Goal: Complete application form

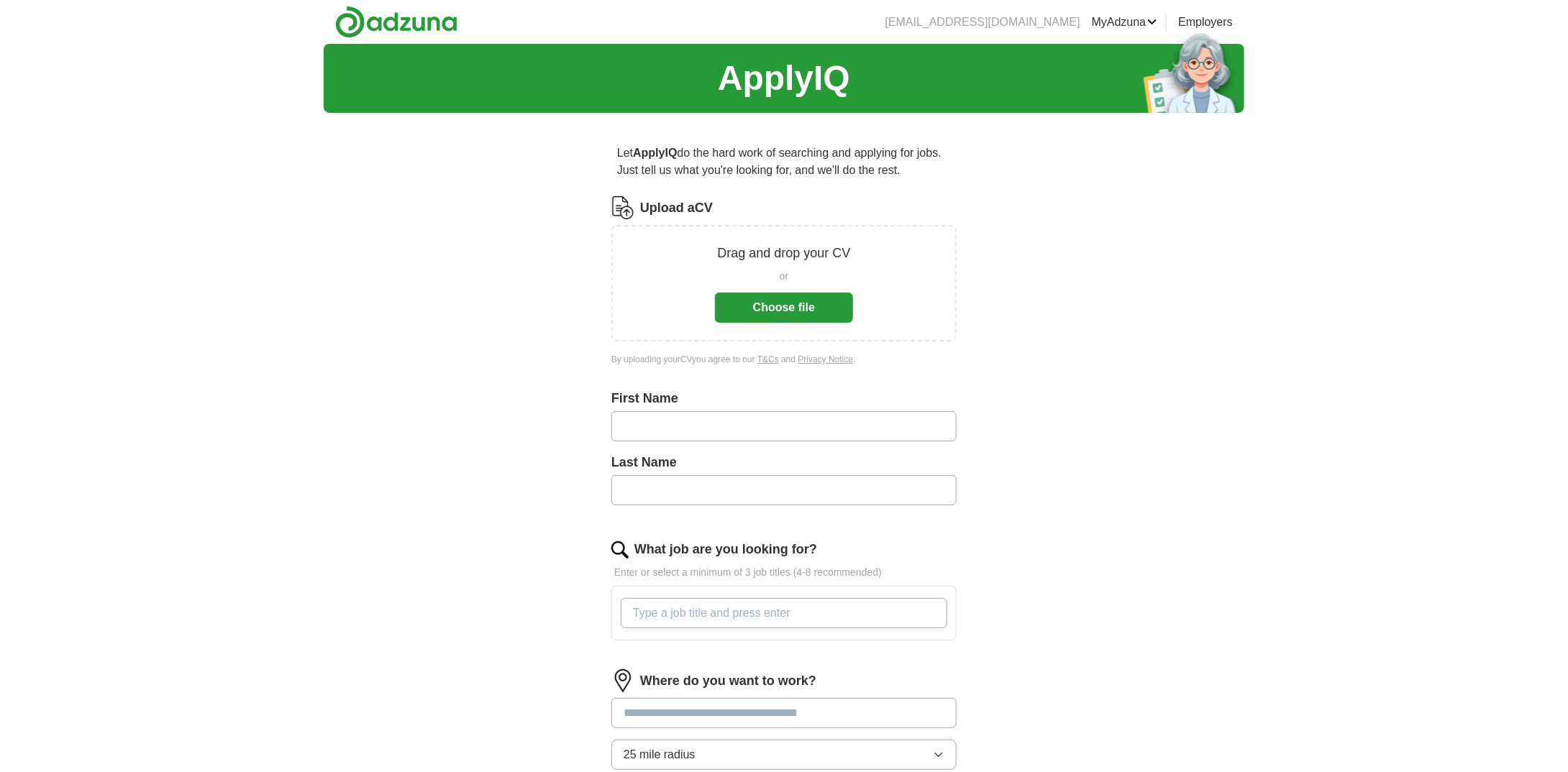
click at [765, 311] on button "Choose file" at bounding box center [784, 307] width 138 height 30
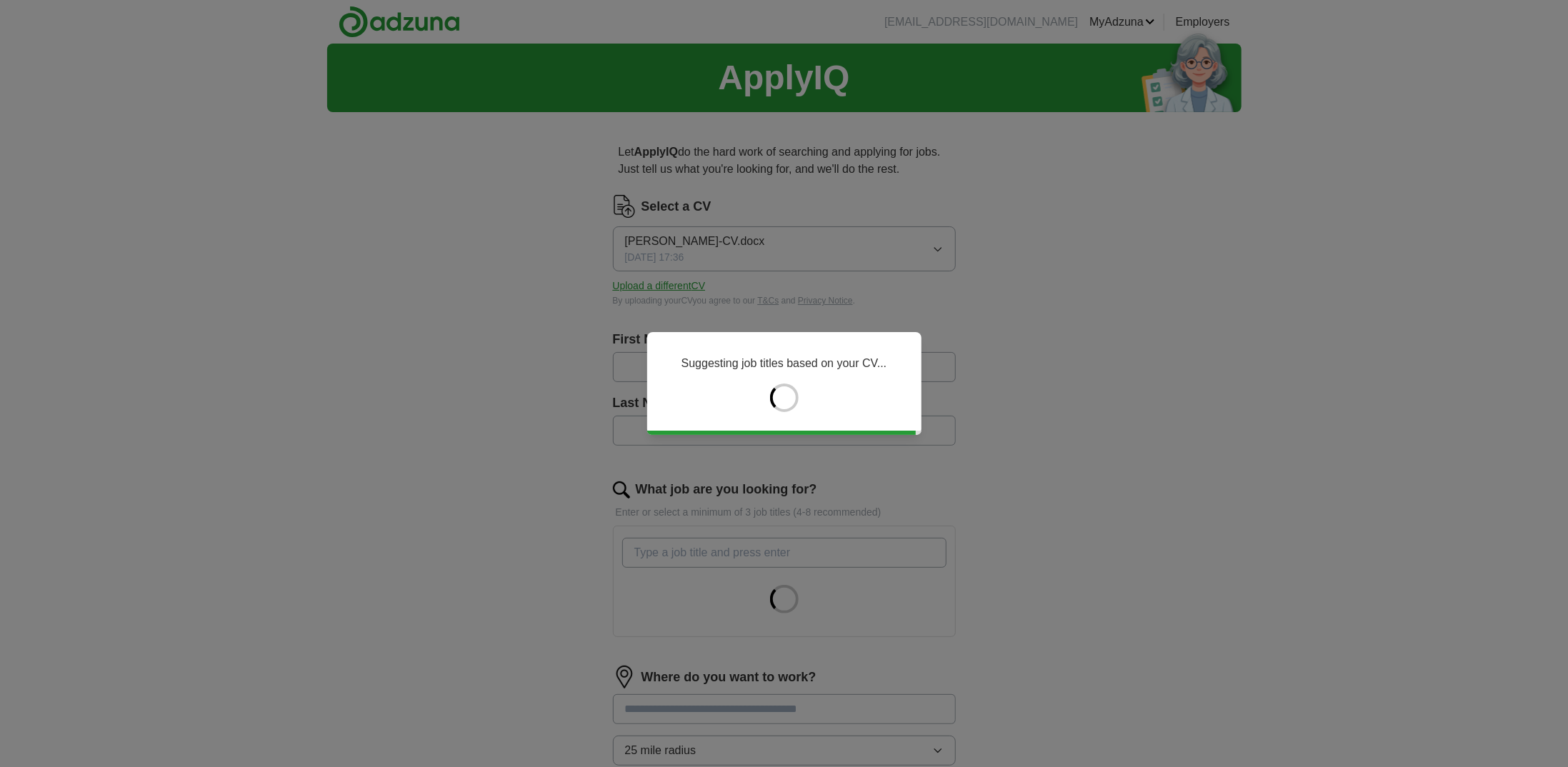
type input "*****"
type input "******"
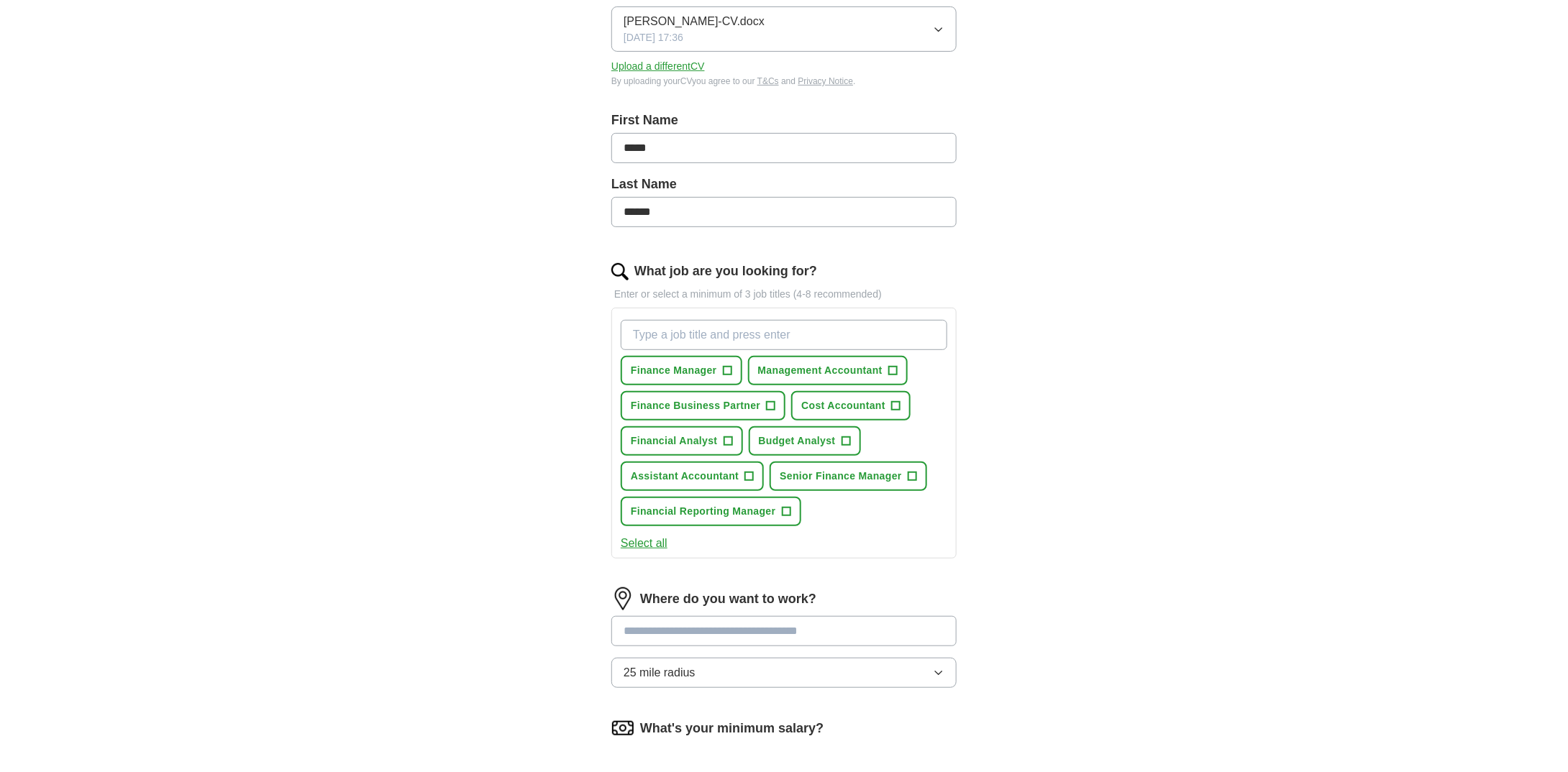
scroll to position [288, 0]
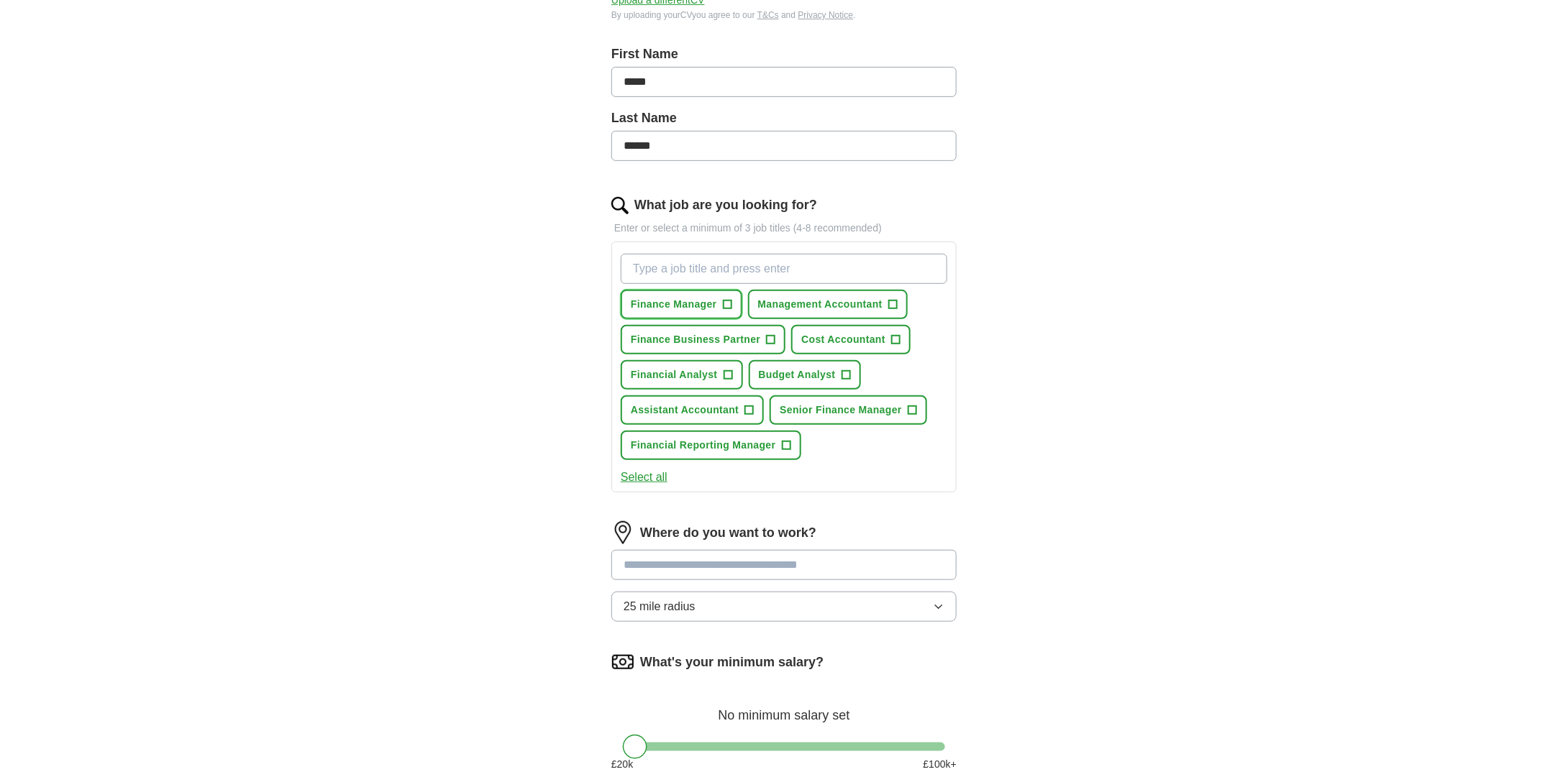
click at [726, 307] on span "+" at bounding box center [727, 305] width 9 height 11
click at [763, 339] on button "Finance Business Partner +" at bounding box center [703, 340] width 165 height 29
click at [729, 370] on span "+" at bounding box center [728, 376] width 9 height 11
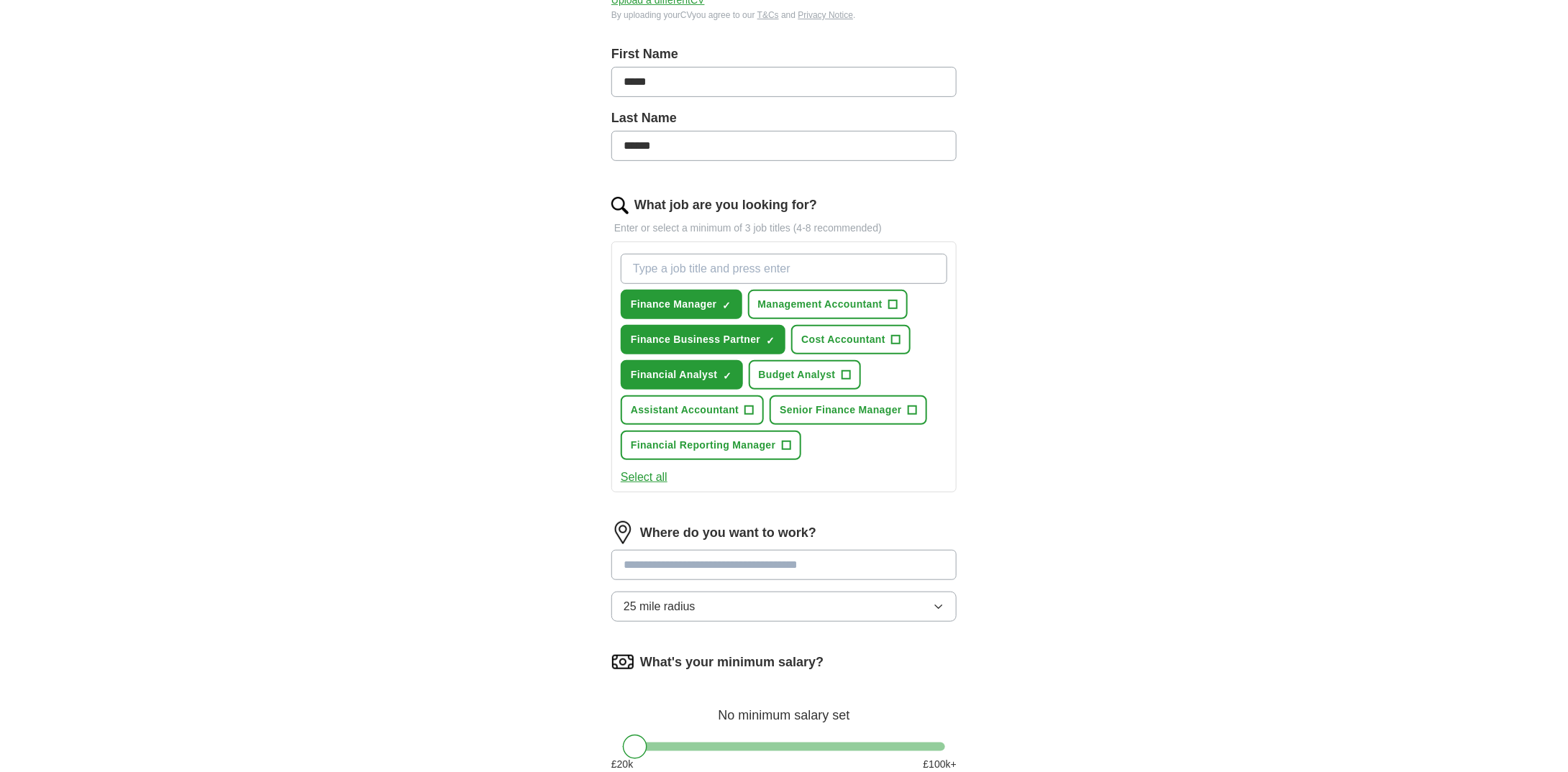
click at [826, 271] on input "What job are you looking for?" at bounding box center [784, 269] width 326 height 30
type input "Senior Finance Officer"
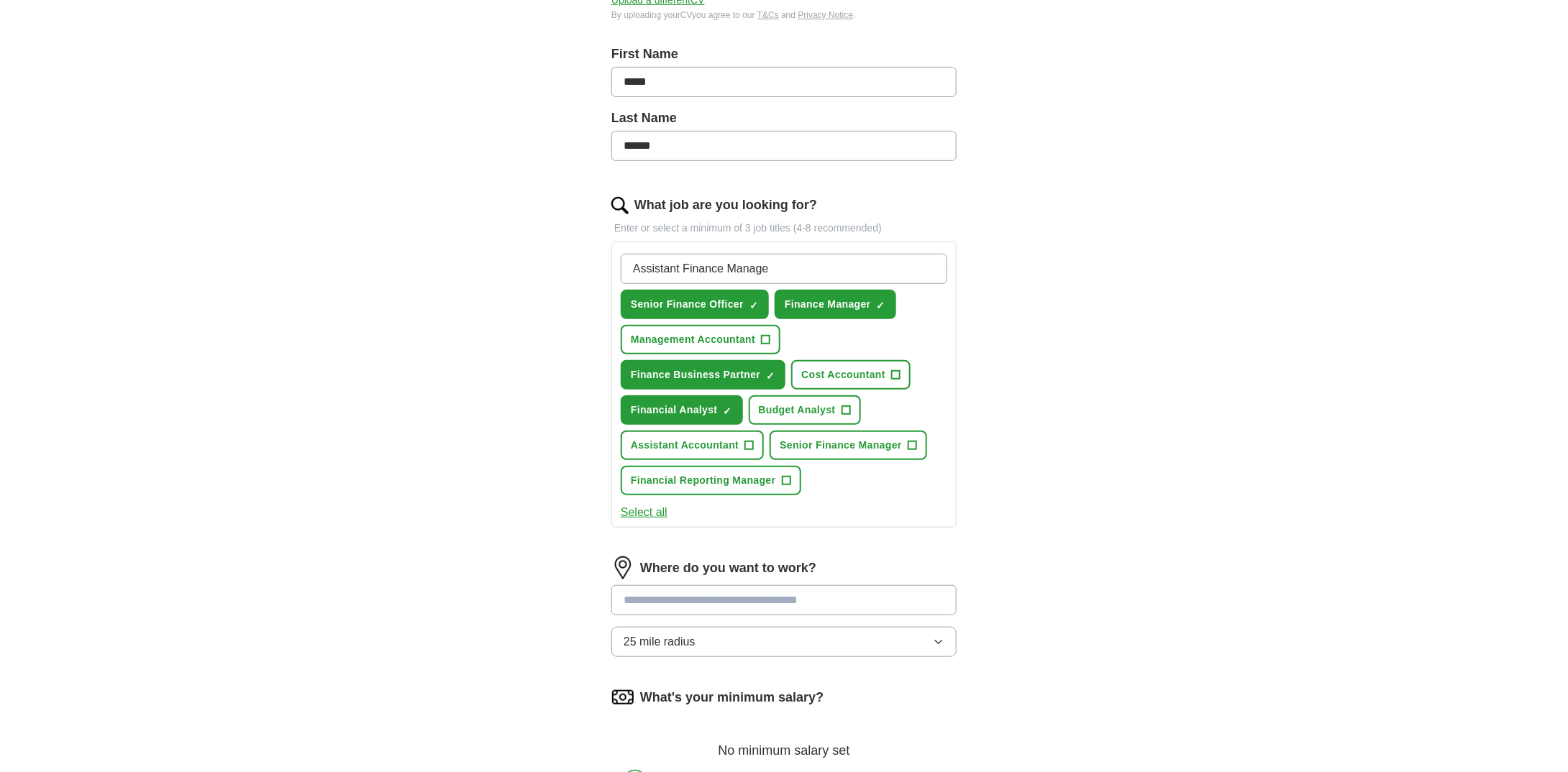
type input "Assistant Finance Manager"
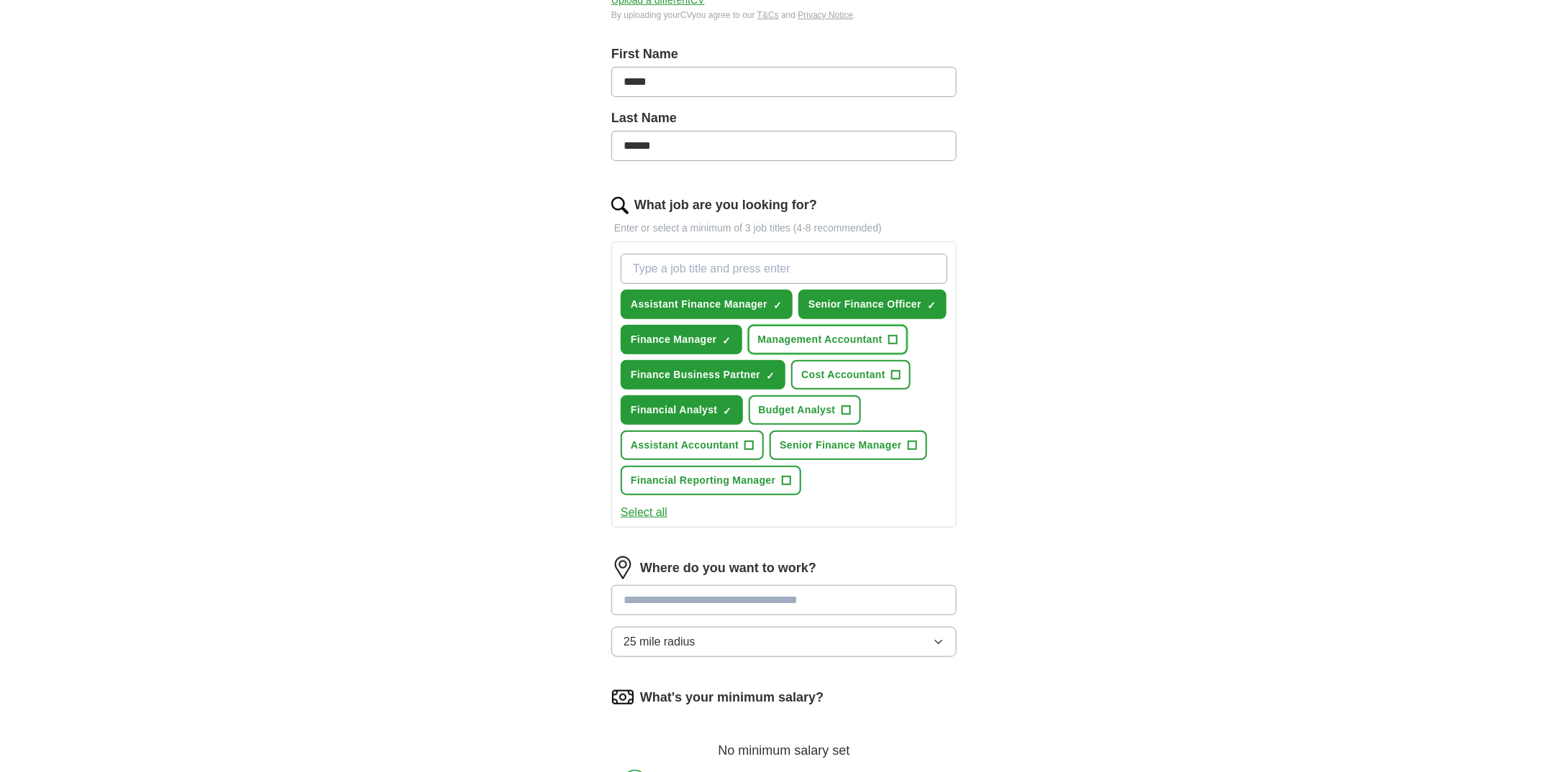
click at [867, 341] on span "Management Accountant" at bounding box center [819, 340] width 124 height 15
click at [813, 255] on input "What job are you looking for?" at bounding box center [784, 269] width 326 height 30
type input "Financial Accountant"
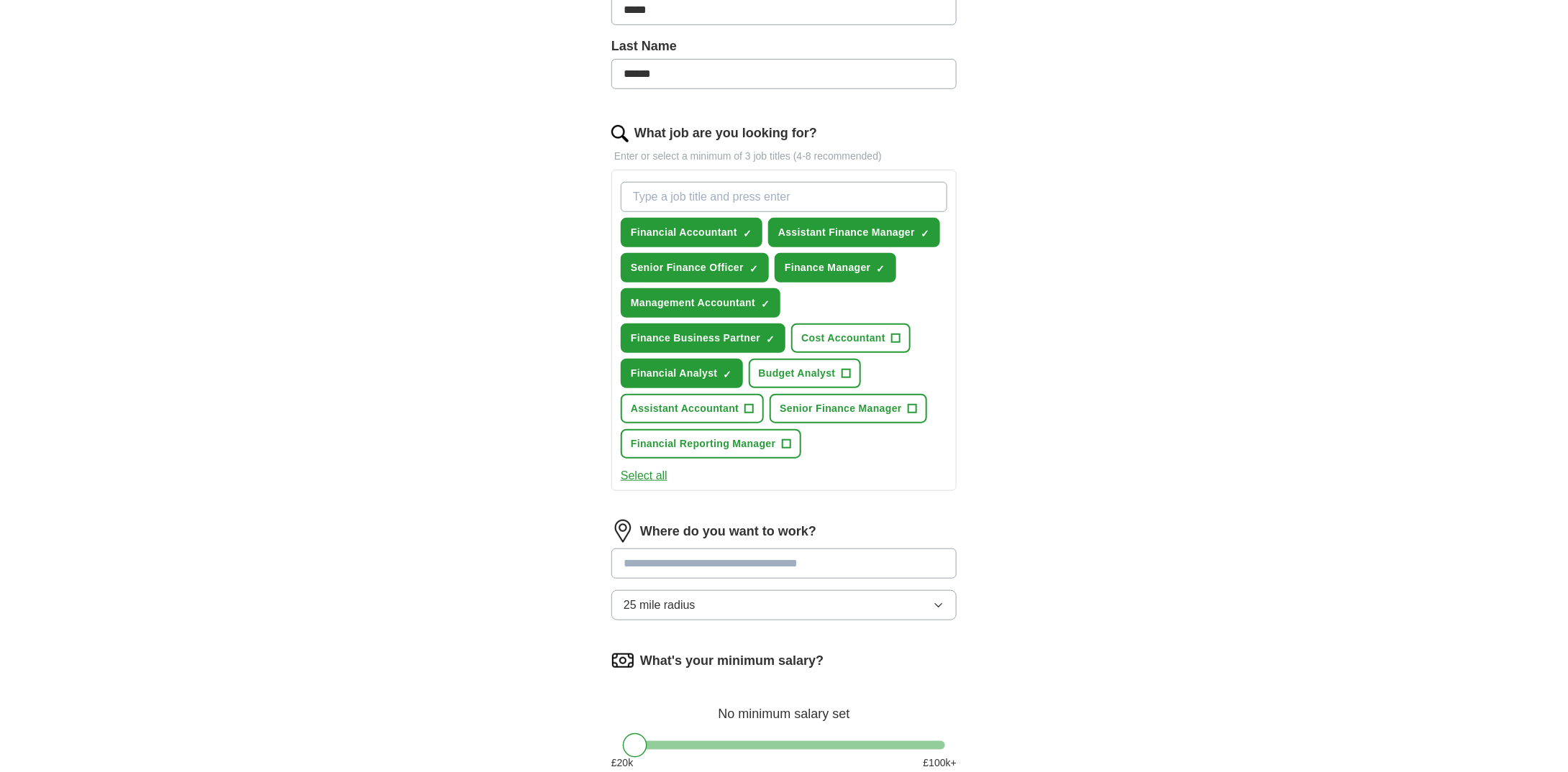
scroll to position [431, 0]
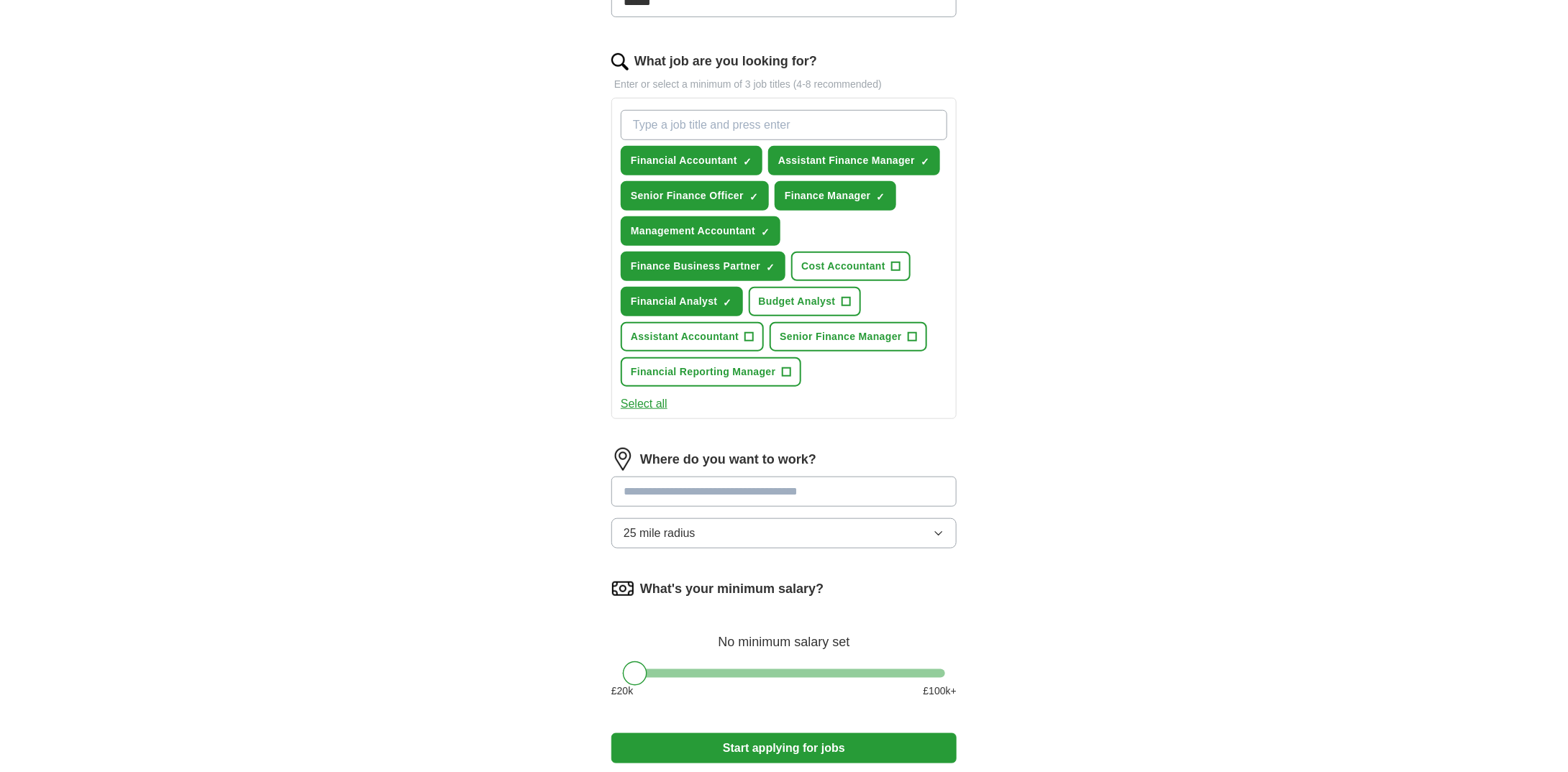
click at [756, 533] on button "25 mile radius" at bounding box center [784, 534] width 345 height 30
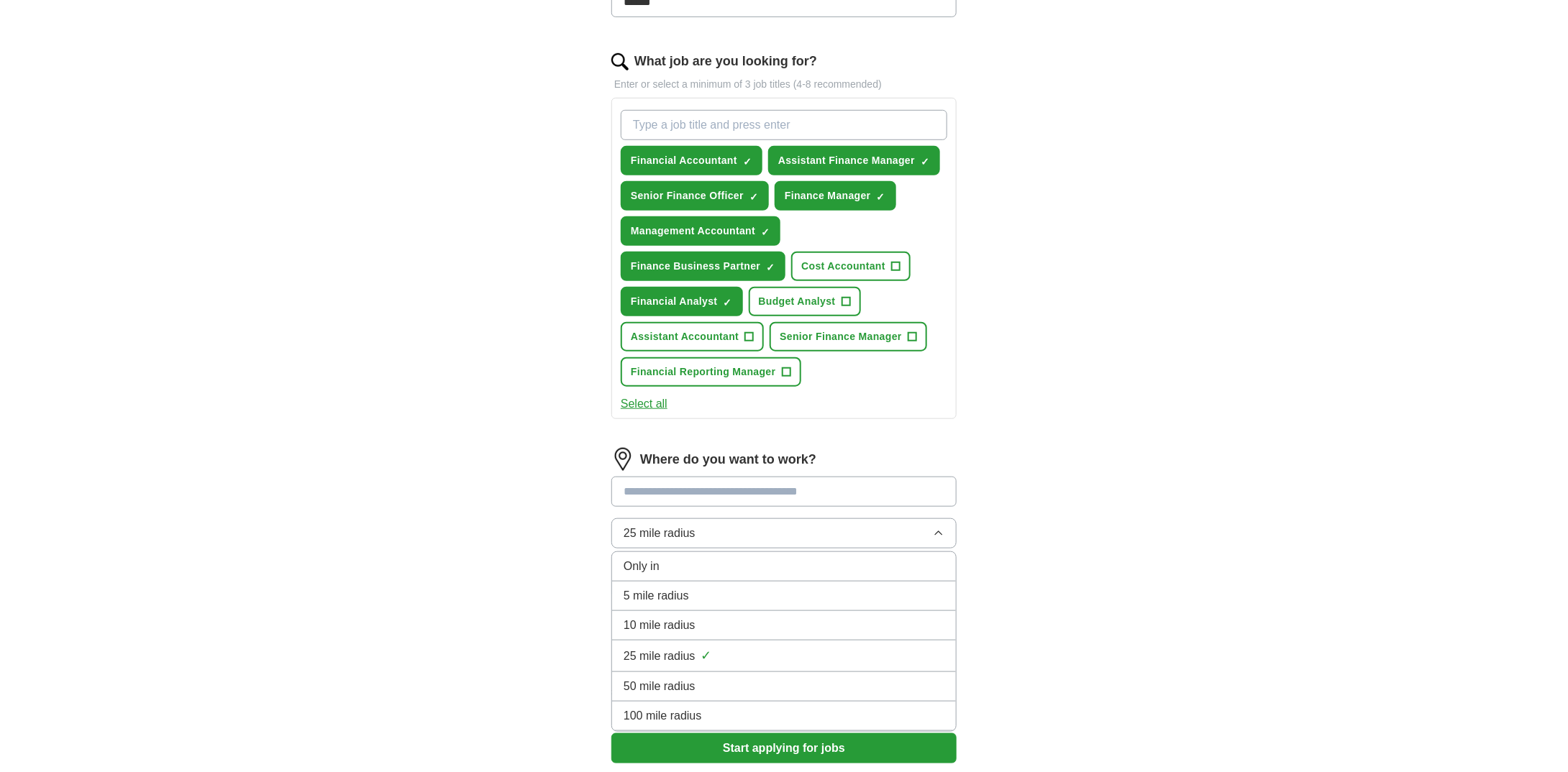
click at [510, 487] on div "ApplyIQ Let ApplyIQ do the hard work of searching and applying for jobs. Just t…" at bounding box center [784, 207] width 921 height 1190
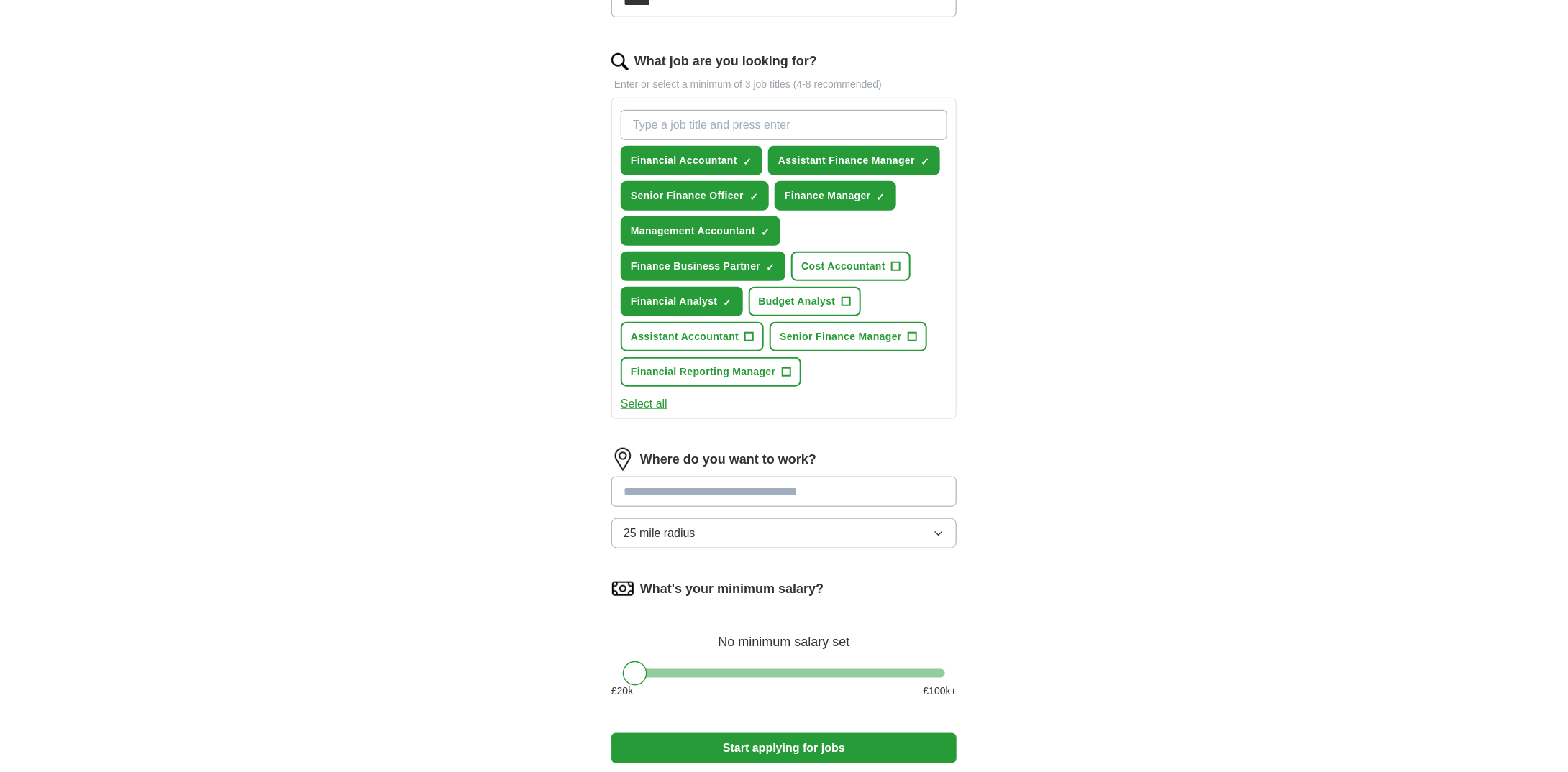
click at [794, 496] on input at bounding box center [784, 492] width 345 height 30
type input "******"
click at [611, 733] on button "Start applying for jobs" at bounding box center [784, 748] width 345 height 30
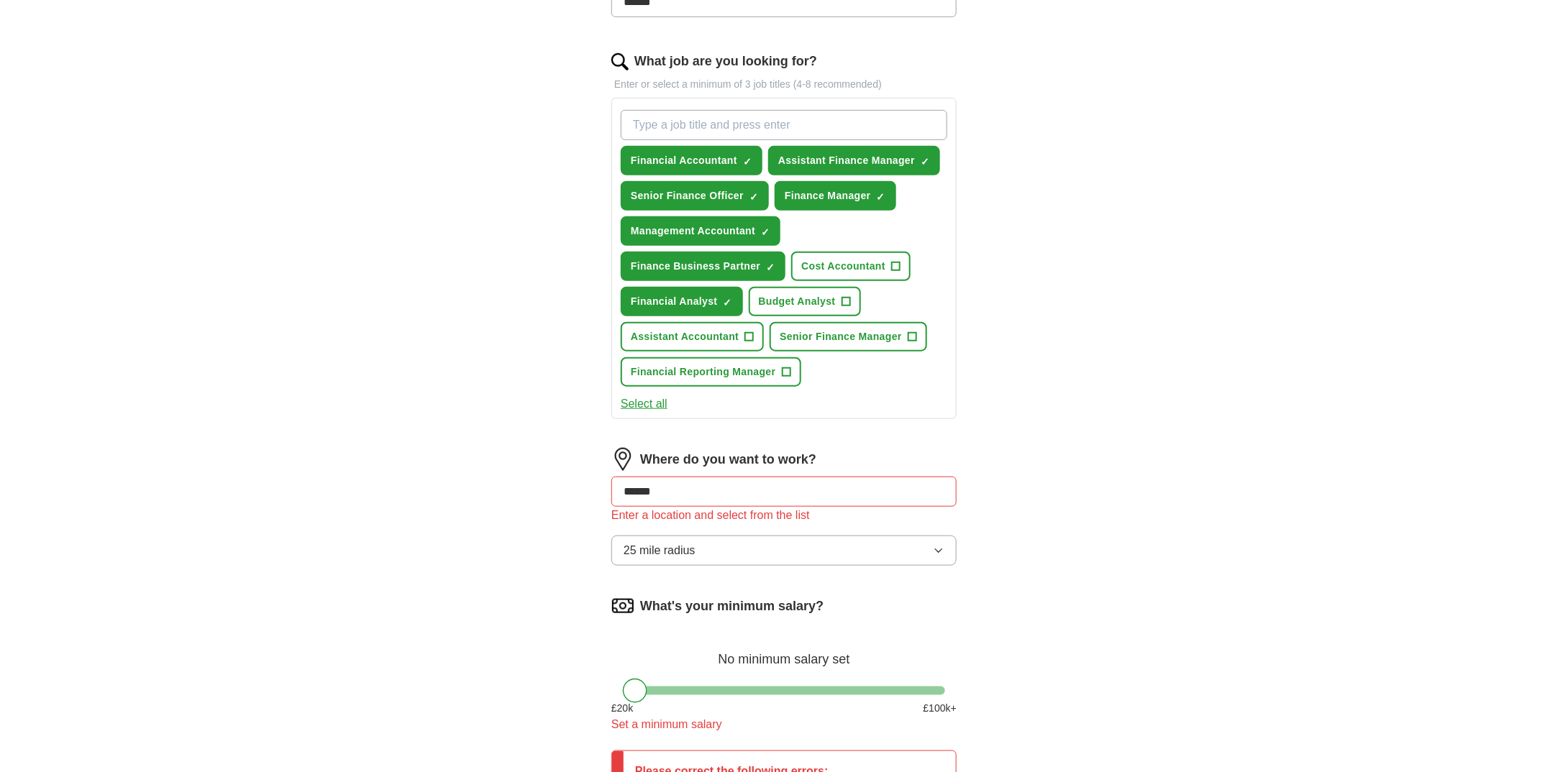
click at [794, 495] on input "******" at bounding box center [784, 492] width 345 height 30
drag, startPoint x: 725, startPoint y: 490, endPoint x: 361, endPoint y: 464, distance: 364.9
click at [361, 464] on div "ApplyIQ Let ApplyIQ do the hard work of searching and applying for jobs. Just t…" at bounding box center [784, 268] width 921 height 1312
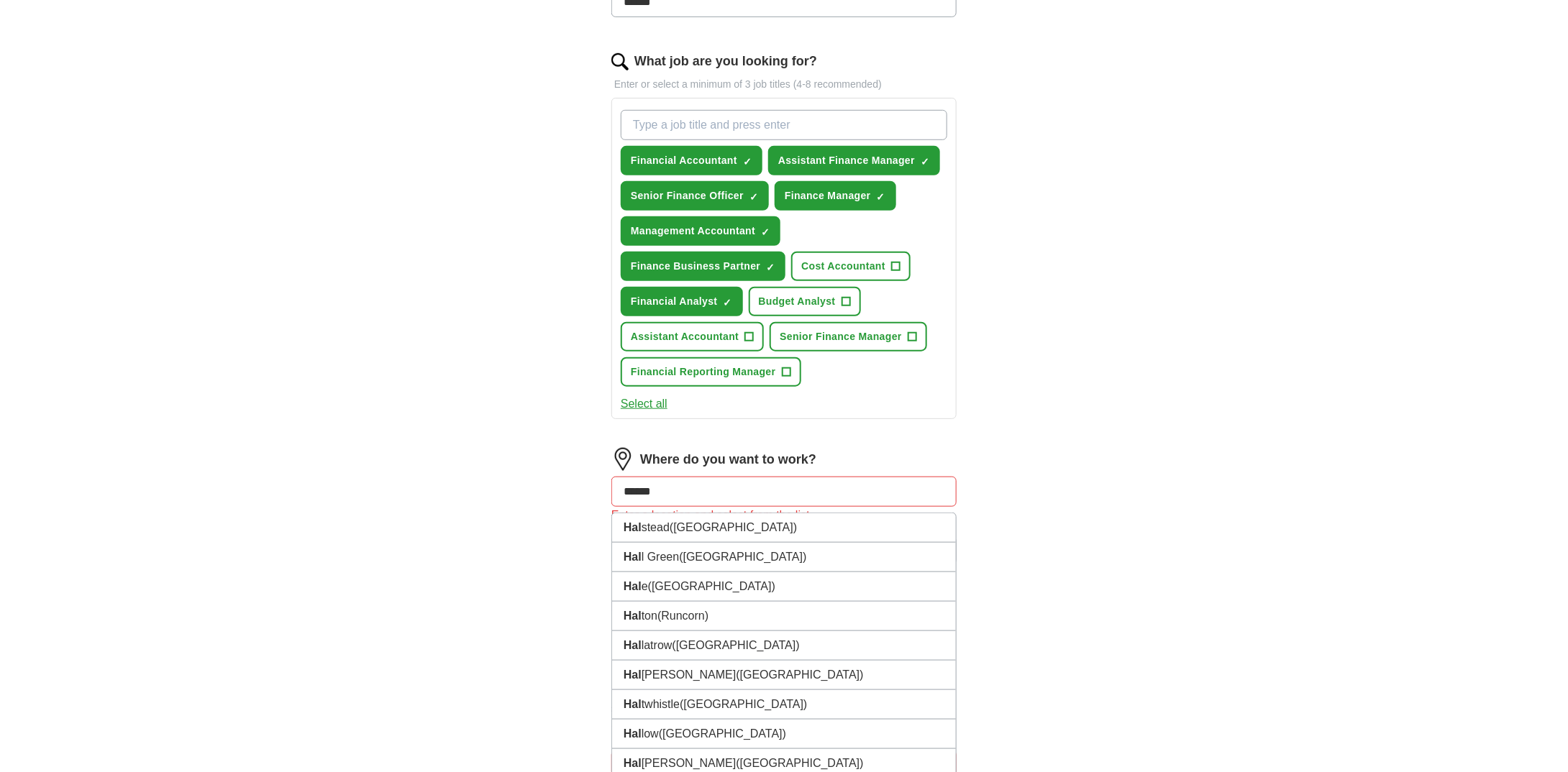
type input "*******"
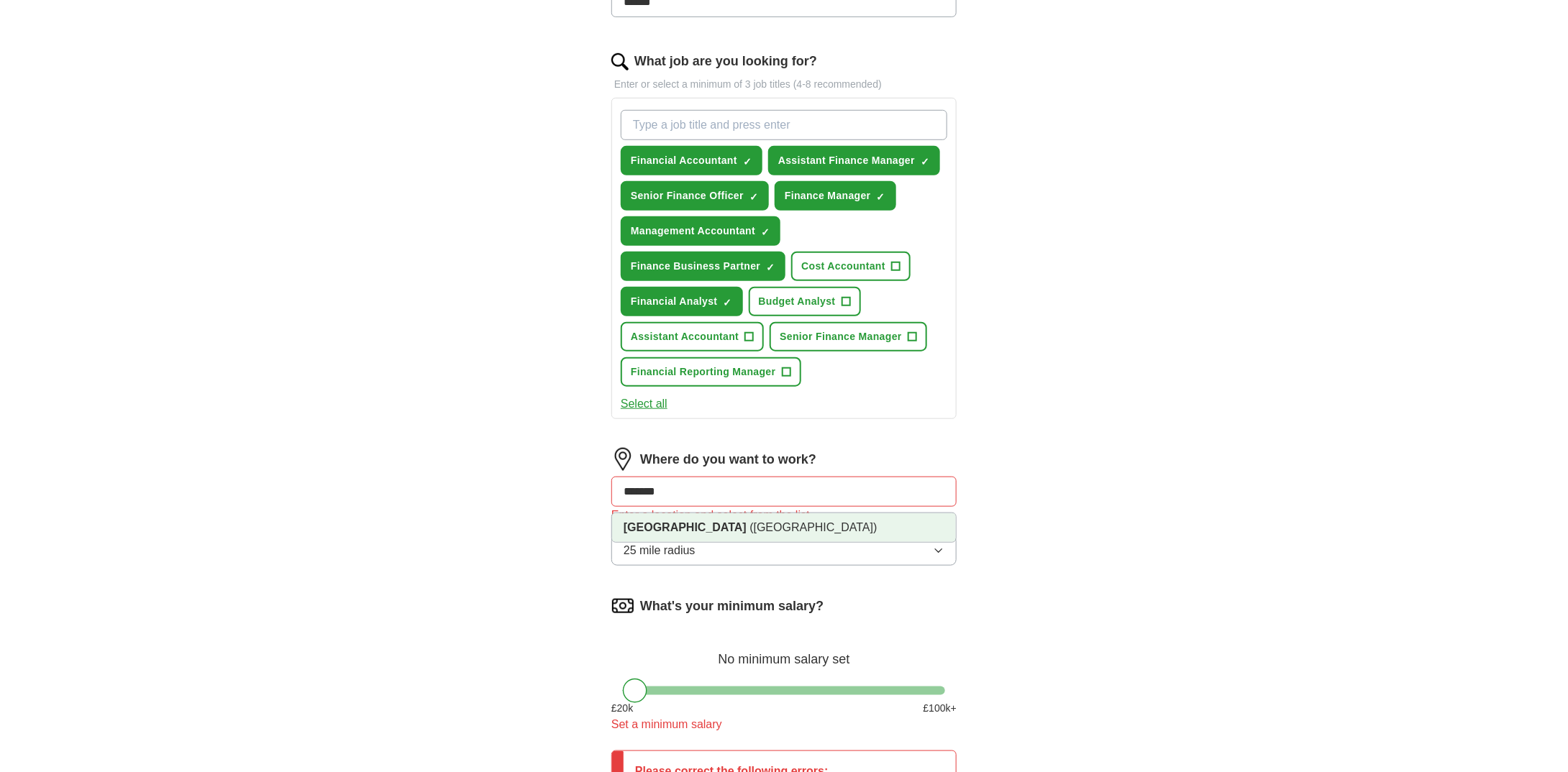
click at [766, 529] on li "[GEOGRAPHIC_DATA] ([GEOGRAPHIC_DATA])" at bounding box center [784, 528] width 344 height 28
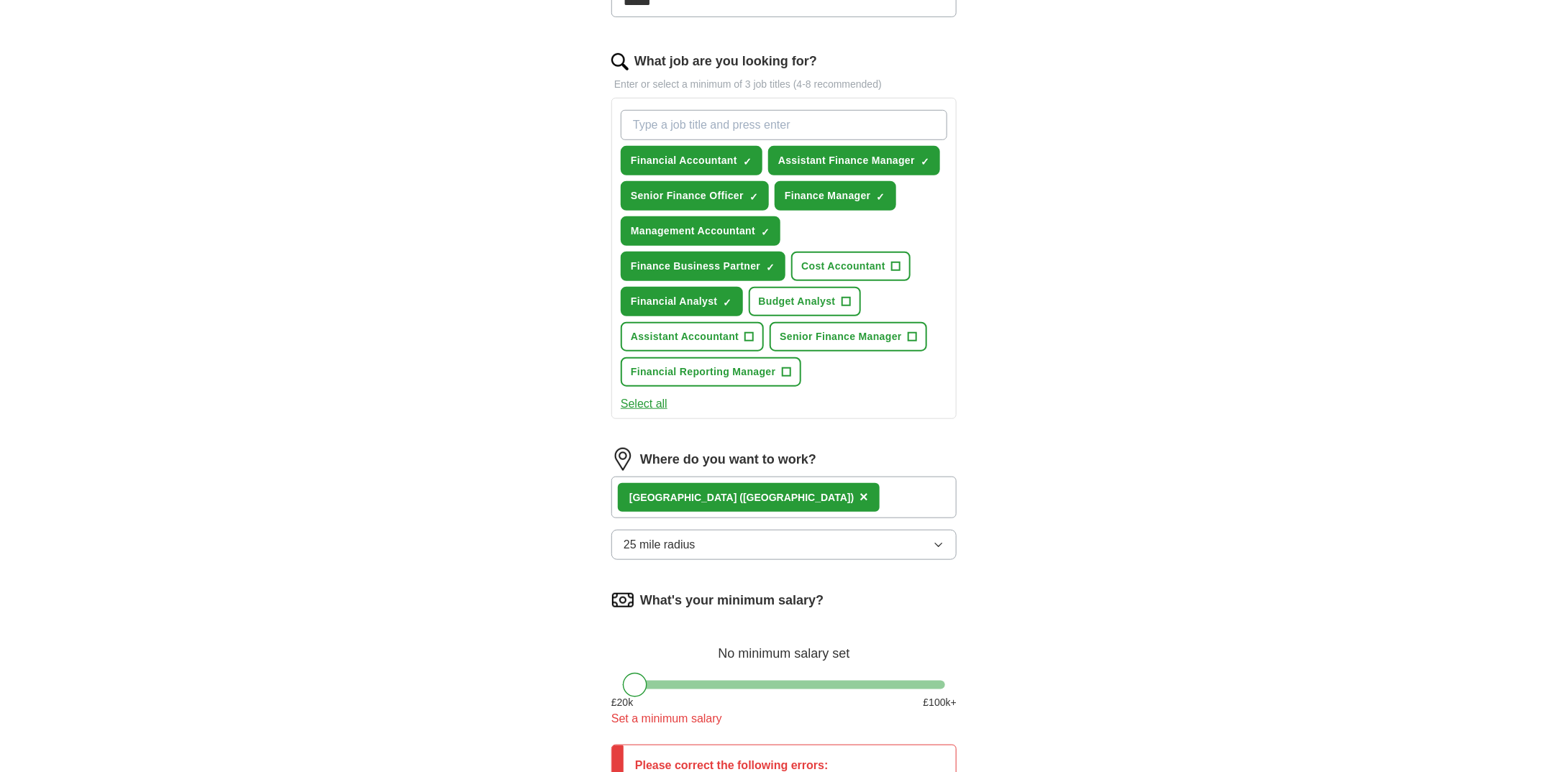
click at [713, 538] on button "25 mile radius" at bounding box center [784, 545] width 345 height 30
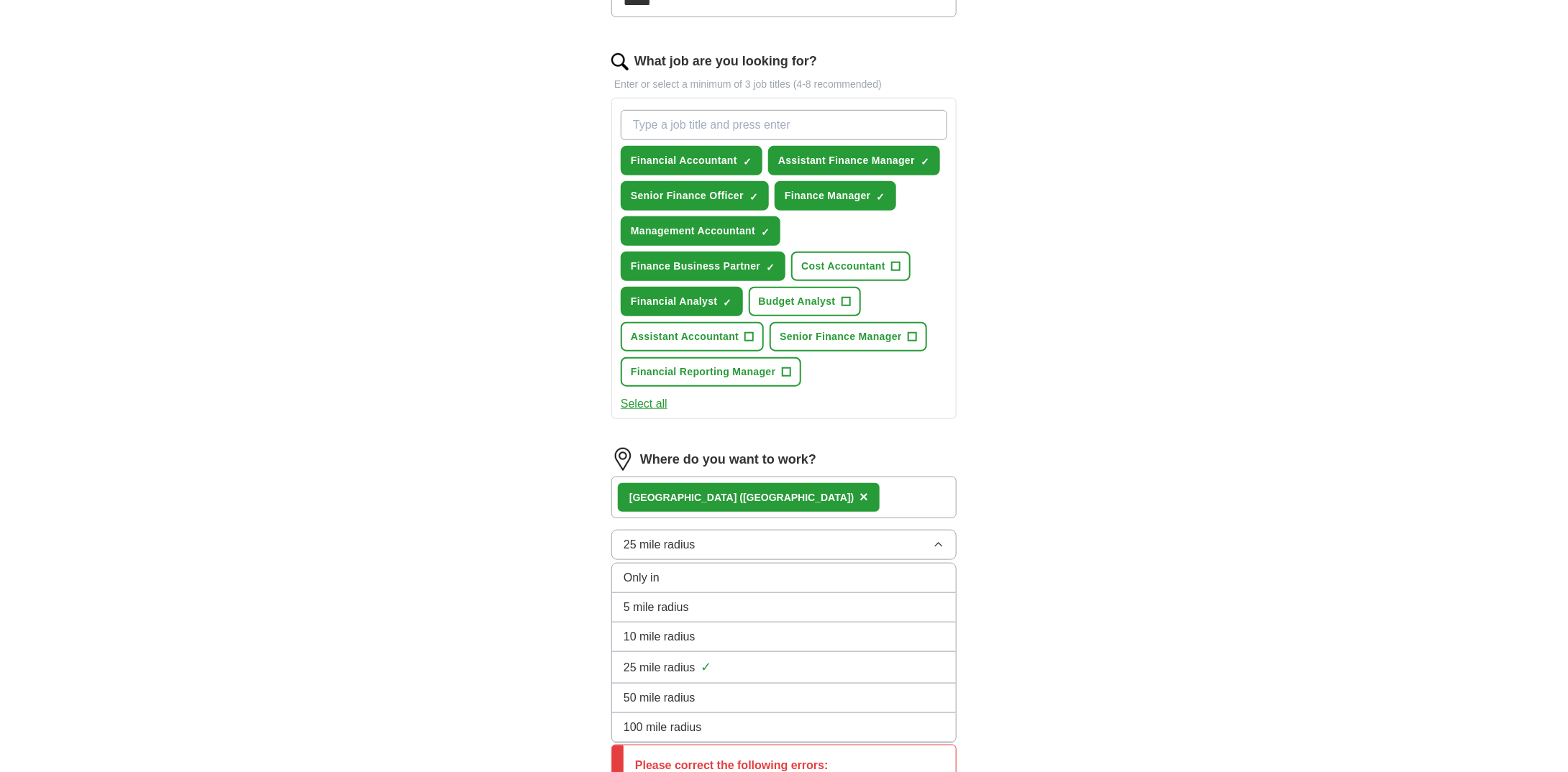
click at [703, 570] on div "Only in" at bounding box center [784, 578] width 321 height 17
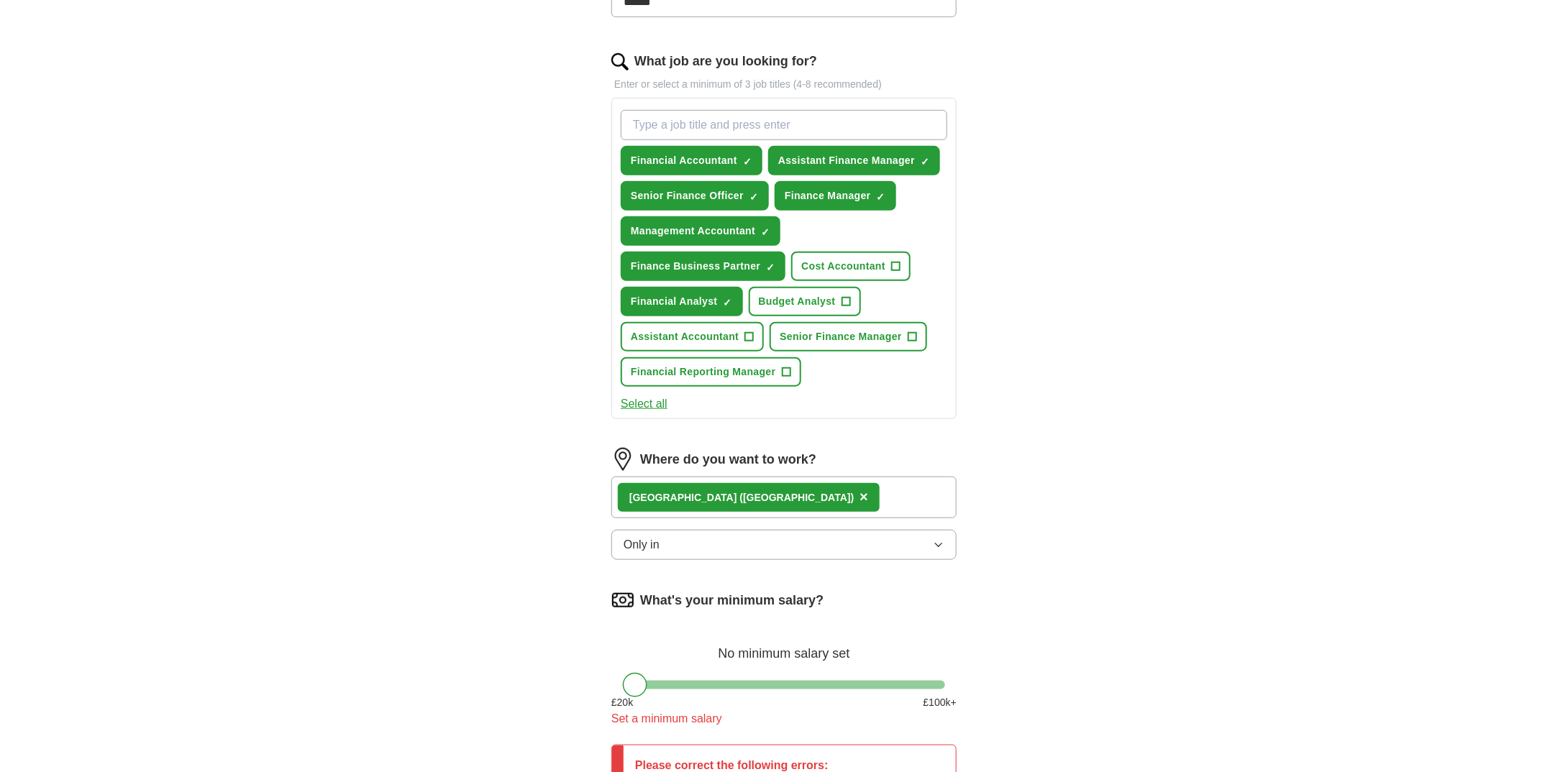
click at [722, 538] on button "Only in" at bounding box center [784, 545] width 345 height 30
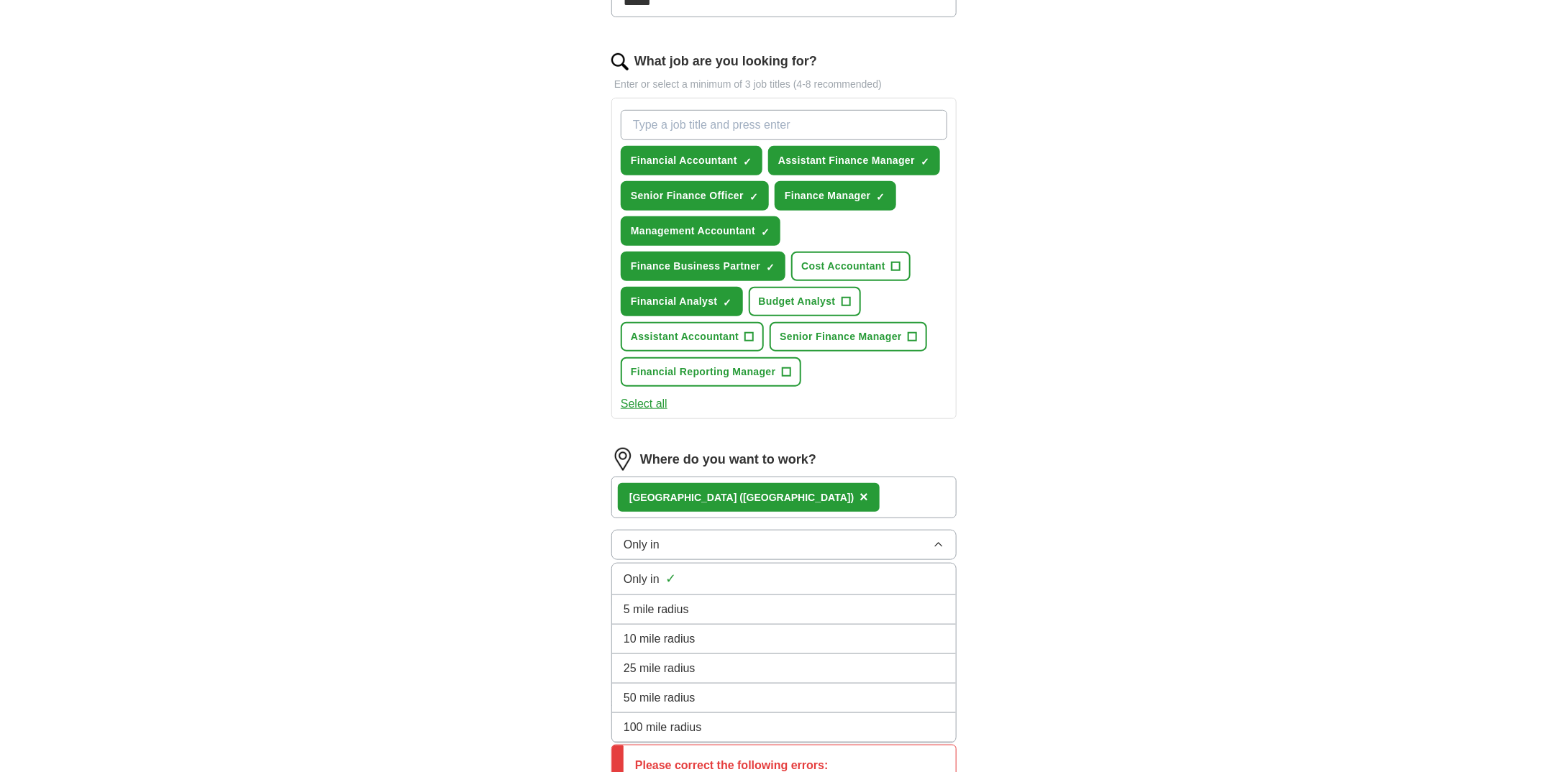
click at [697, 631] on div "10 mile radius" at bounding box center [784, 640] width 321 height 17
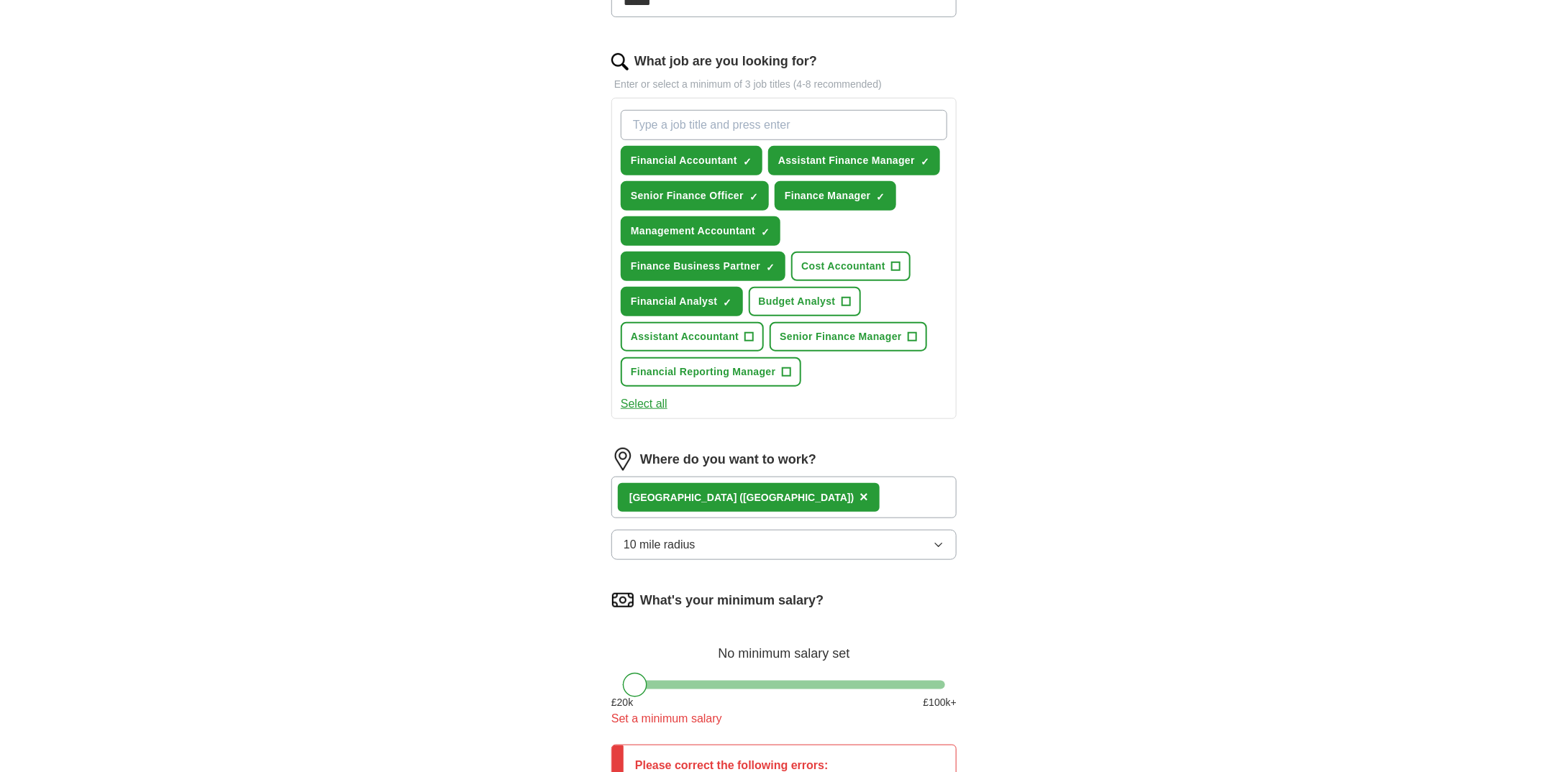
click at [820, 498] on div "[GEOGRAPHIC_DATA] ([GEOGRAPHIC_DATA]) ×" at bounding box center [784, 498] width 345 height 42
click at [763, 537] on button "10 mile radius" at bounding box center [784, 545] width 345 height 30
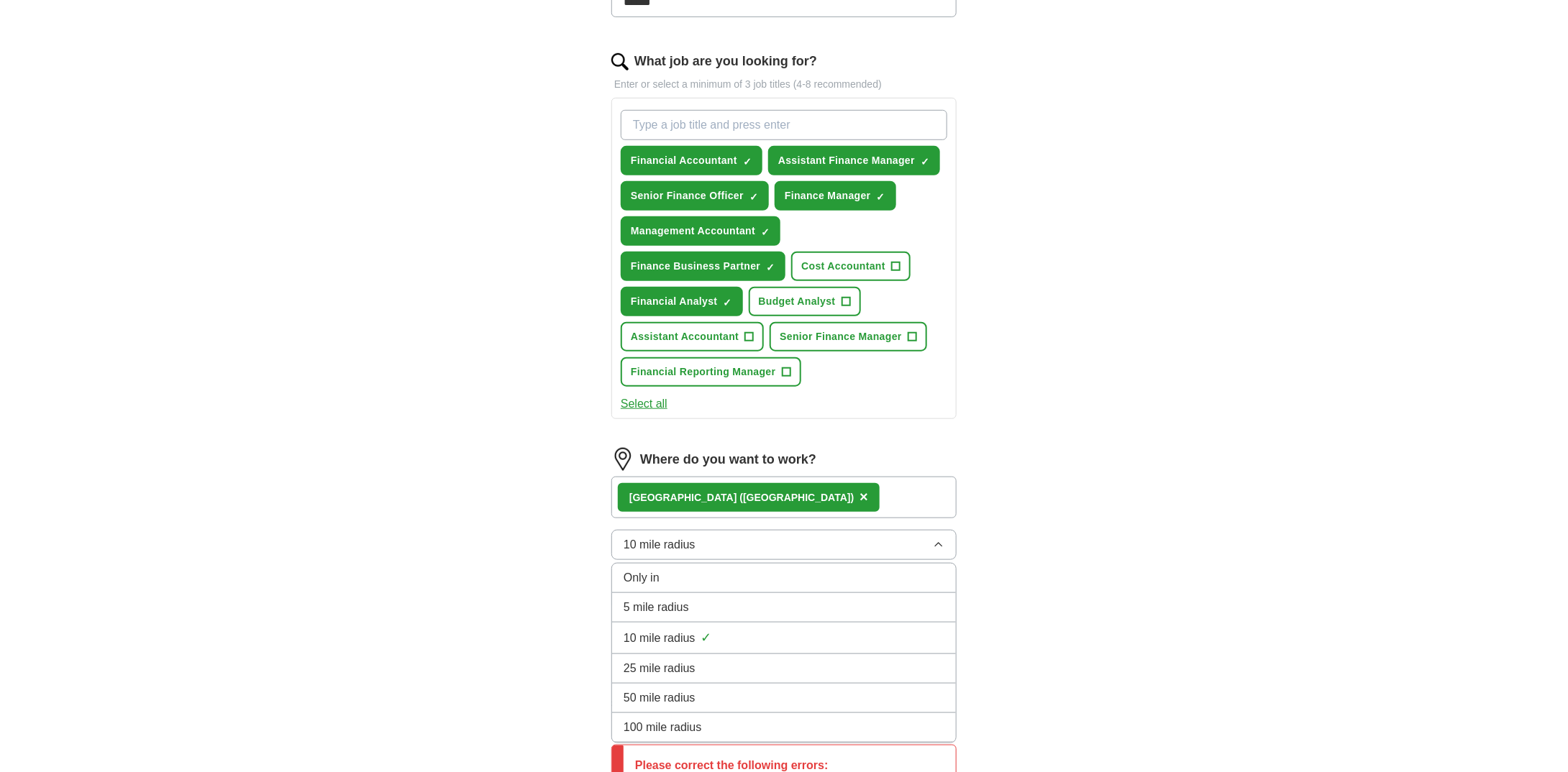
click at [721, 570] on div "Only in" at bounding box center [784, 578] width 321 height 17
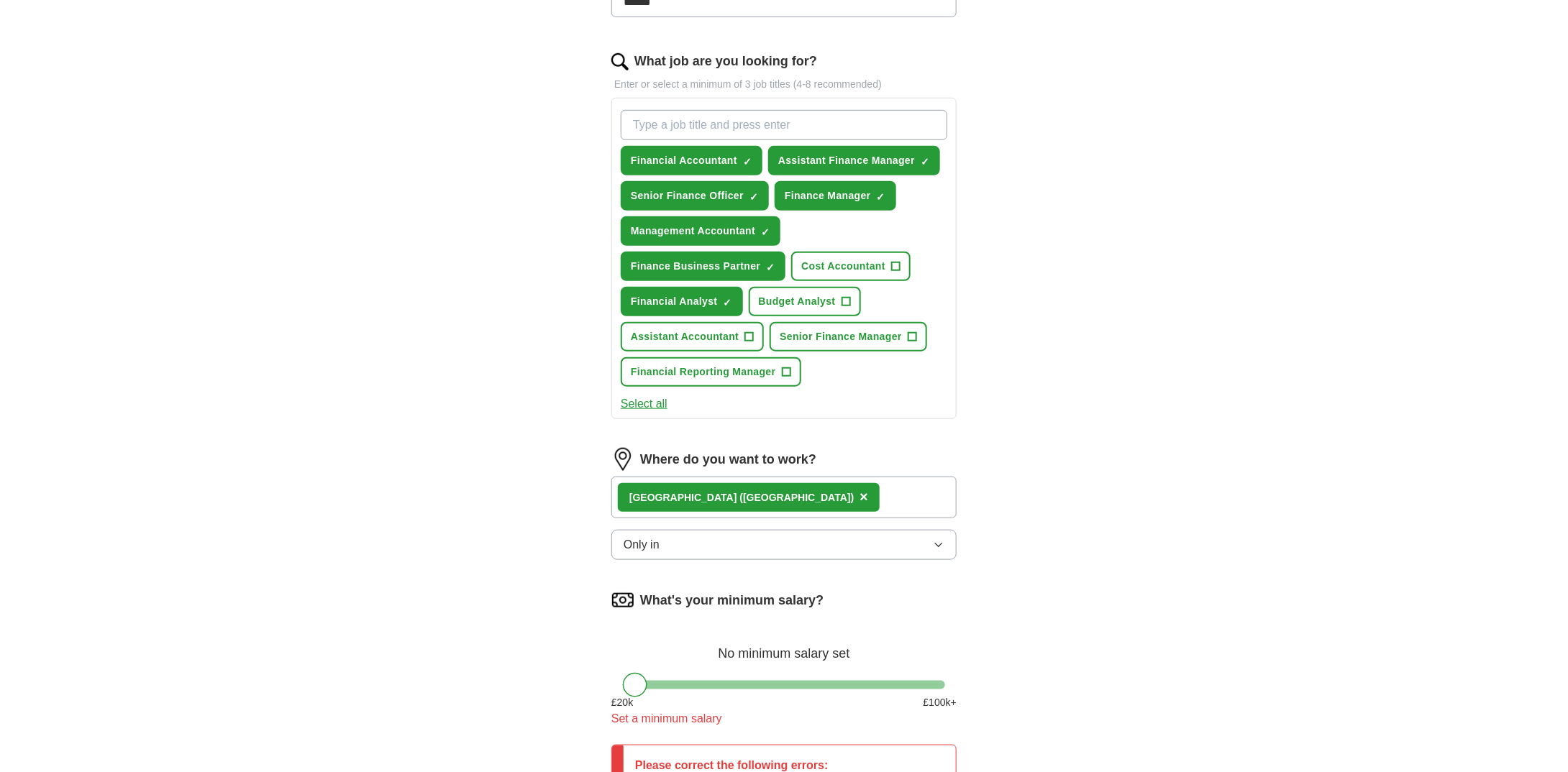
click at [859, 489] on span "×" at bounding box center [863, 497] width 9 height 16
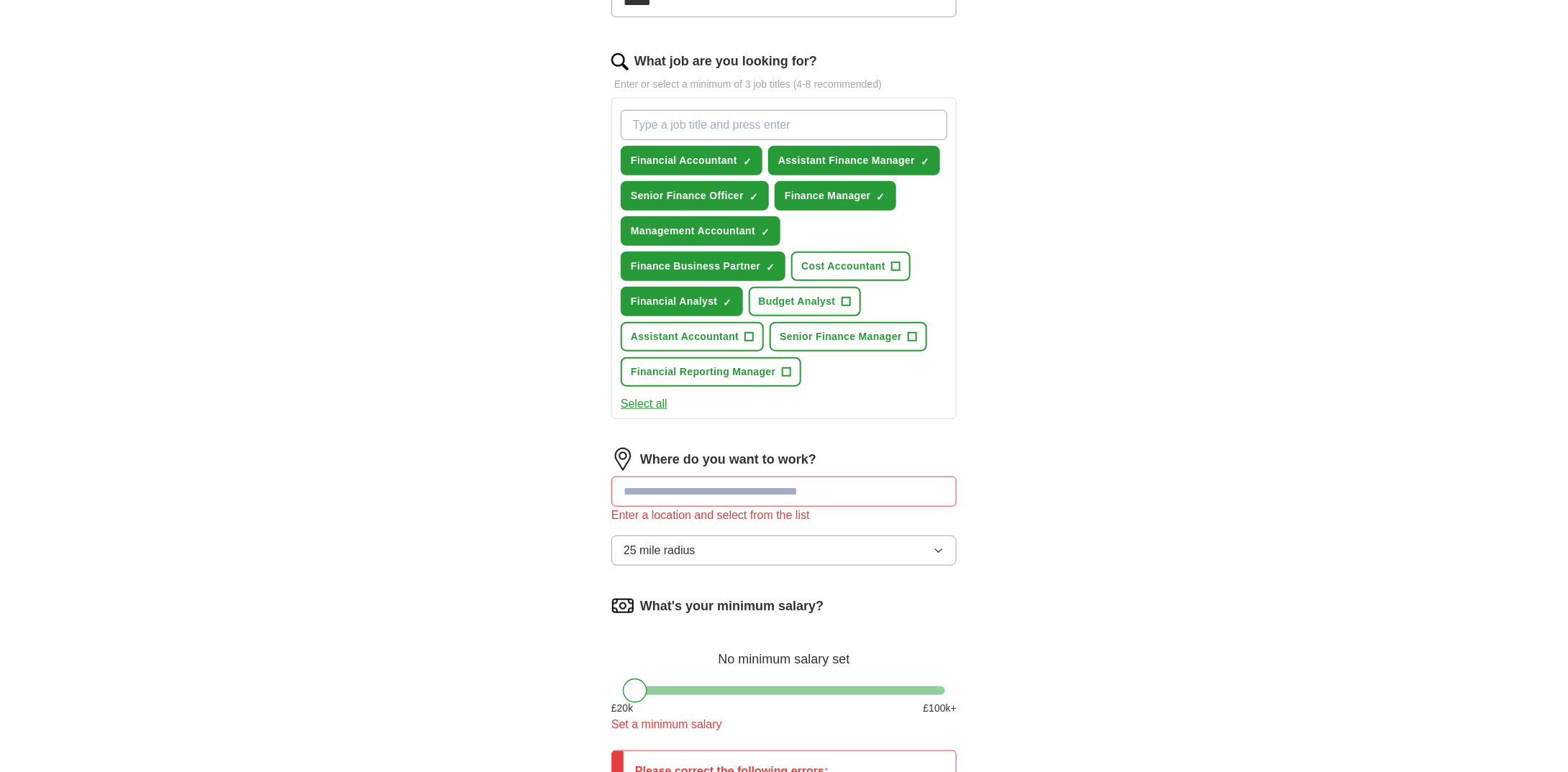
click at [760, 483] on input at bounding box center [784, 492] width 345 height 30
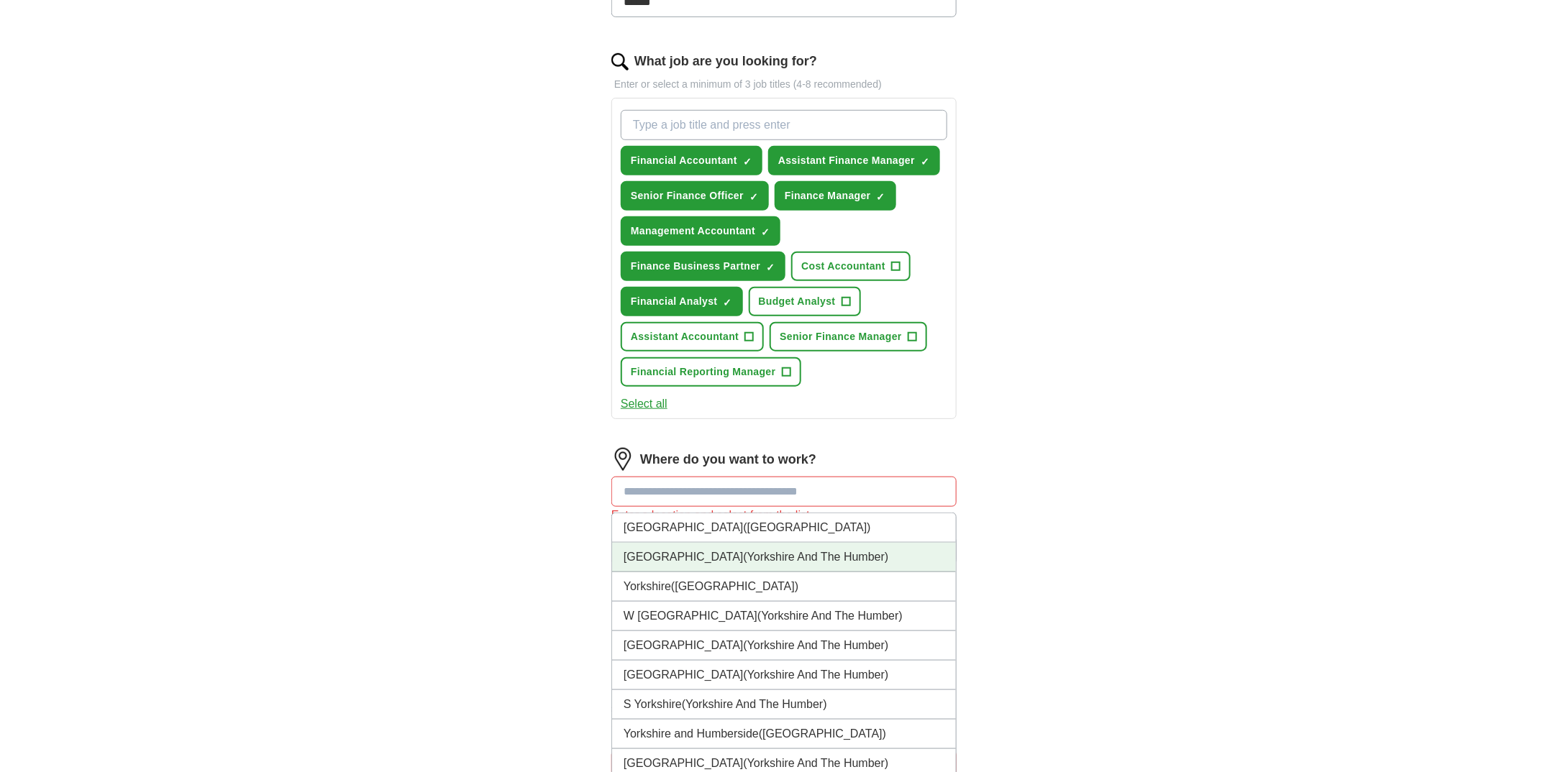
click at [744, 551] on span "(Yorkshire And The Humber)" at bounding box center [817, 556] width 146 height 12
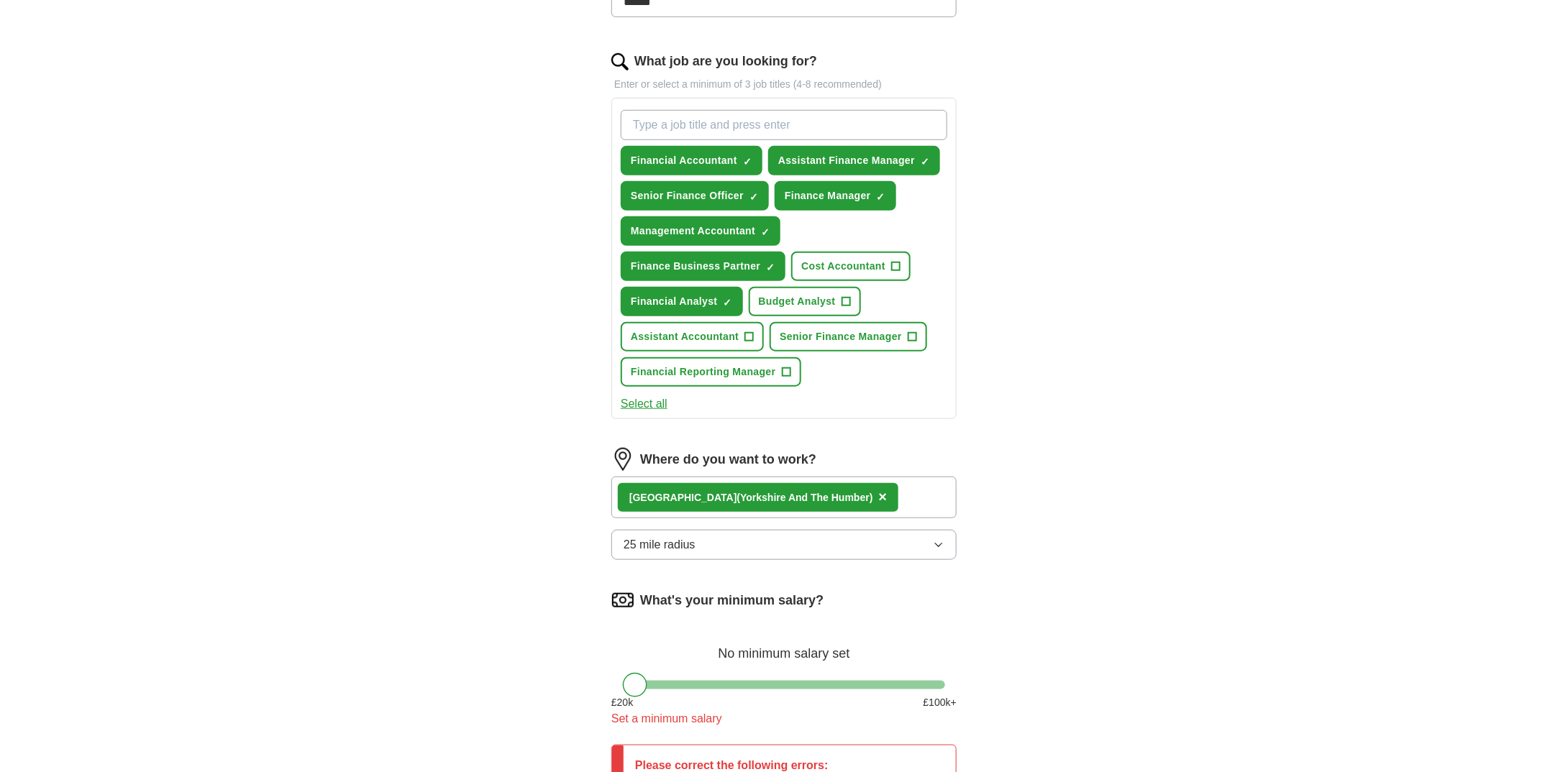
click at [735, 530] on button "25 mile radius" at bounding box center [784, 545] width 345 height 30
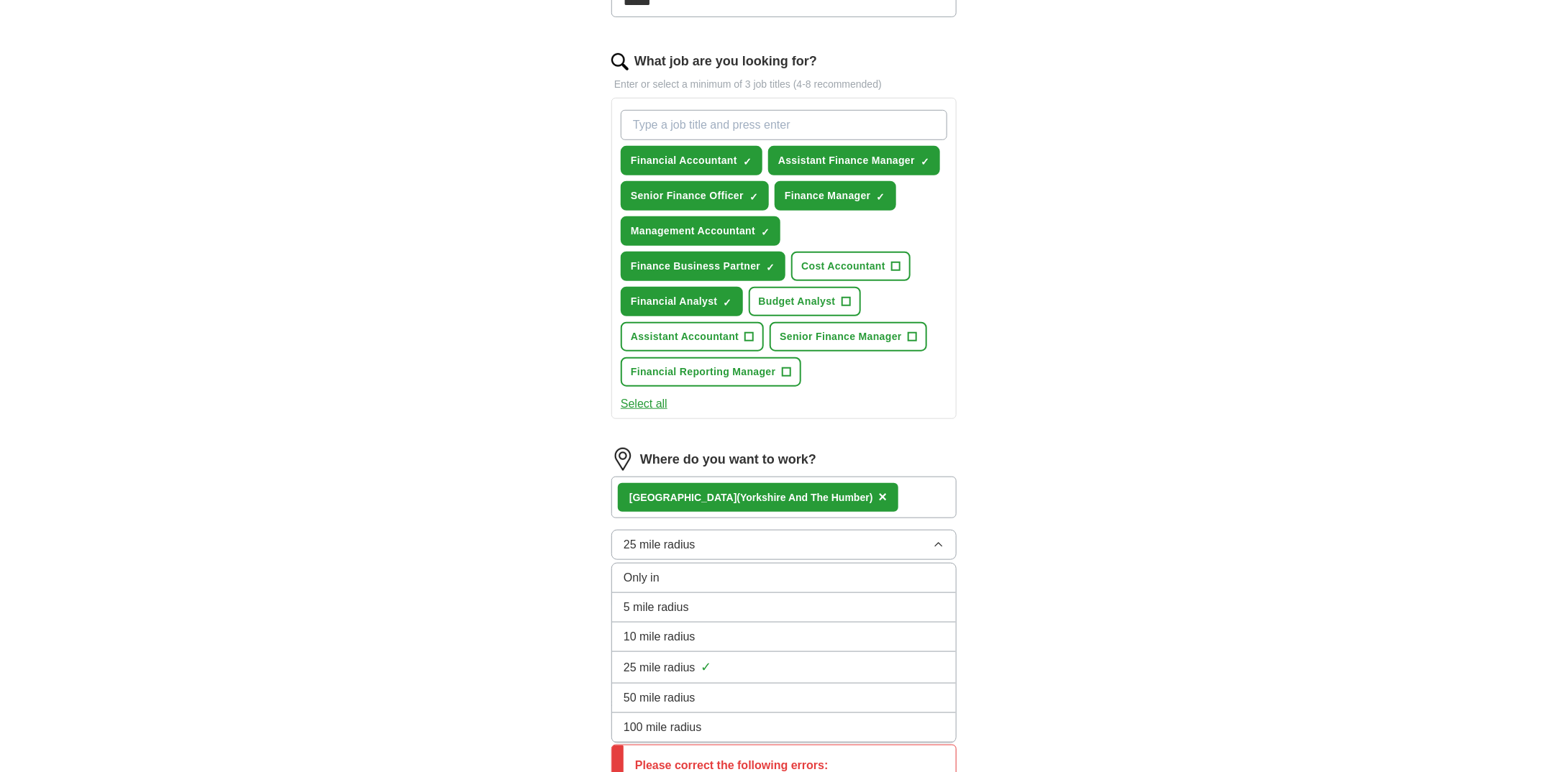
click at [686, 609] on li "5 mile radius" at bounding box center [784, 607] width 344 height 29
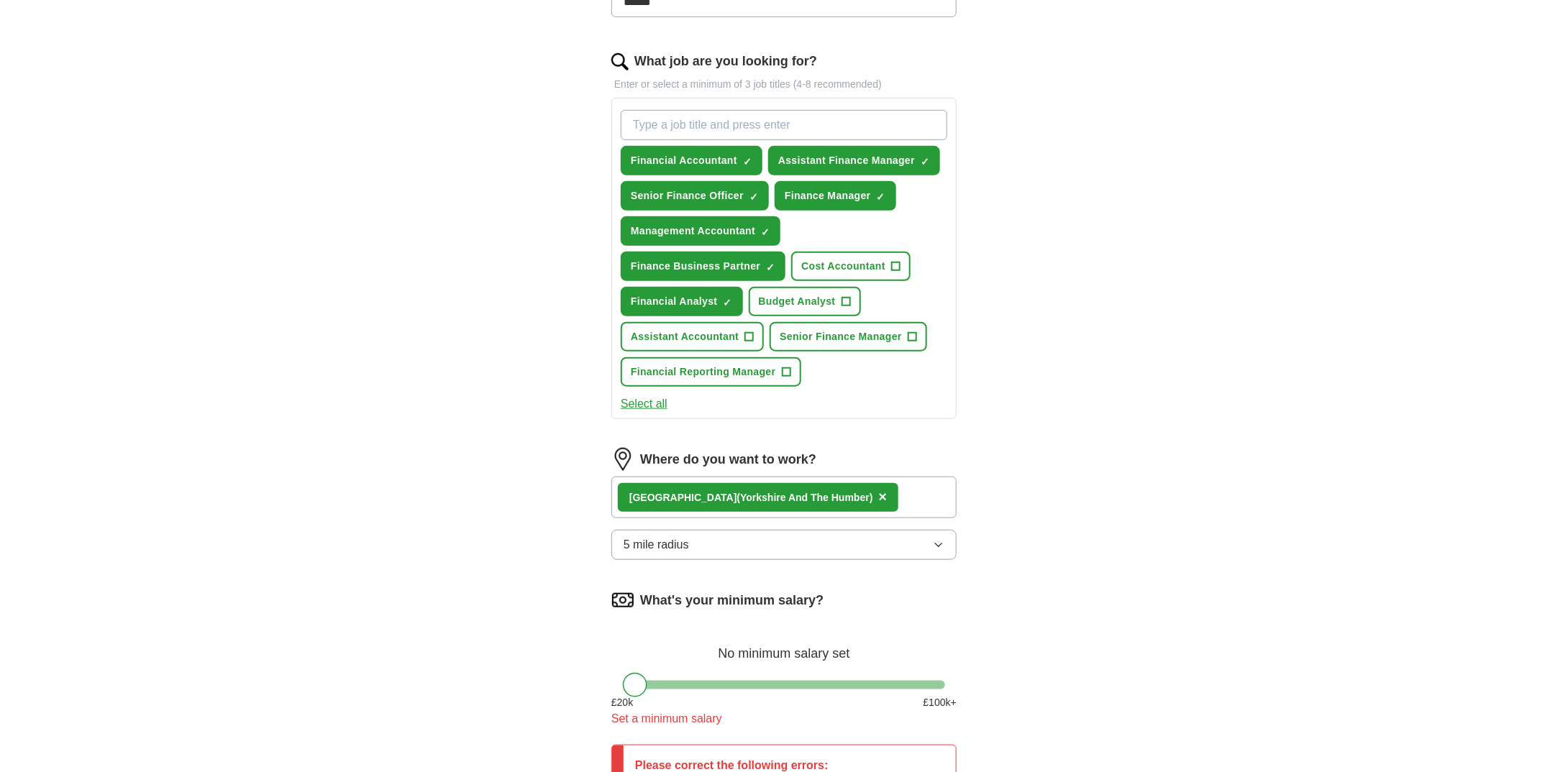
click at [734, 538] on button "5 mile radius" at bounding box center [784, 545] width 345 height 30
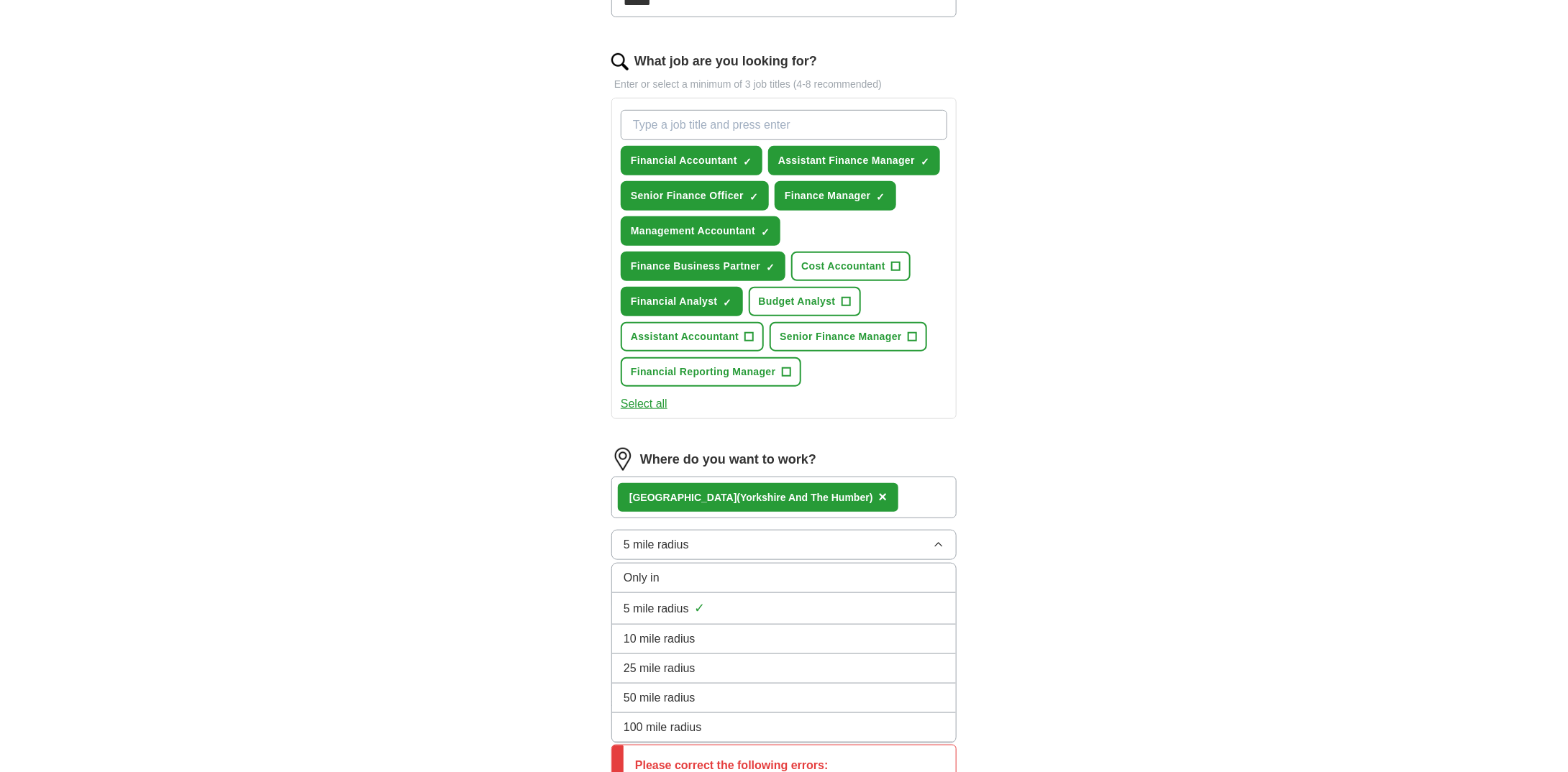
click at [715, 640] on div "10 mile radius" at bounding box center [784, 640] width 321 height 17
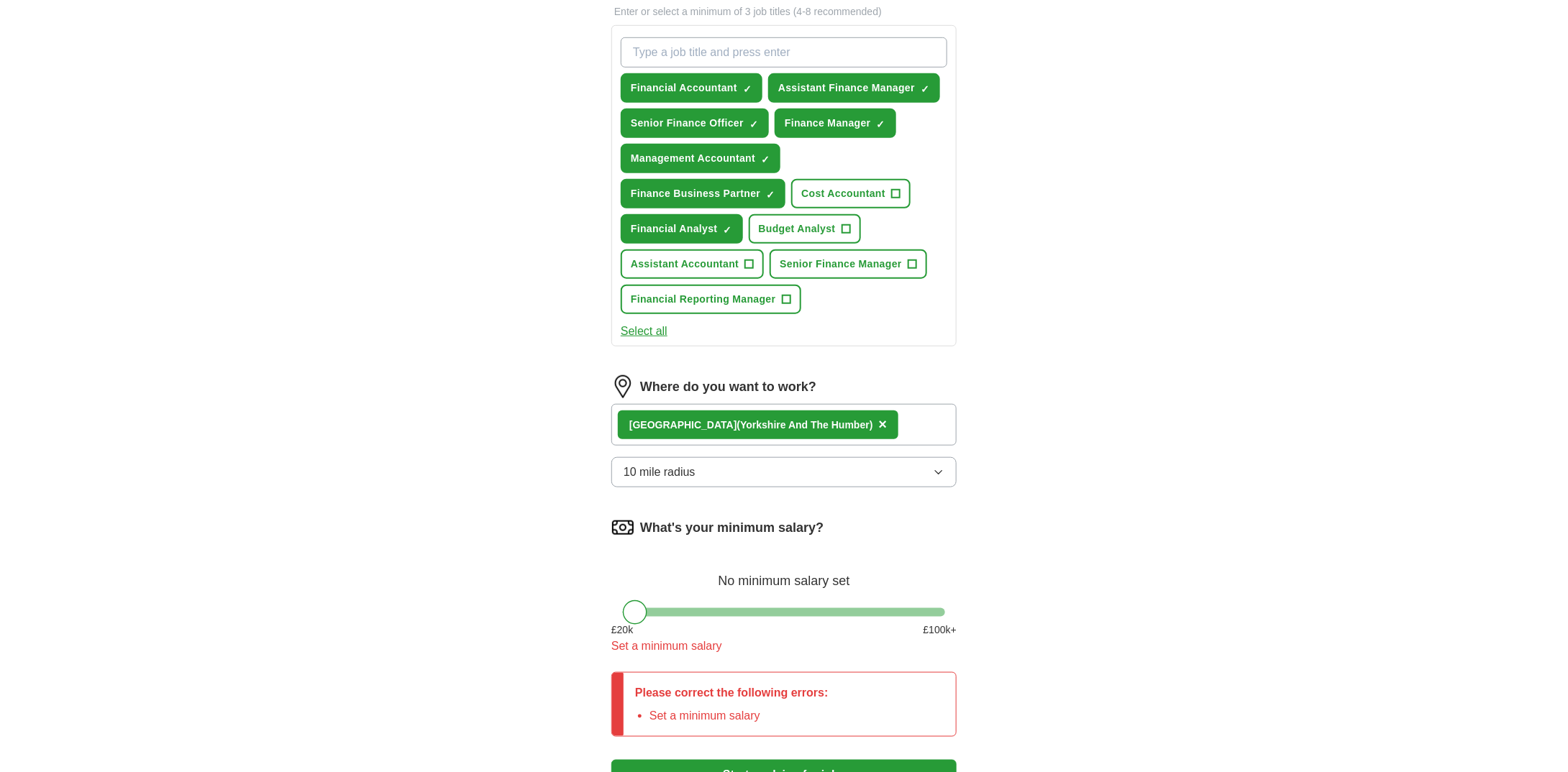
scroll to position [575, 0]
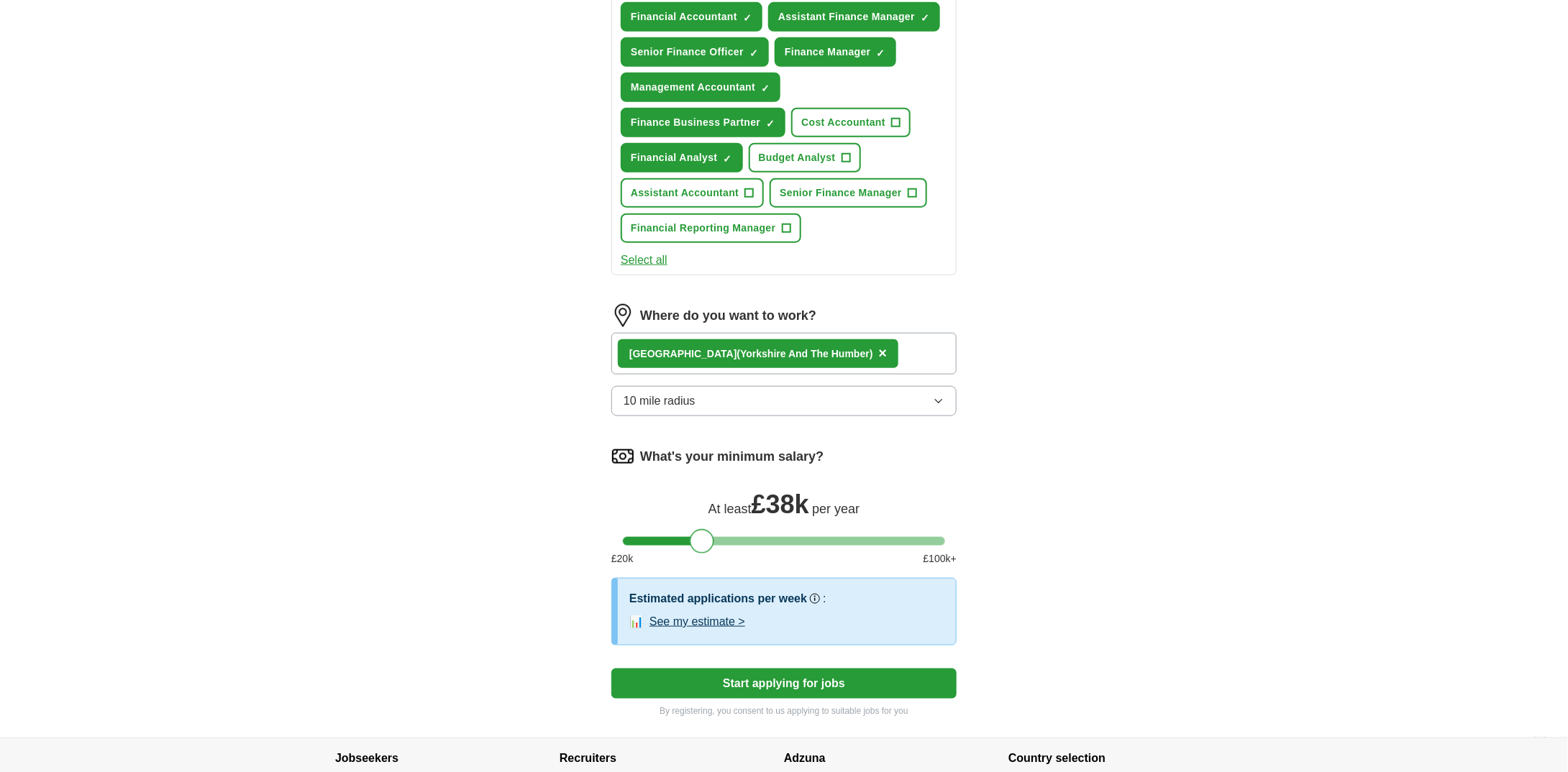
drag, startPoint x: 629, startPoint y: 541, endPoint x: 696, endPoint y: 549, distance: 67.5
click at [696, 549] on div "What's your minimum salary? At least £ 38k per year £ 20 k £ 100 k+" at bounding box center [784, 512] width 345 height 133
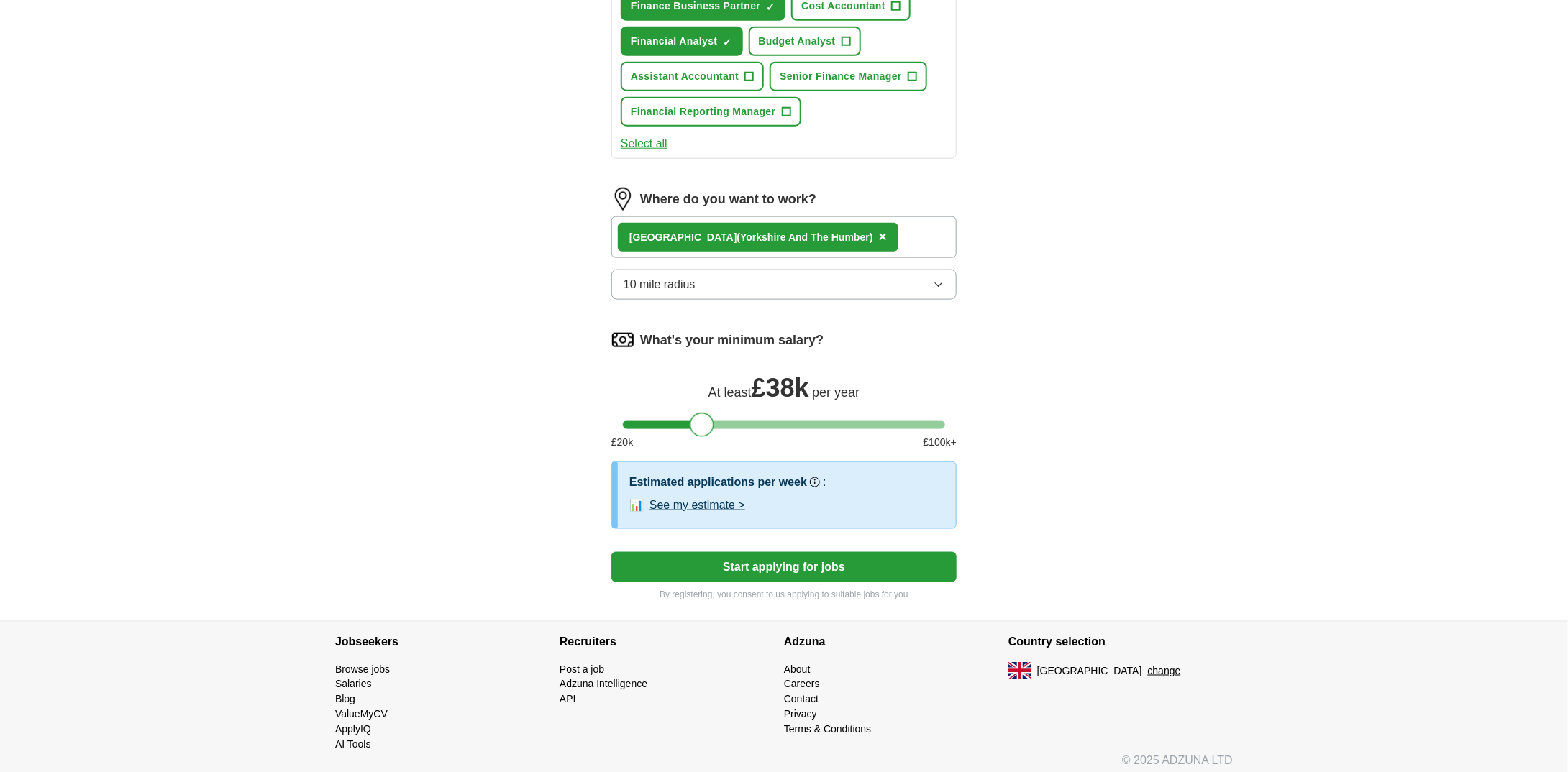
click at [708, 505] on button "See my estimate >" at bounding box center [696, 505] width 96 height 17
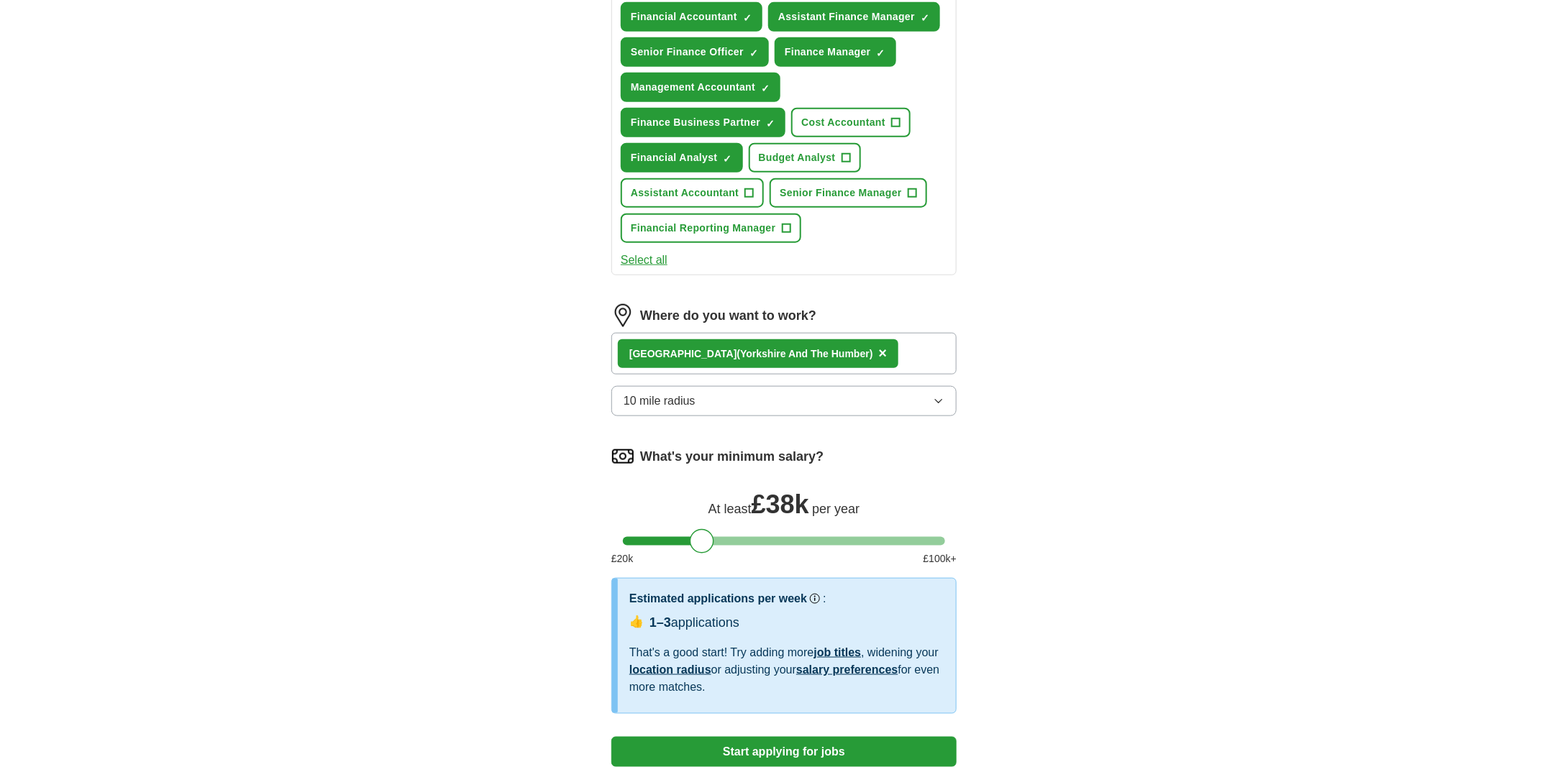
scroll to position [647, 0]
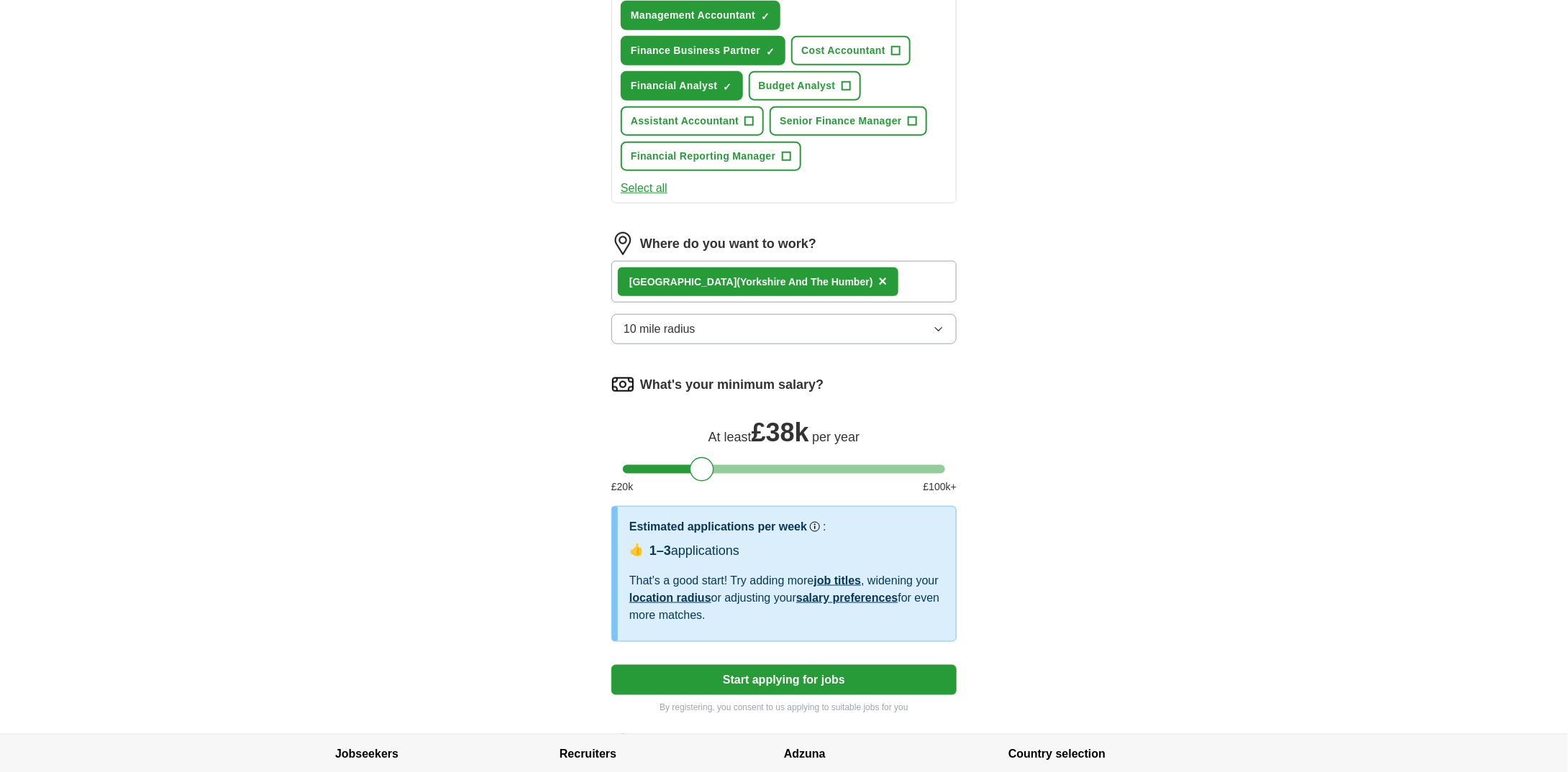
click at [759, 322] on button "10 mile radius" at bounding box center [784, 329] width 345 height 30
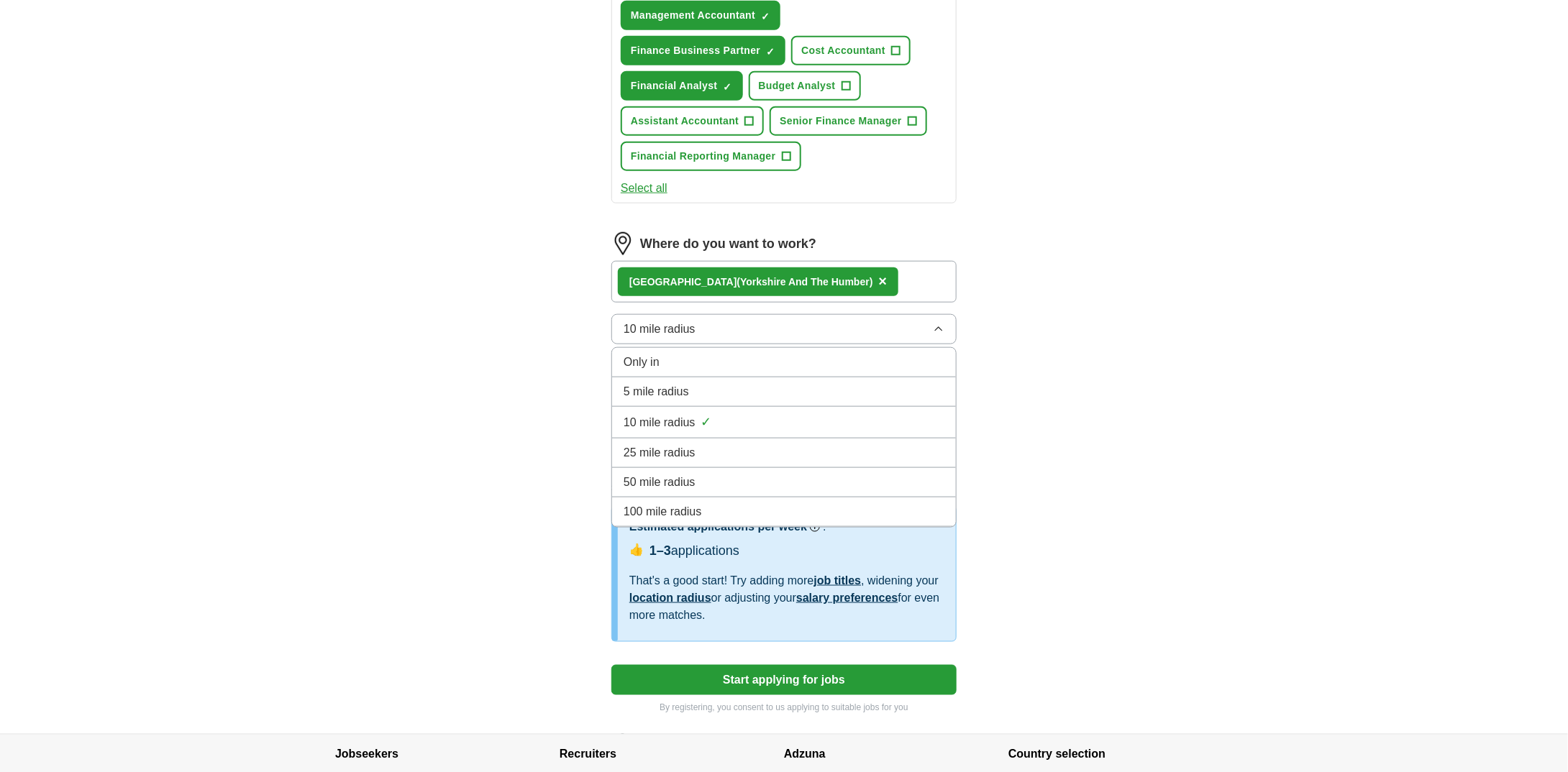
click at [735, 445] on div "25 mile radius" at bounding box center [784, 453] width 321 height 17
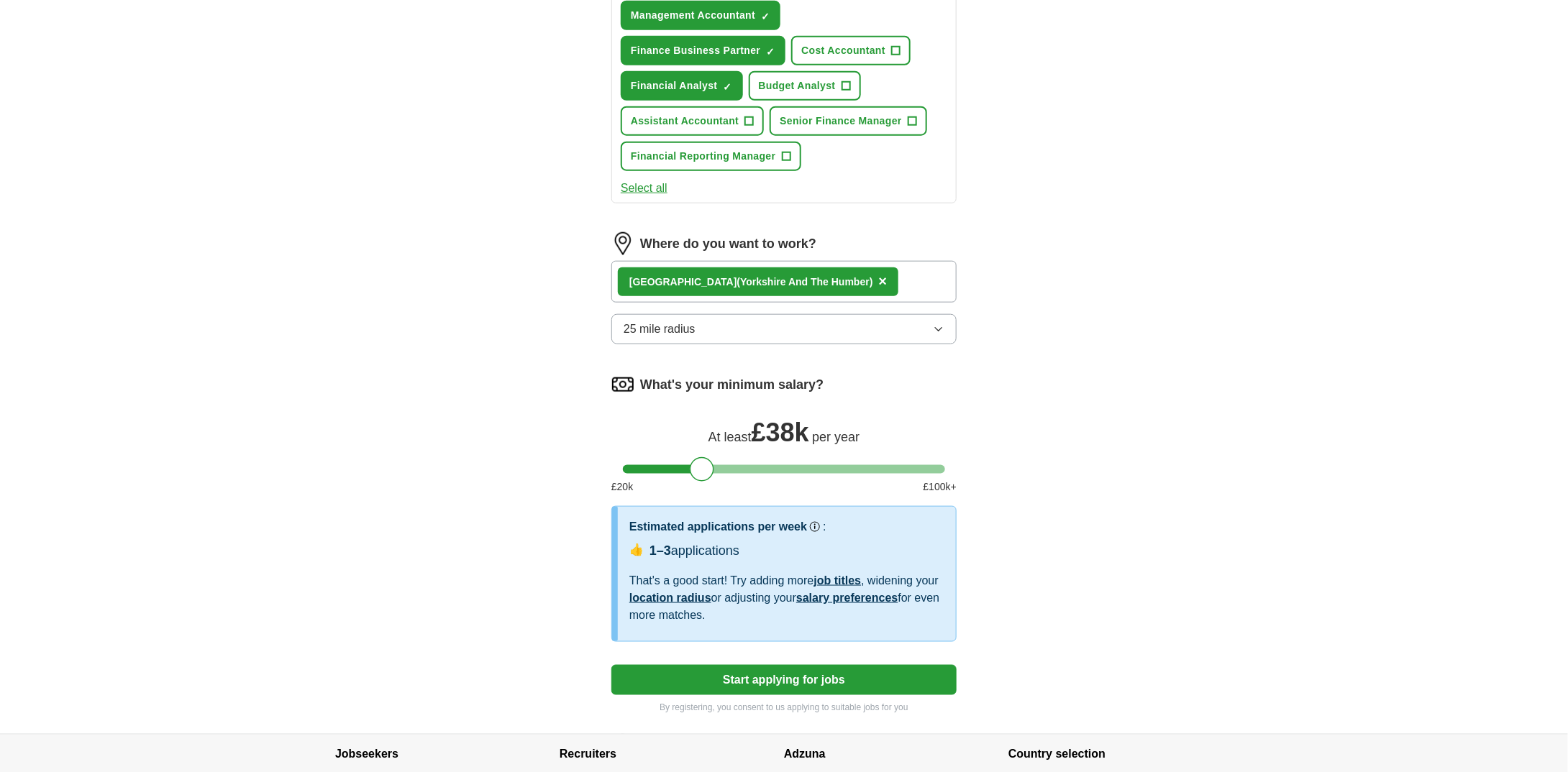
click at [794, 324] on button "25 mile radius" at bounding box center [784, 329] width 345 height 30
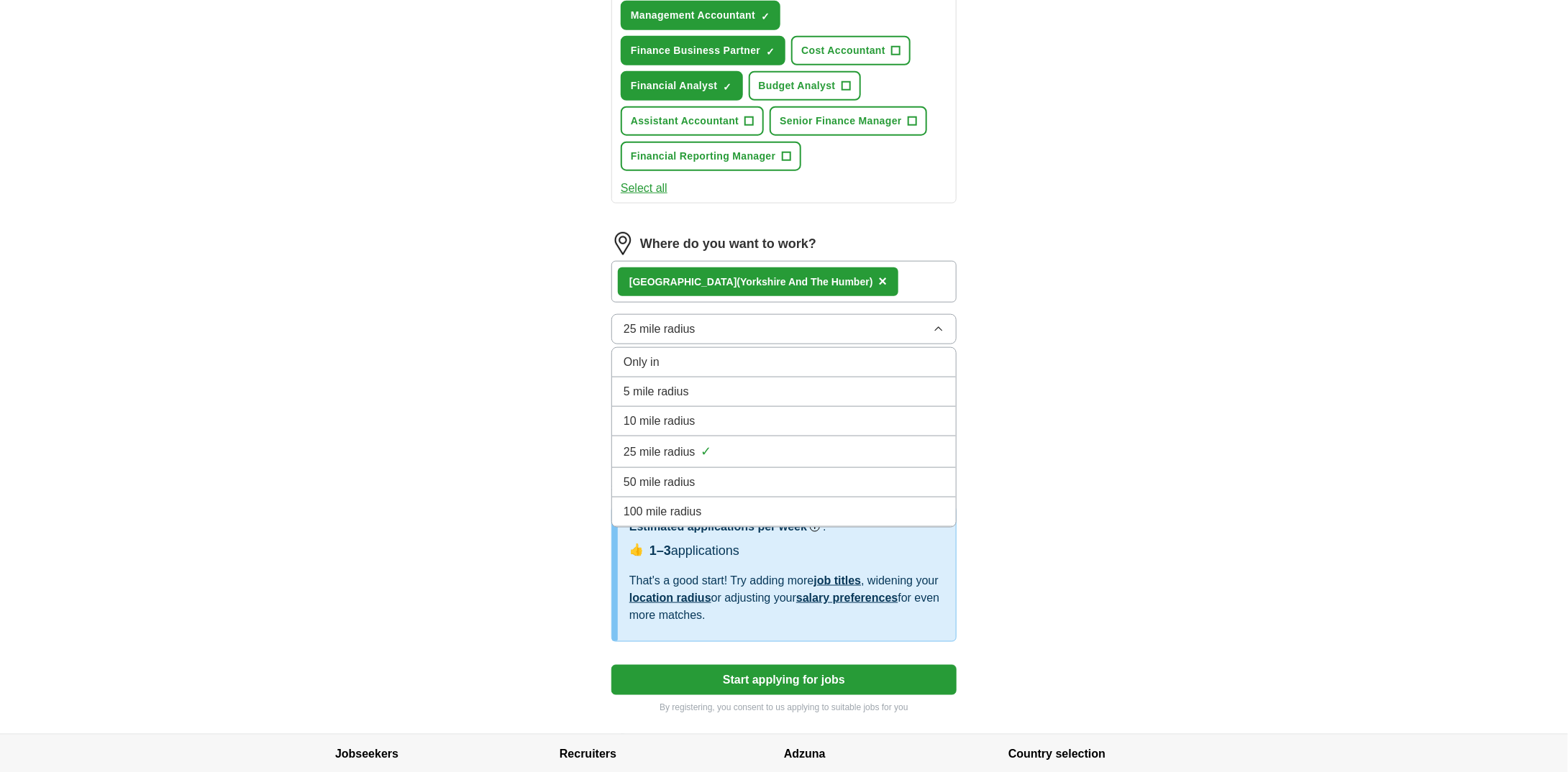
click at [715, 483] on li "50 mile radius" at bounding box center [784, 482] width 344 height 29
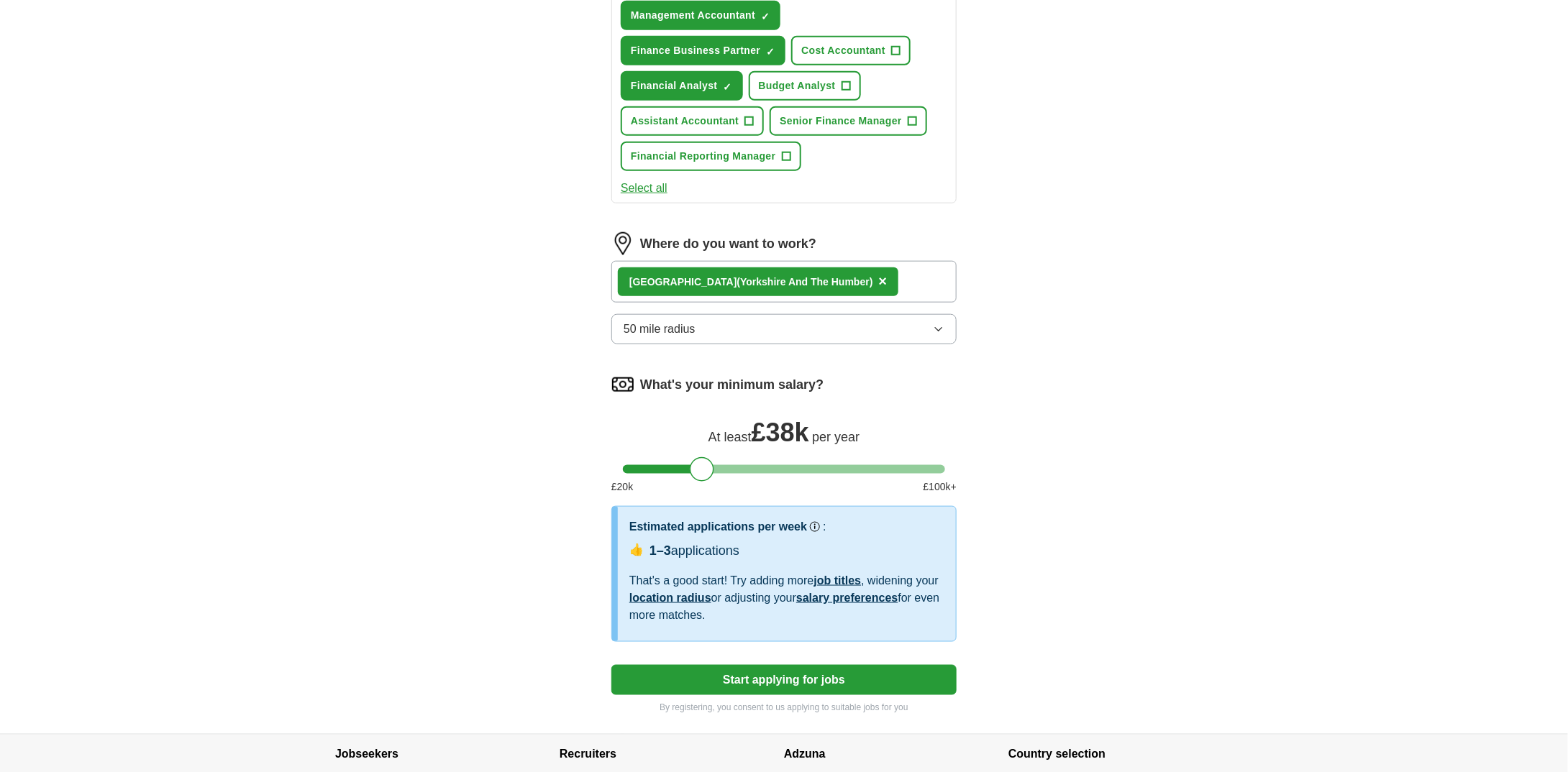
click at [796, 321] on button "50 mile radius" at bounding box center [784, 329] width 345 height 30
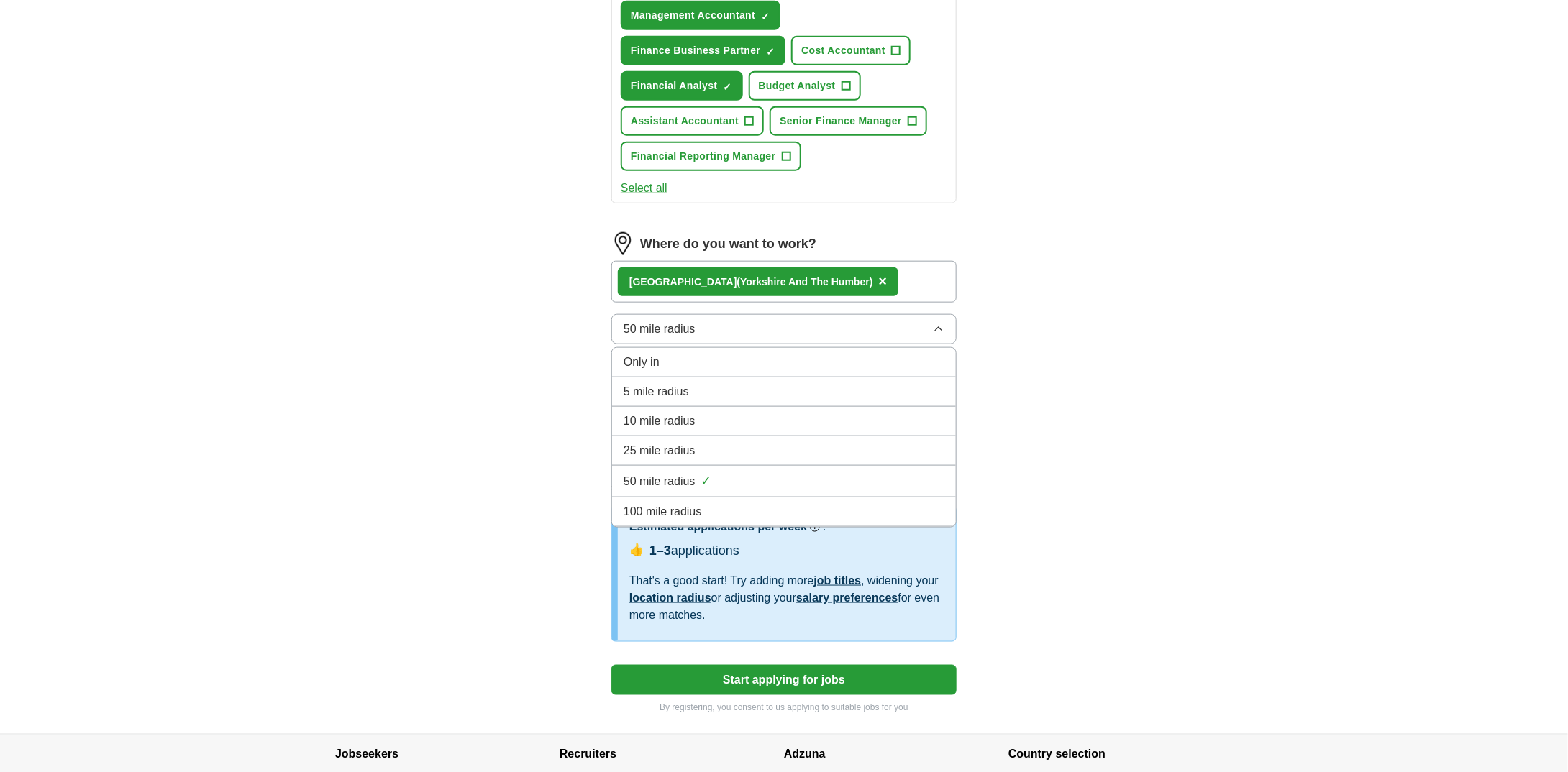
click at [694, 503] on span "100 mile radius" at bounding box center [662, 512] width 79 height 17
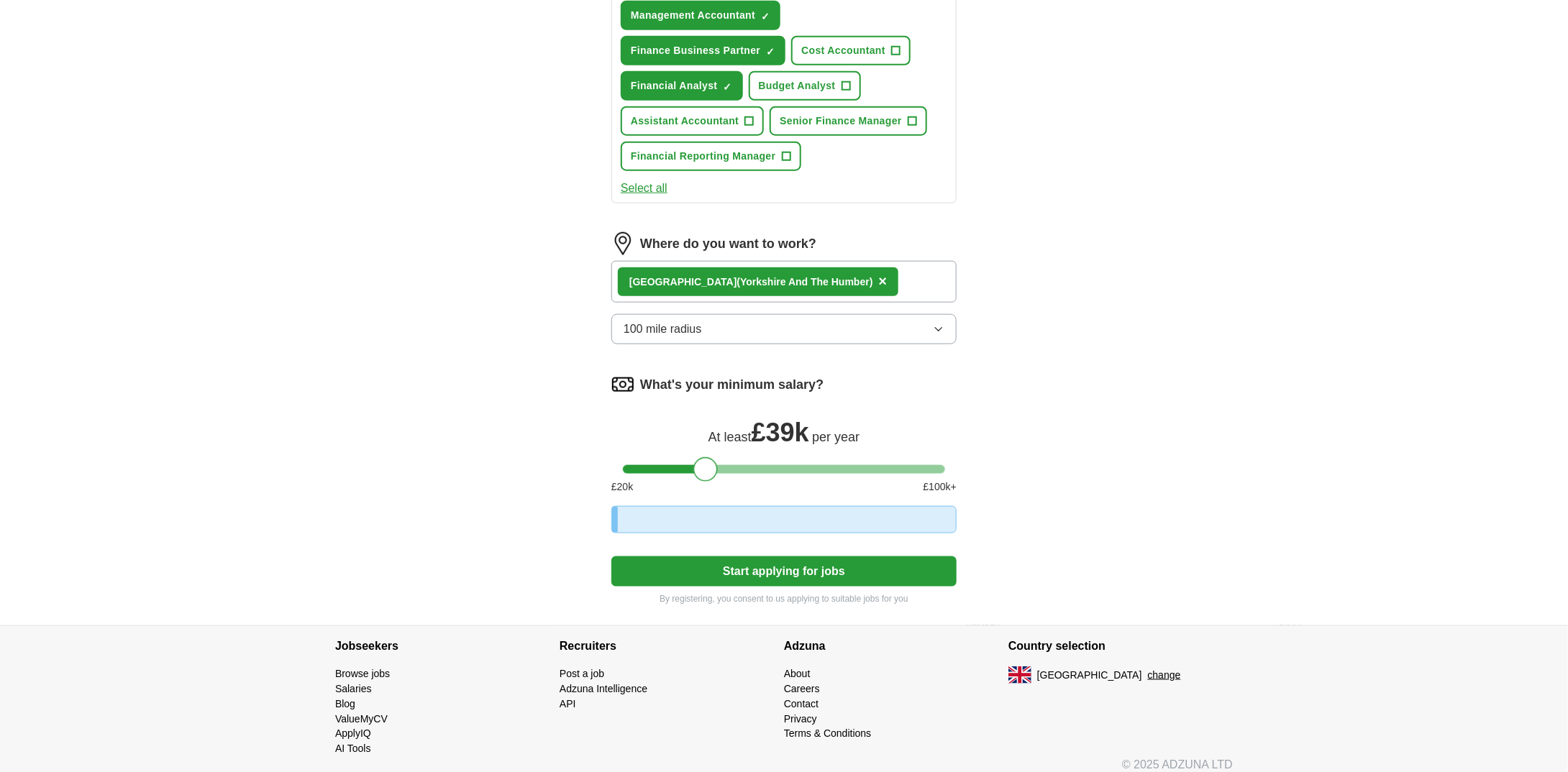
drag, startPoint x: 709, startPoint y: 467, endPoint x: 717, endPoint y: 467, distance: 8.0
click at [717, 467] on div at bounding box center [706, 469] width 25 height 25
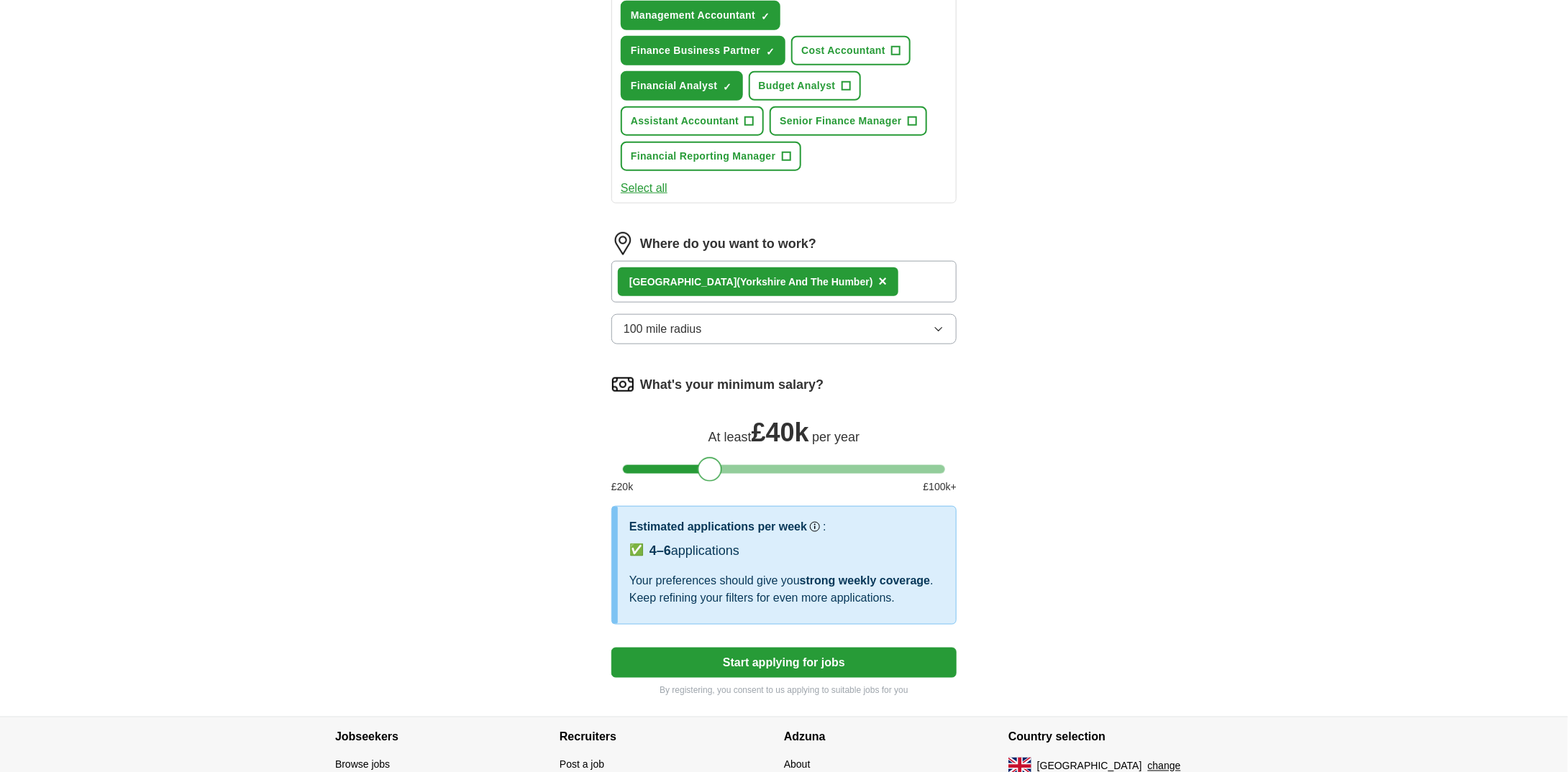
drag, startPoint x: 714, startPoint y: 466, endPoint x: 749, endPoint y: 464, distance: 35.1
click at [722, 464] on div at bounding box center [710, 469] width 25 height 25
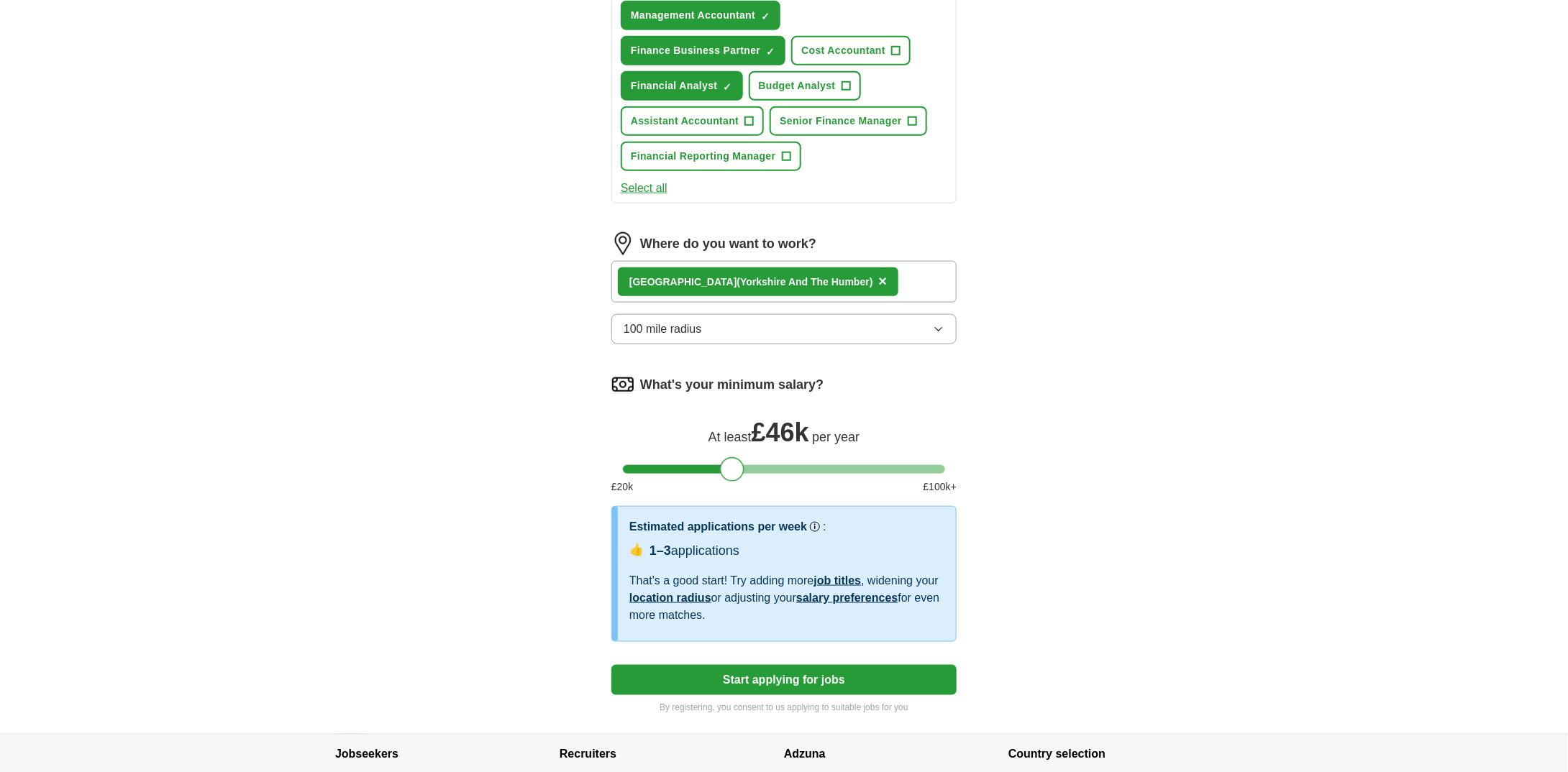
drag, startPoint x: 747, startPoint y: 463, endPoint x: 734, endPoint y: 463, distance: 13.0
click at [734, 463] on div at bounding box center [732, 469] width 25 height 25
click at [731, 463] on div at bounding box center [729, 469] width 25 height 25
click at [723, 462] on div at bounding box center [729, 469] width 25 height 25
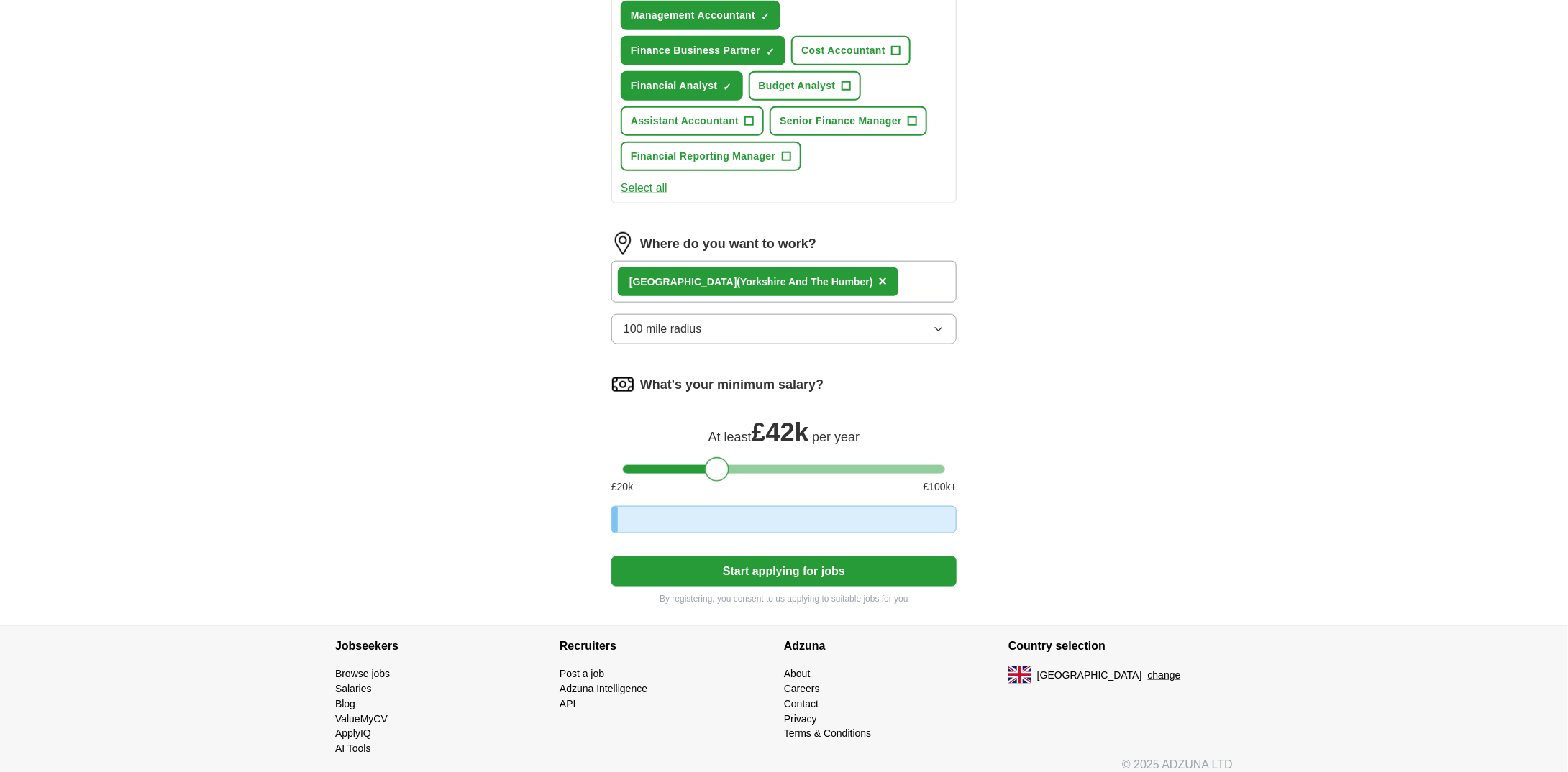
drag, startPoint x: 723, startPoint y: 462, endPoint x: 714, endPoint y: 460, distance: 9.2
click at [714, 460] on div at bounding box center [717, 469] width 25 height 25
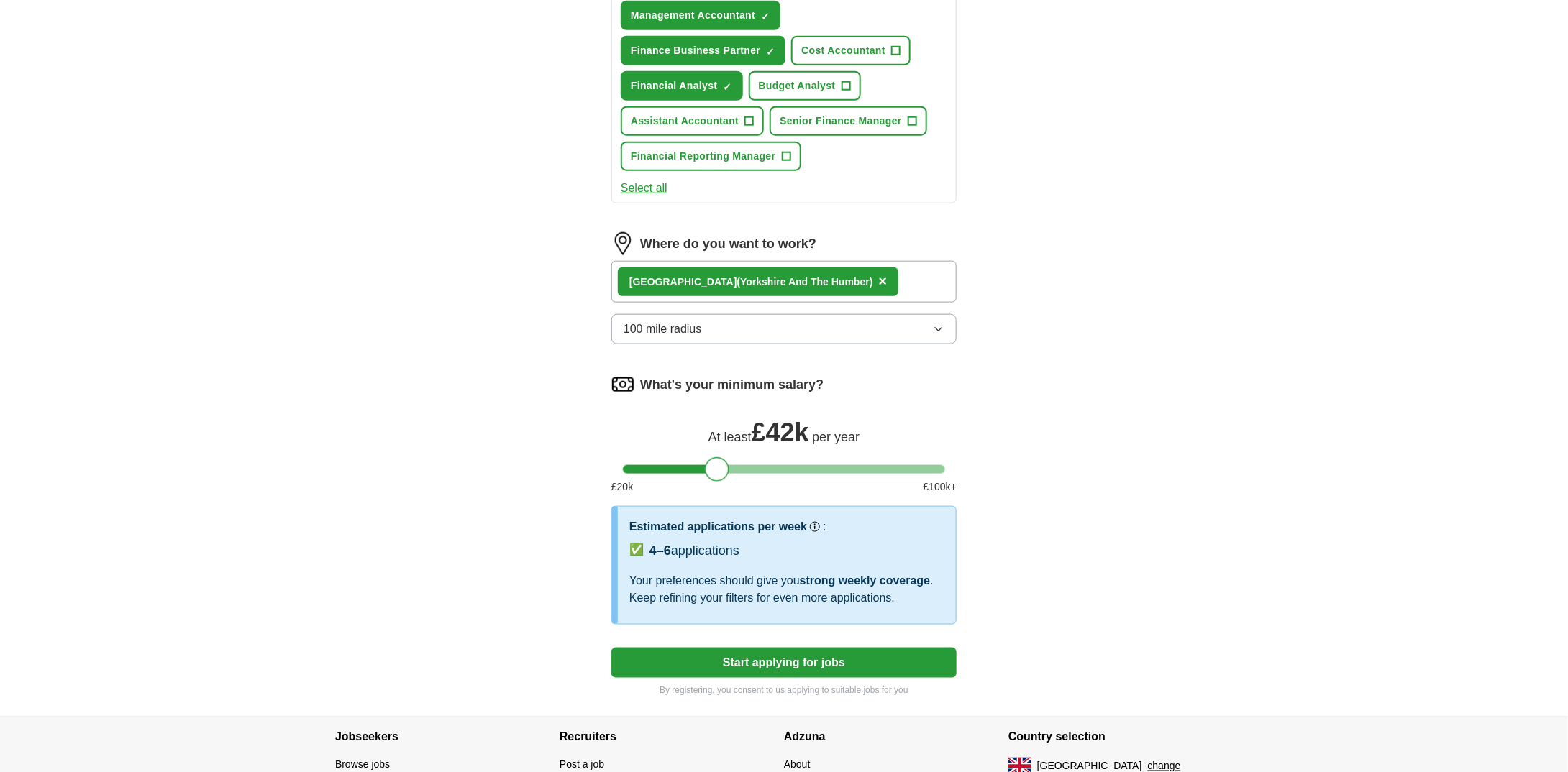
click at [716, 460] on div at bounding box center [717, 469] width 25 height 25
click at [721, 460] on div at bounding box center [721, 469] width 25 height 25
click at [726, 460] on div at bounding box center [725, 469] width 25 height 25
drag, startPoint x: 726, startPoint y: 460, endPoint x: 713, endPoint y: 460, distance: 13.0
click at [713, 460] on div at bounding box center [710, 469] width 25 height 25
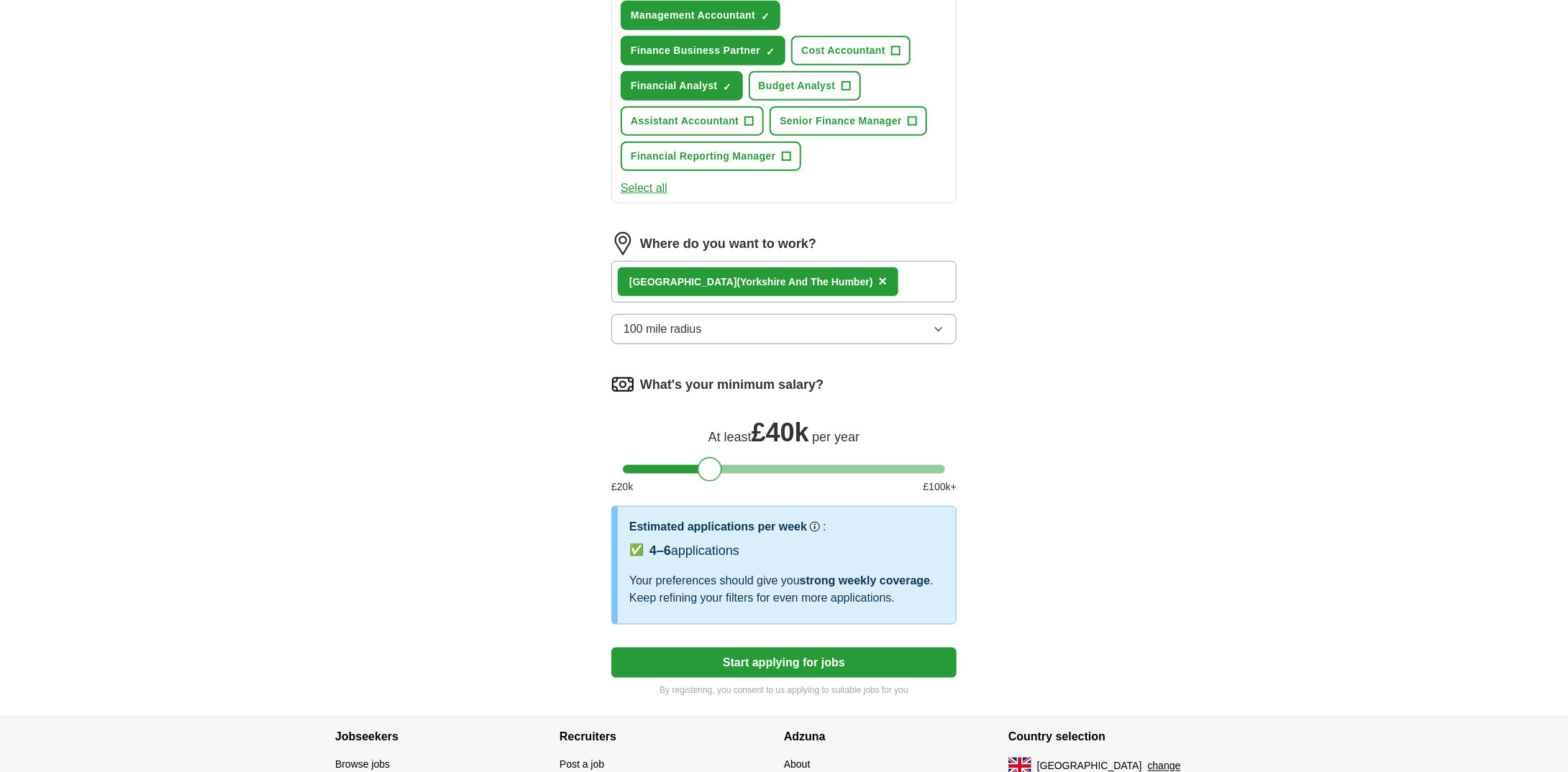
click at [758, 323] on button "100 mile radius" at bounding box center [784, 329] width 345 height 30
click at [1264, 460] on div "ApplyIQ Let ApplyIQ do the hard work of searching and applying for jobs. Just t…" at bounding box center [784, 57] width 1568 height 1321
click at [697, 328] on span "100 mile radius" at bounding box center [662, 329] width 79 height 17
click at [1036, 323] on div "ApplyIQ Let ApplyIQ do the hard work of searching and applying for jobs. Just t…" at bounding box center [784, 57] width 921 height 1321
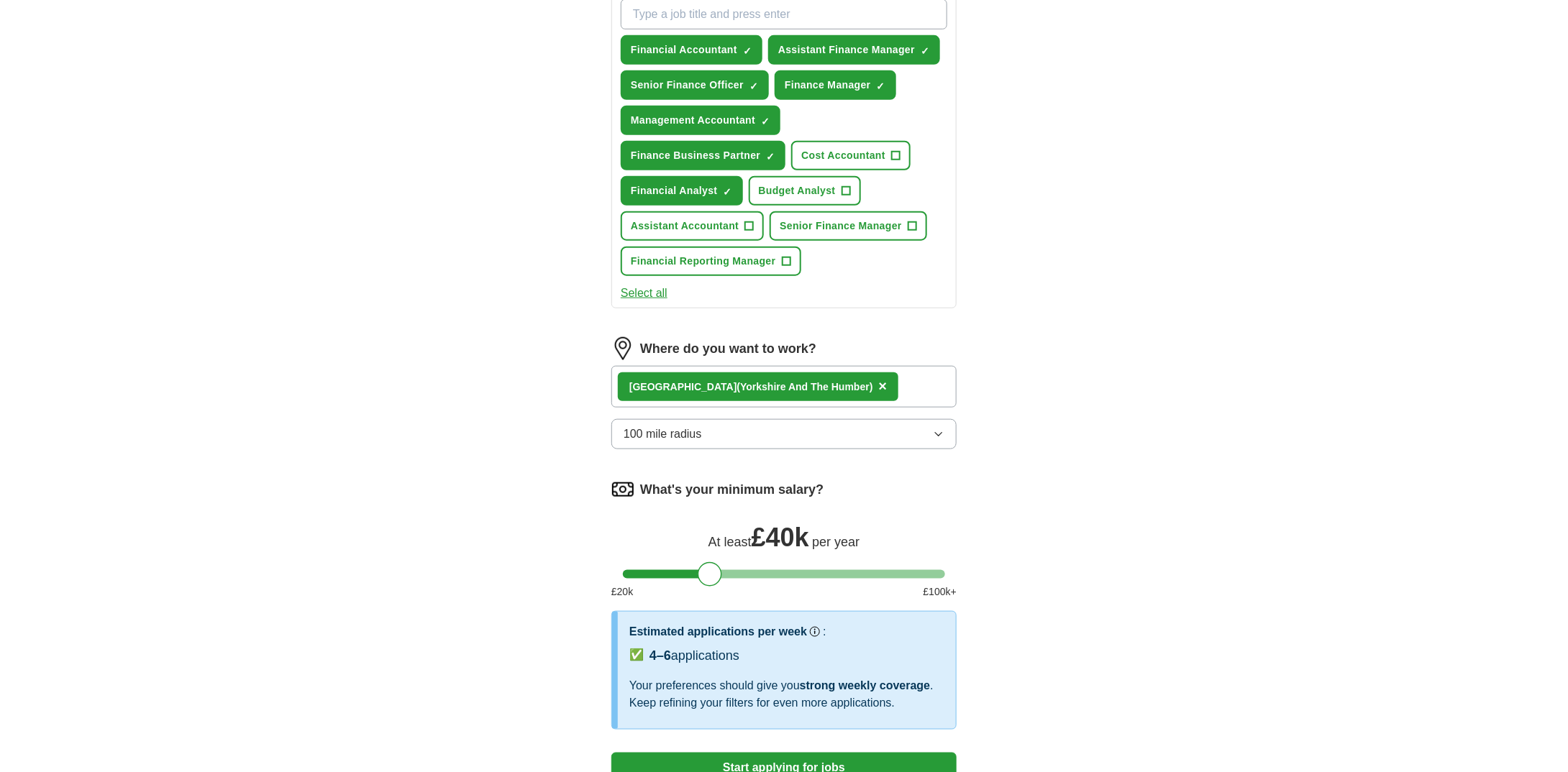
scroll to position [719, 0]
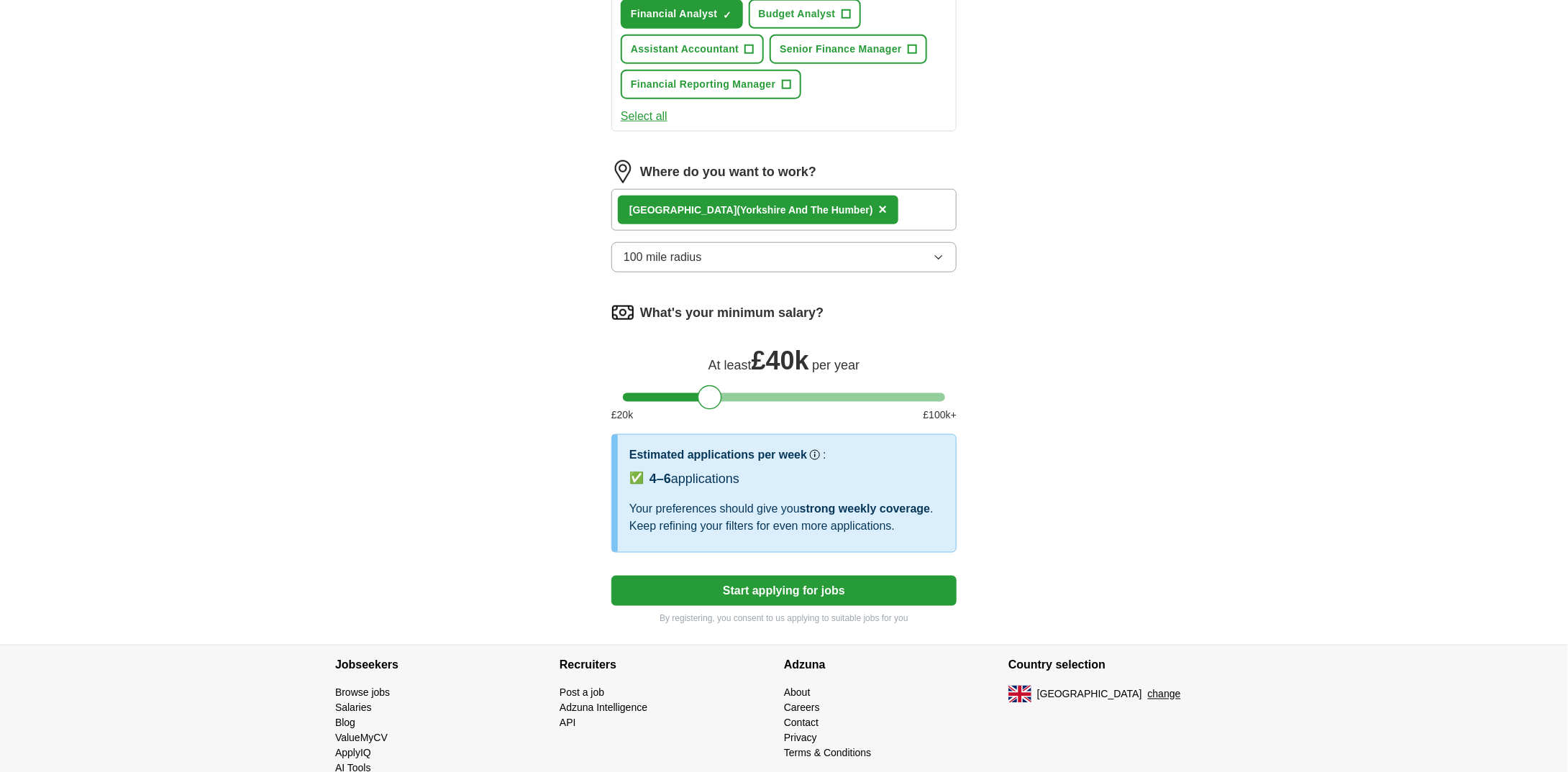
click at [768, 595] on button "Start applying for jobs" at bounding box center [784, 591] width 345 height 30
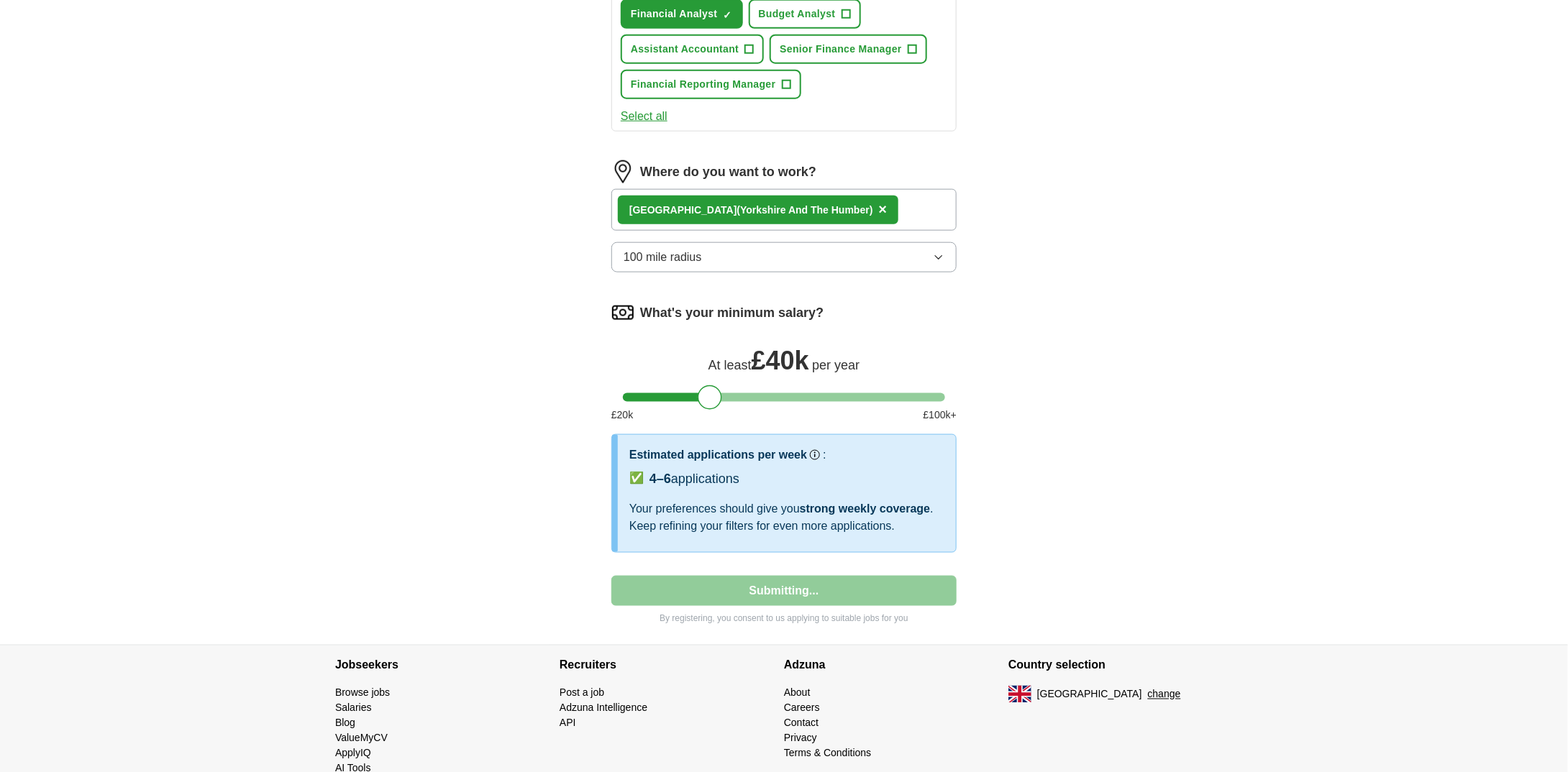
select select "**"
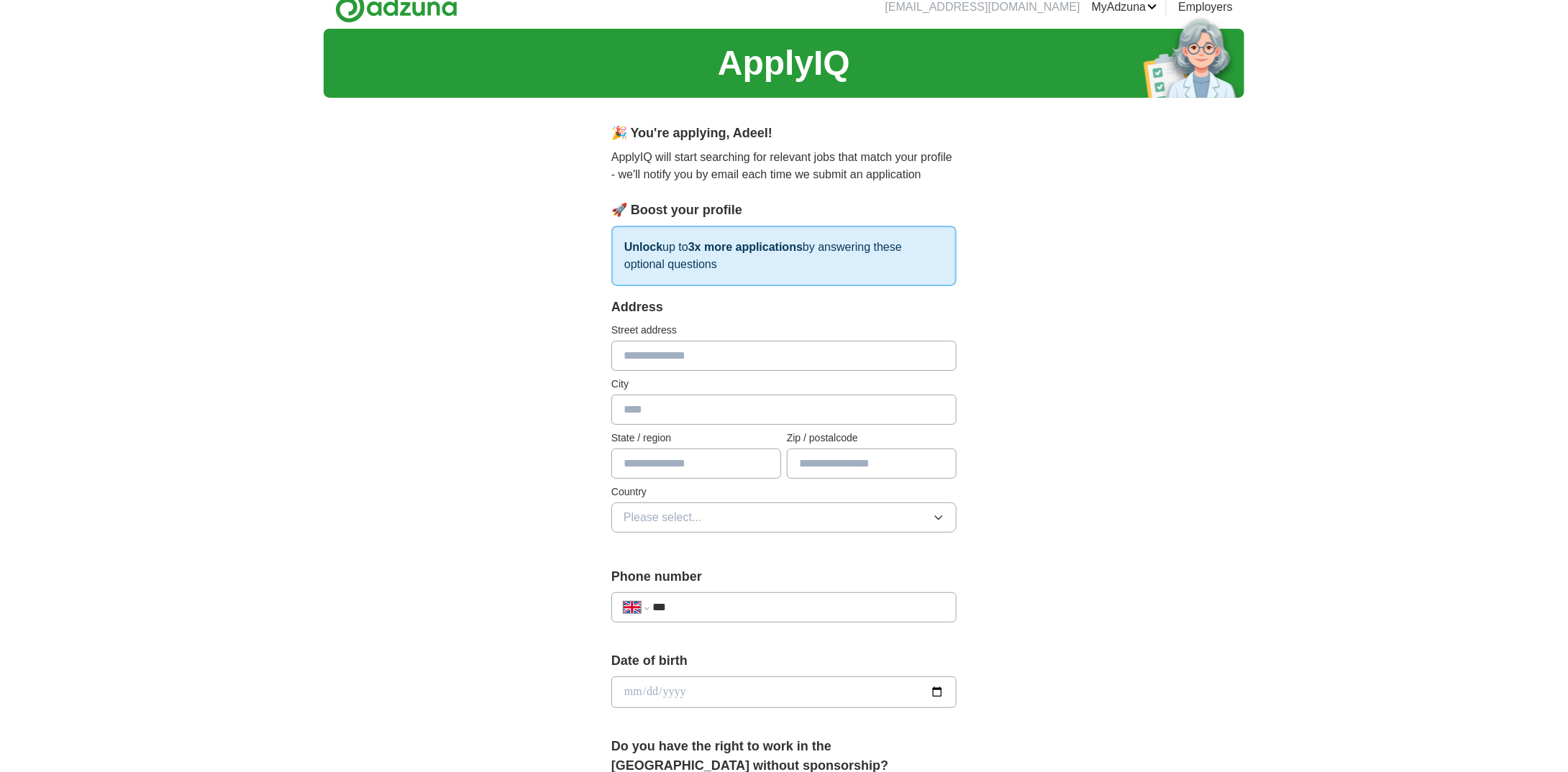
scroll to position [0, 0]
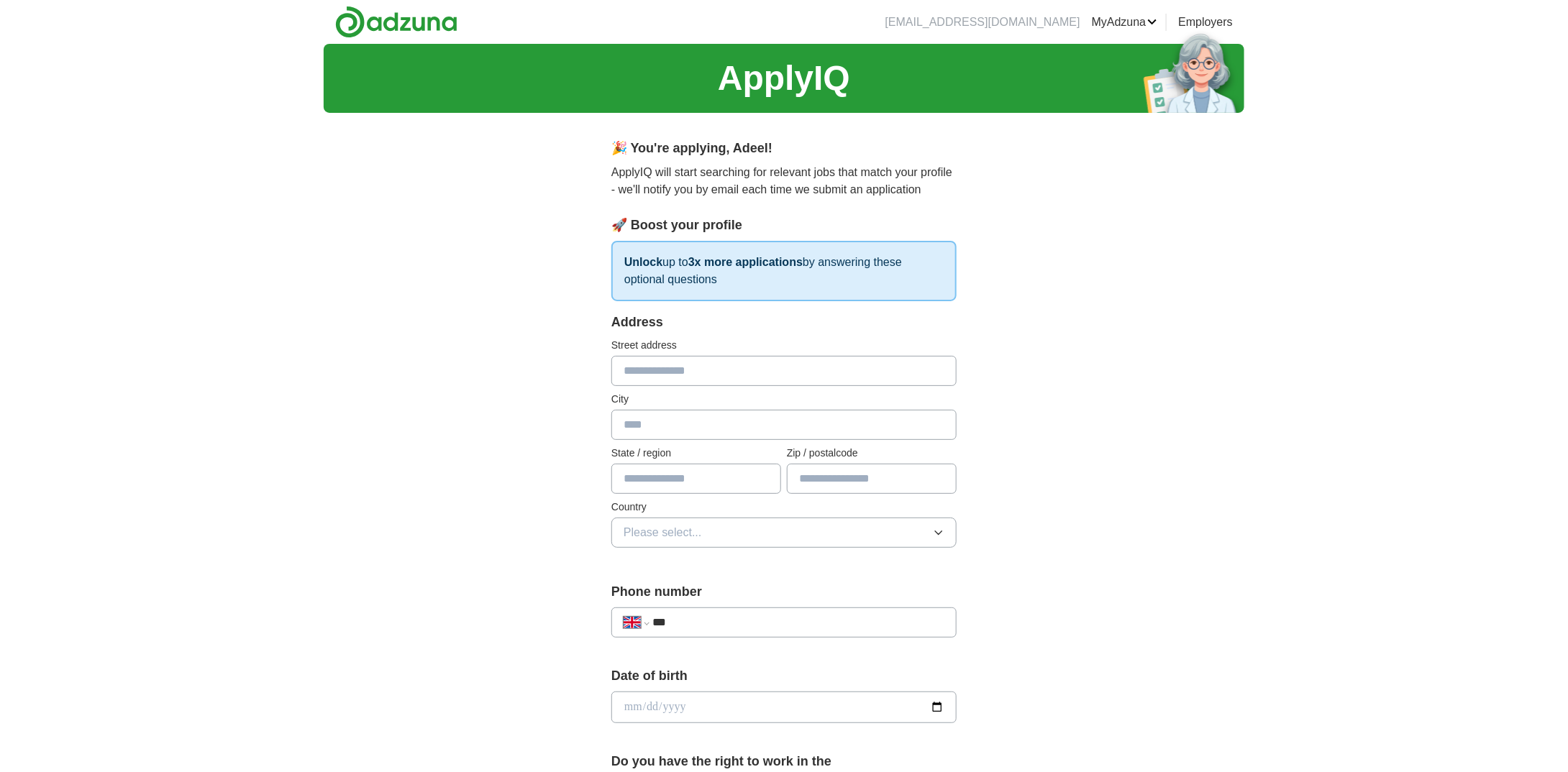
click at [713, 386] on div "Address Street address City State / region Zip / postalcode Country Please sele…" at bounding box center [784, 439] width 345 height 253
click at [718, 363] on input "text" at bounding box center [784, 371] width 345 height 30
type input "**********"
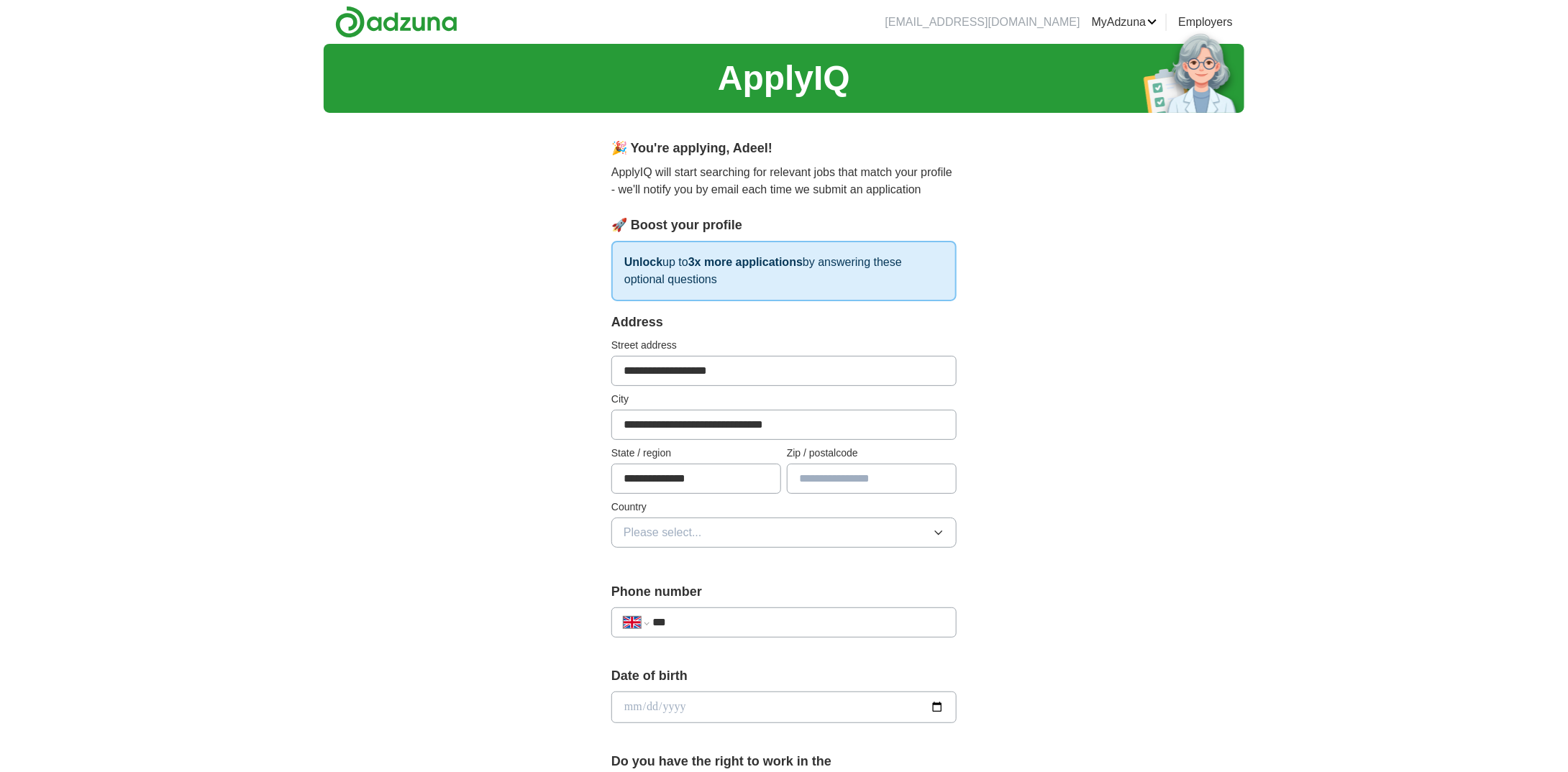
type input "*******"
click at [750, 535] on button "Please select..." at bounding box center [784, 533] width 345 height 30
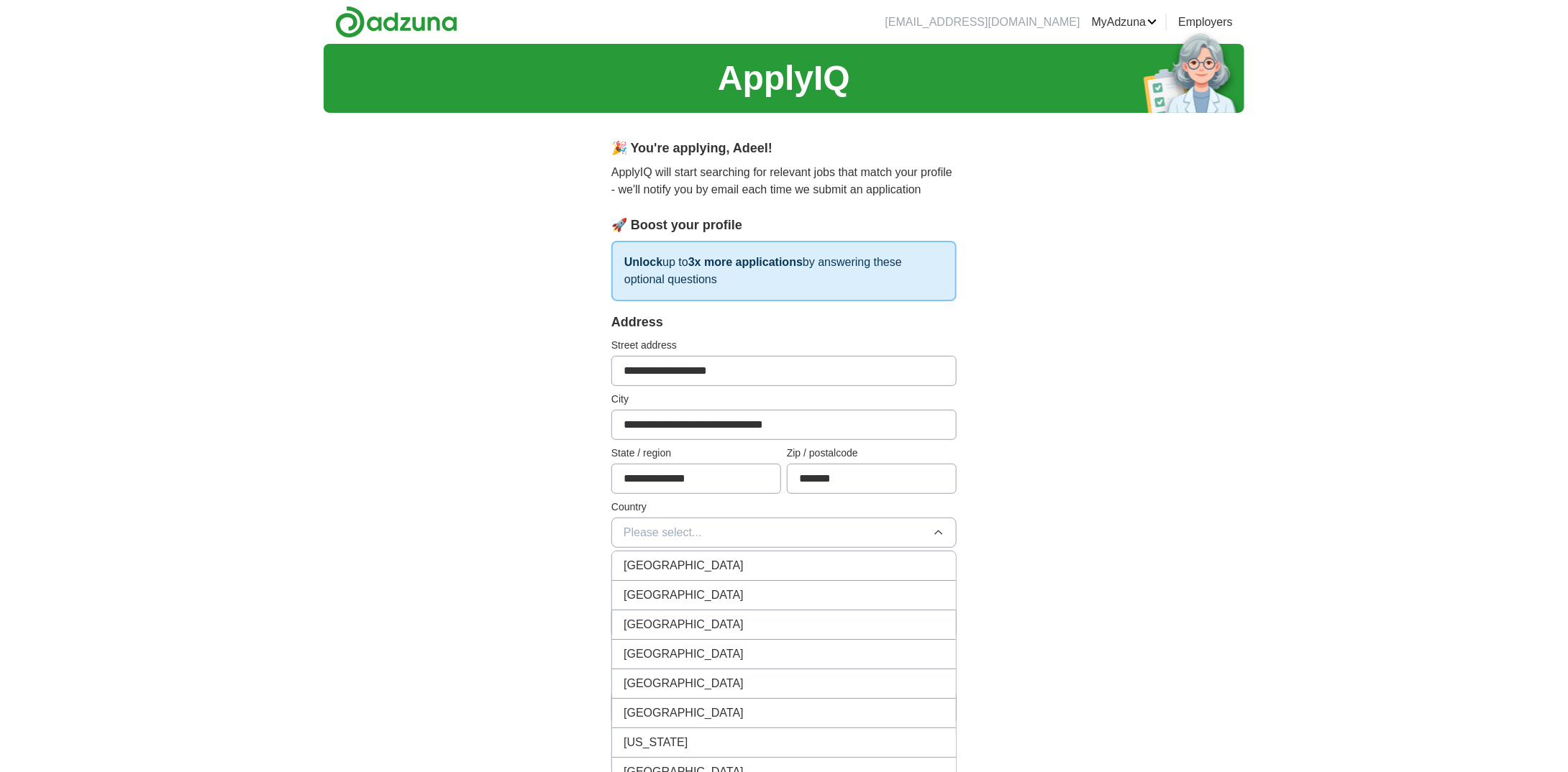
click at [722, 564] on div "[GEOGRAPHIC_DATA]" at bounding box center [784, 566] width 321 height 17
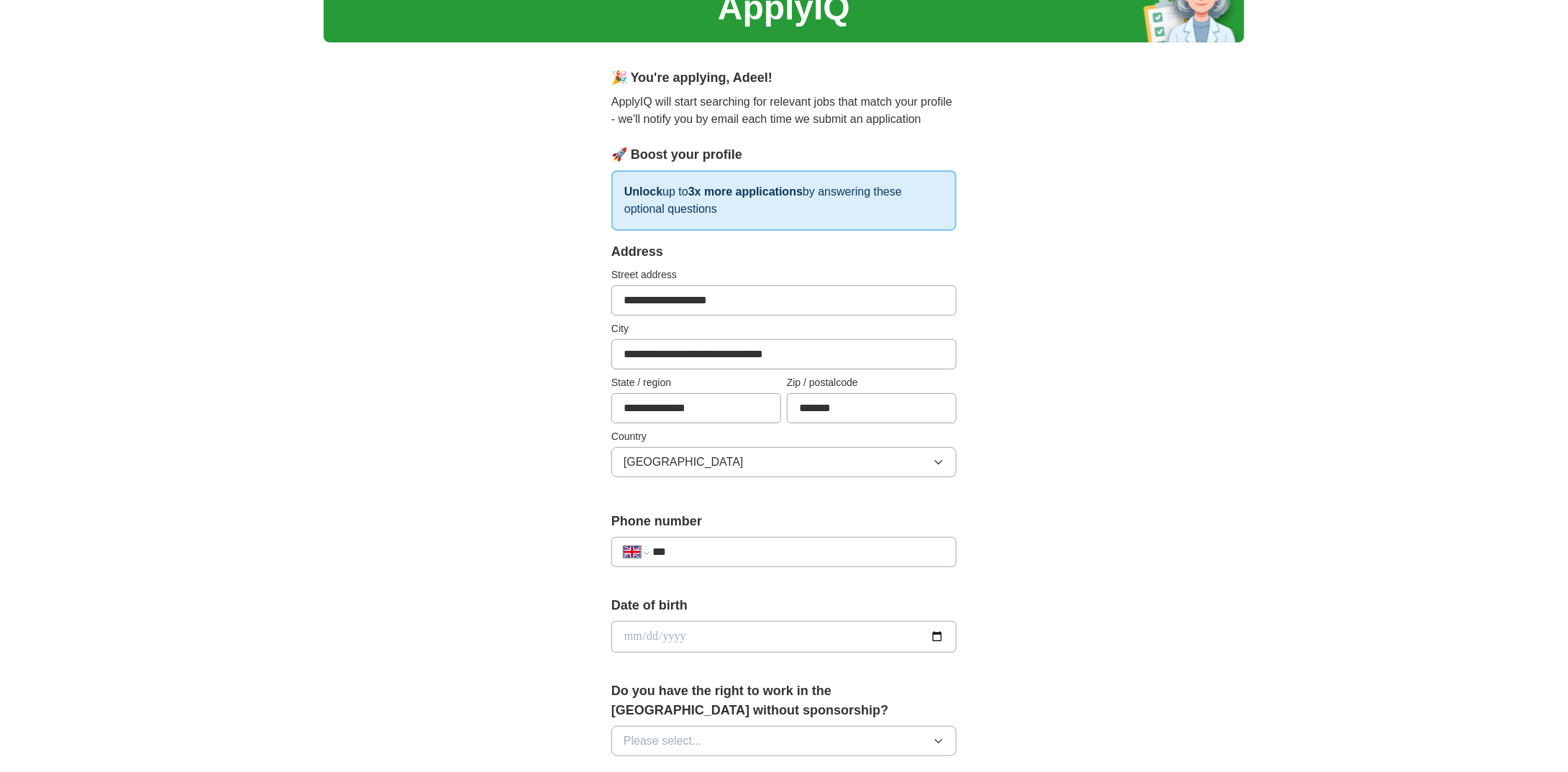
scroll to position [72, 0]
click at [775, 538] on div "**********" at bounding box center [784, 551] width 345 height 30
click at [775, 542] on input "***" at bounding box center [798, 551] width 292 height 17
type input "**********"
click at [927, 634] on input "date" at bounding box center [784, 635] width 345 height 31
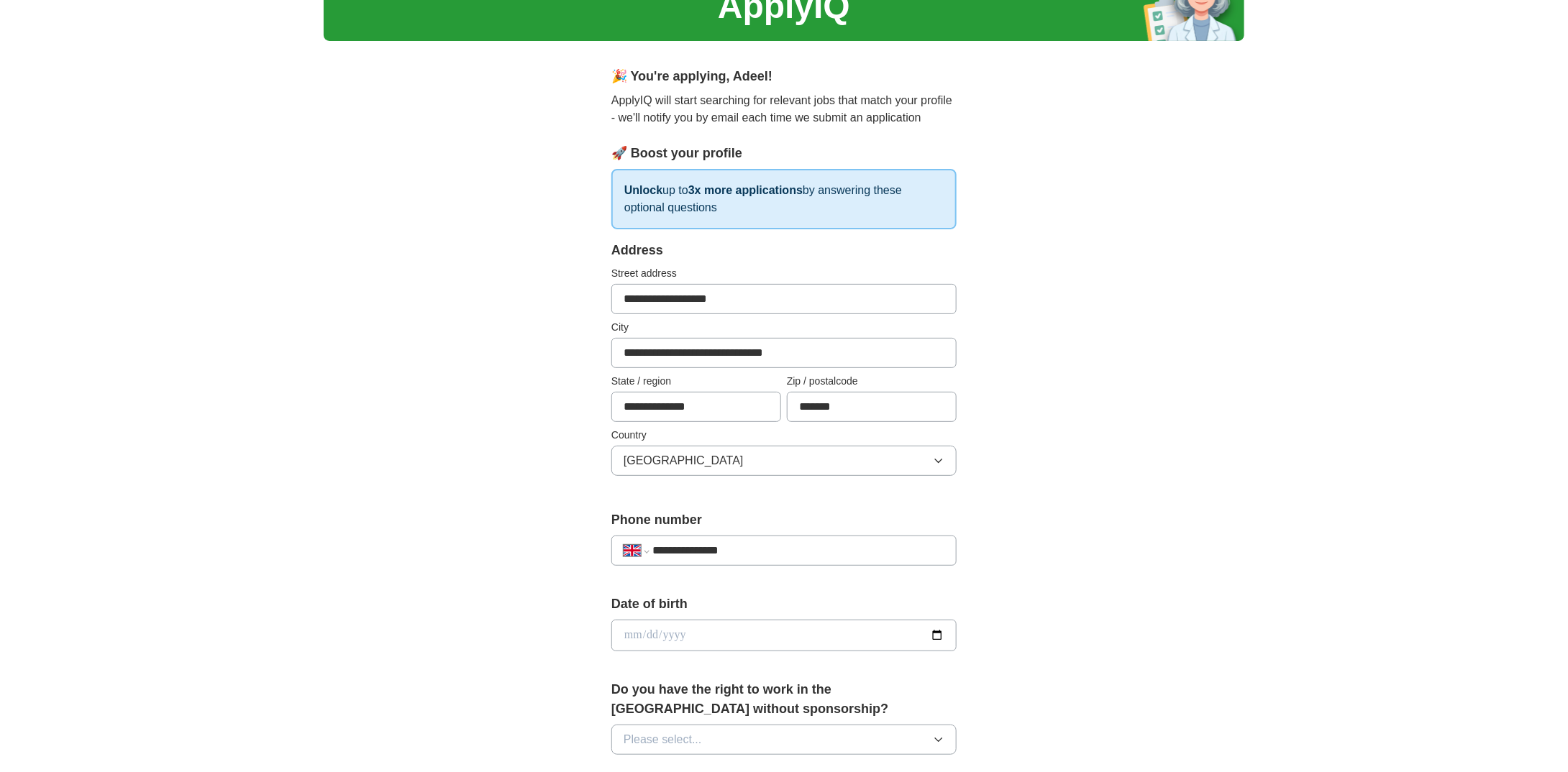
click at [939, 633] on input "date" at bounding box center [784, 635] width 345 height 31
click at [1267, 565] on div "**********" at bounding box center [784, 617] width 1568 height 1290
click at [718, 628] on input "date" at bounding box center [784, 635] width 345 height 31
type input "**********"
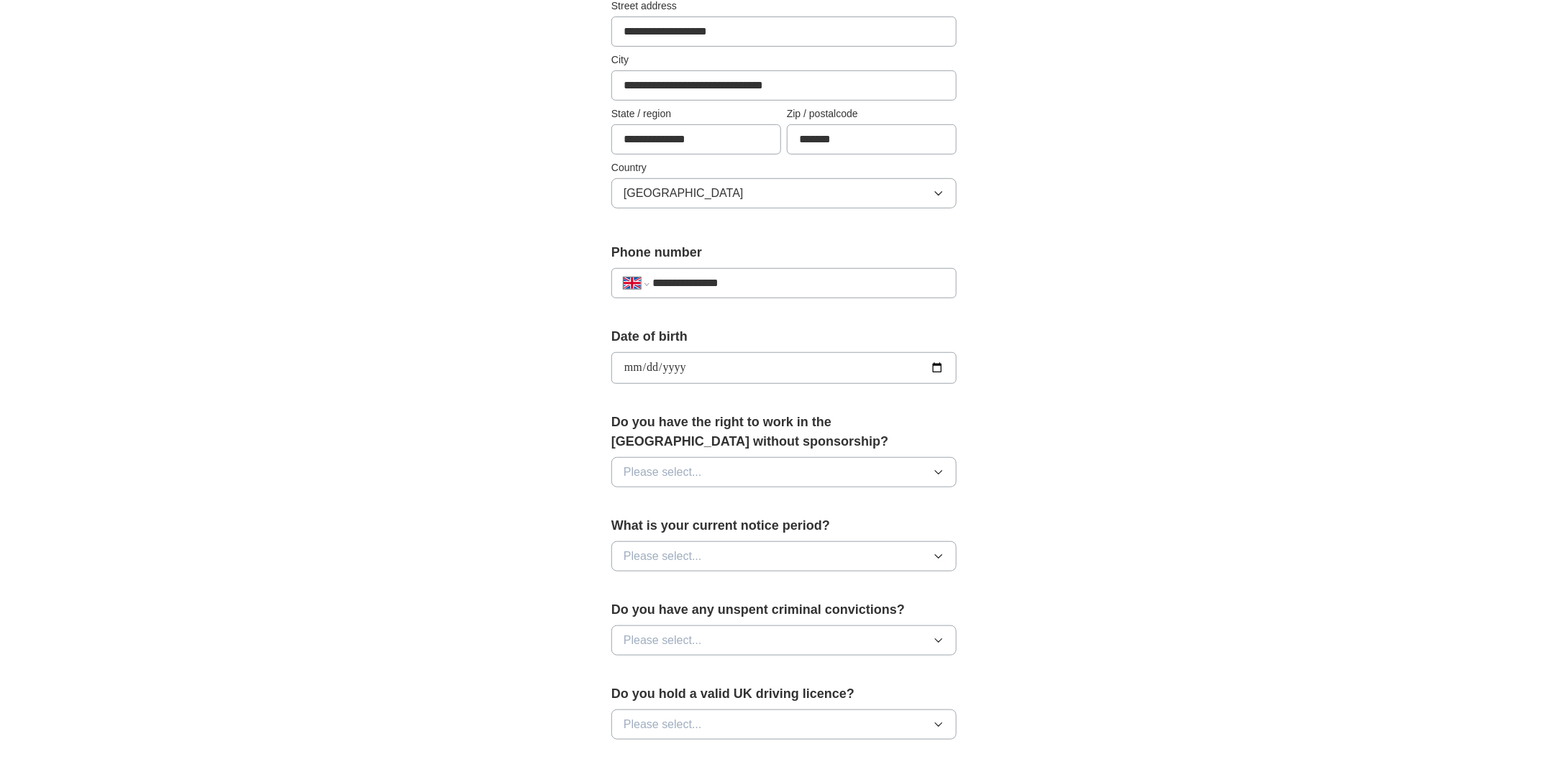
scroll to position [360, 0]
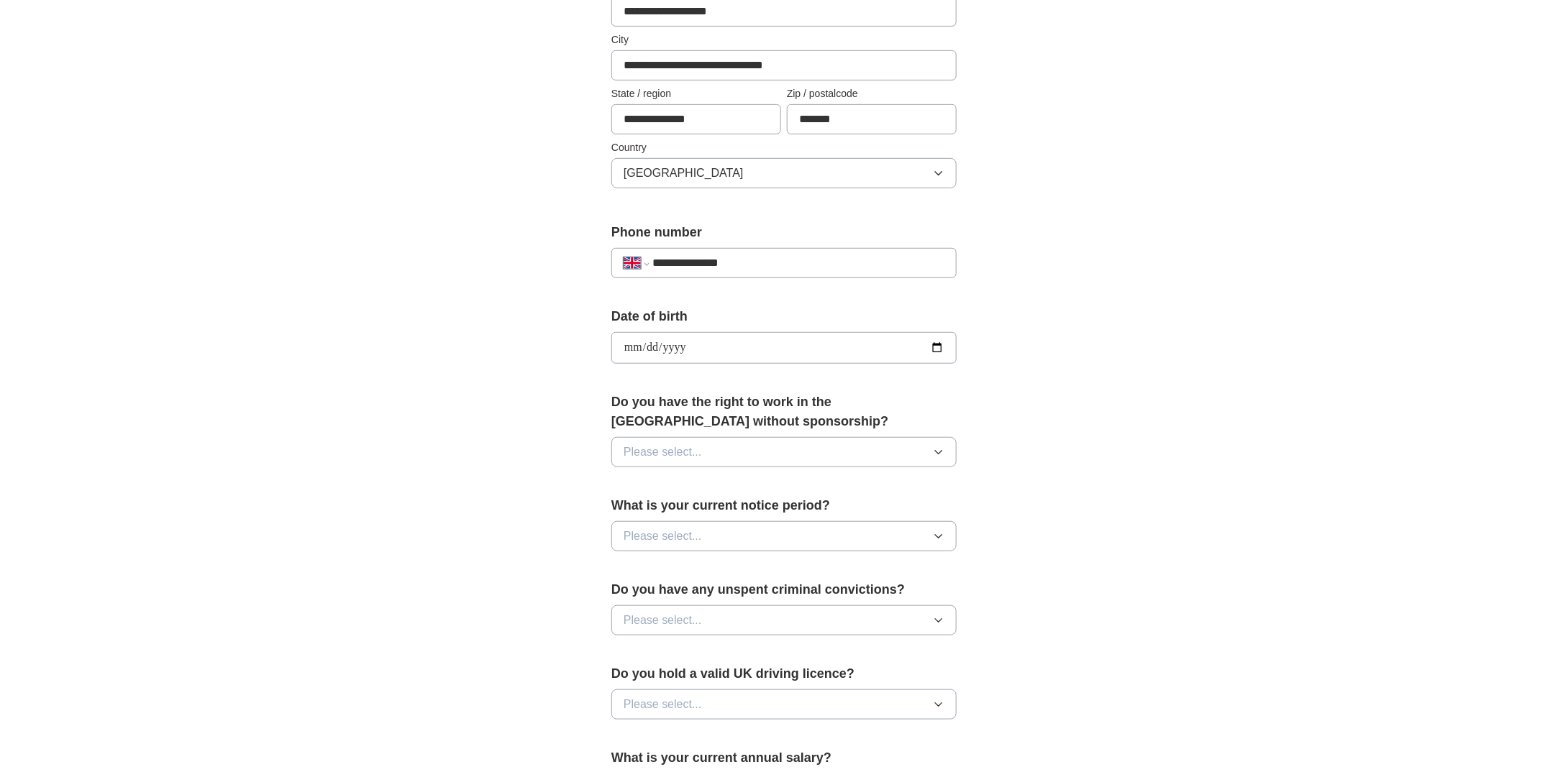
click at [754, 446] on button "Please select..." at bounding box center [784, 452] width 345 height 30
click at [724, 482] on div "Yes" at bounding box center [784, 485] width 321 height 17
click at [716, 533] on button "Please select..." at bounding box center [784, 536] width 345 height 30
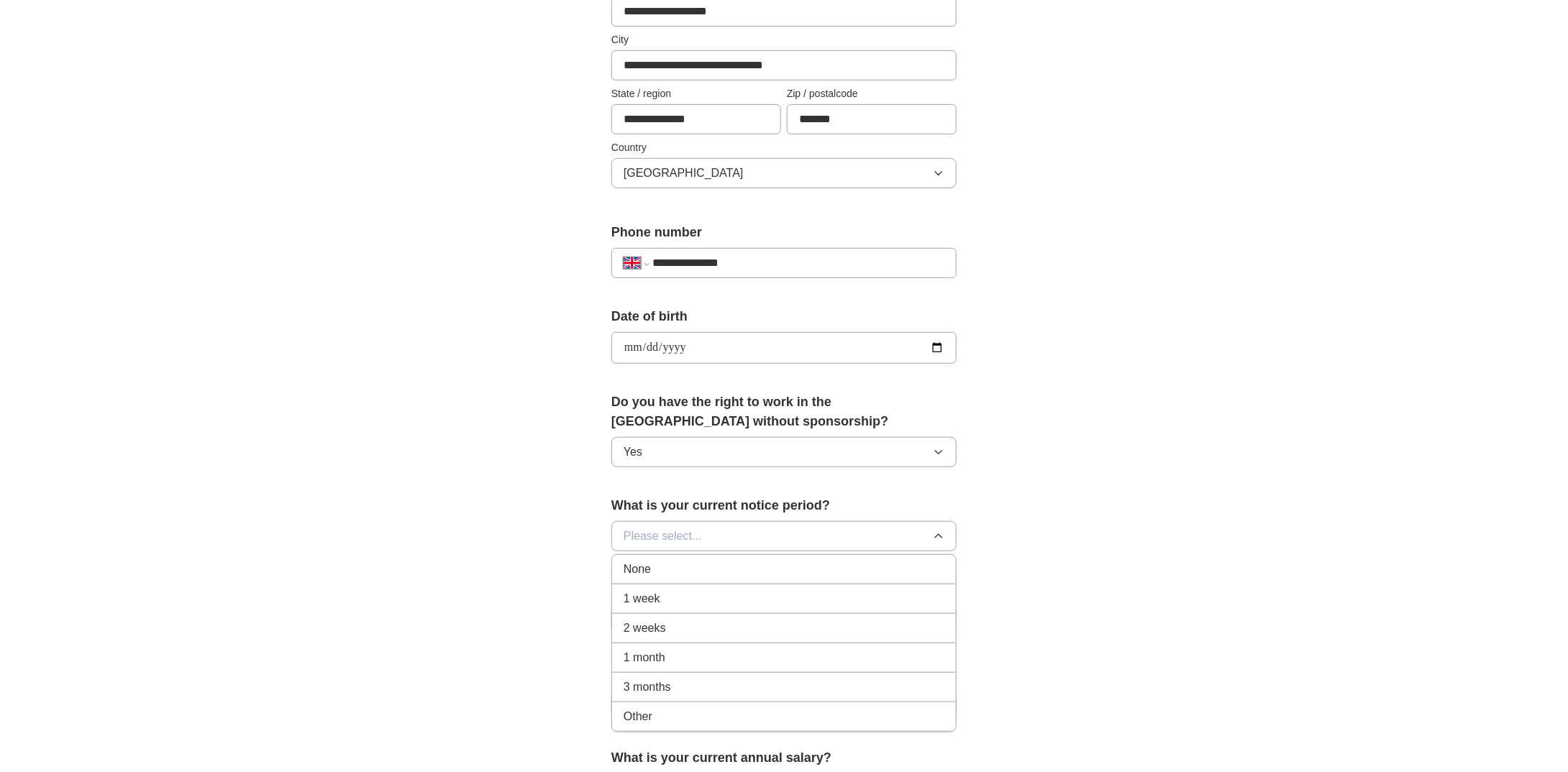
click at [691, 679] on div "3 months" at bounding box center [784, 688] width 321 height 17
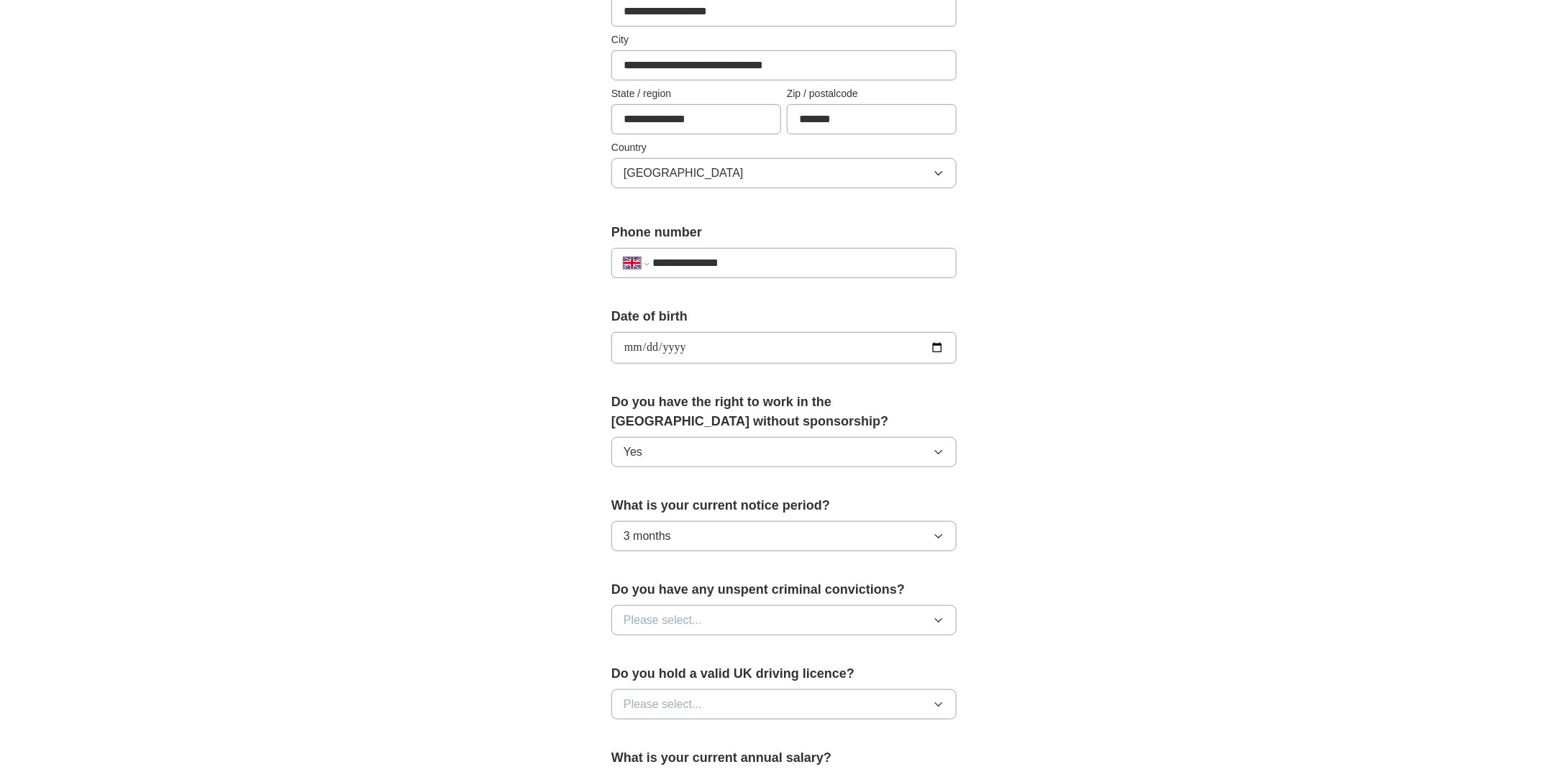
click at [733, 605] on button "Please select..." at bounding box center [784, 621] width 345 height 30
click at [700, 675] on div "No" at bounding box center [784, 683] width 321 height 17
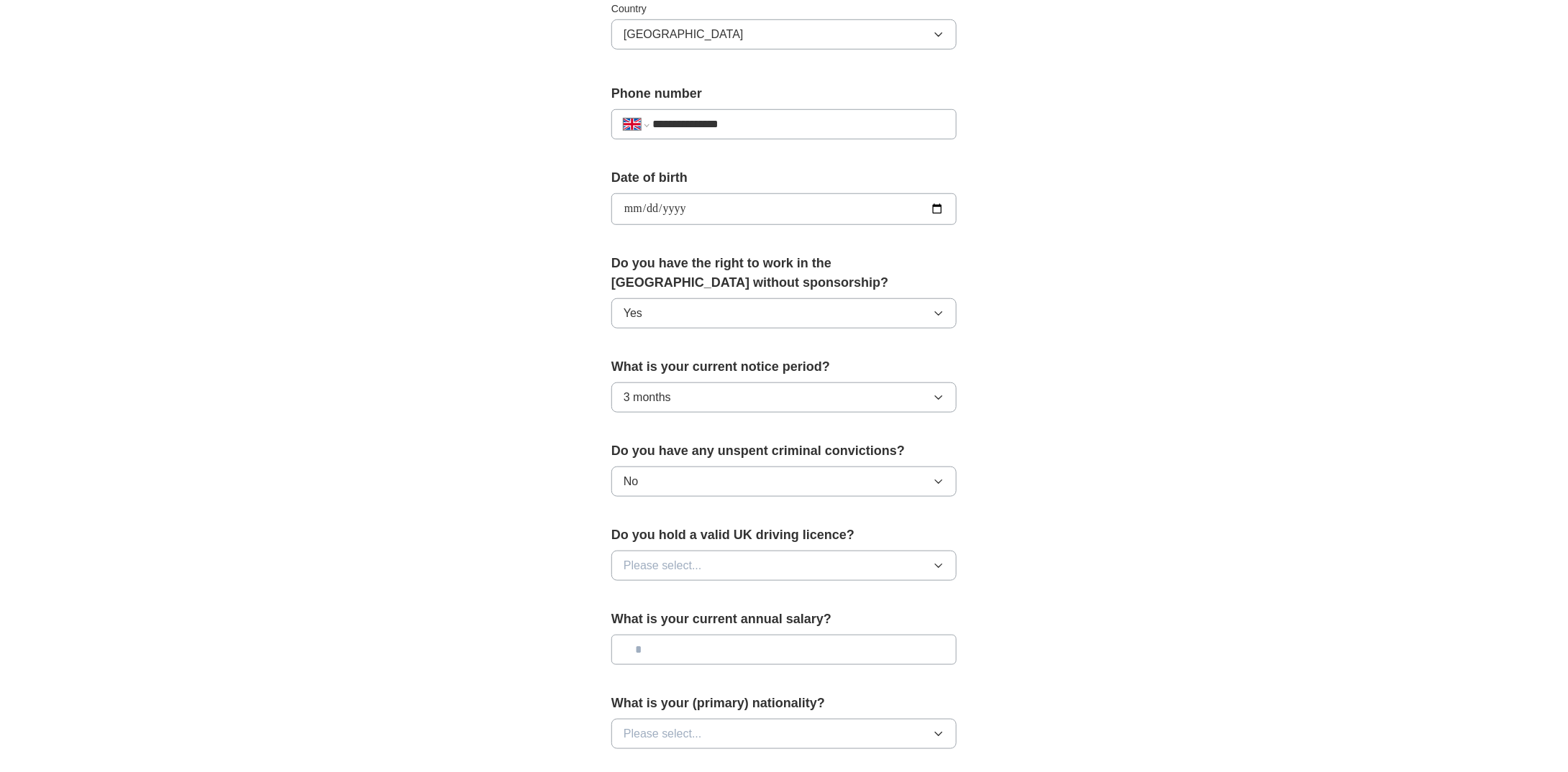
scroll to position [503, 0]
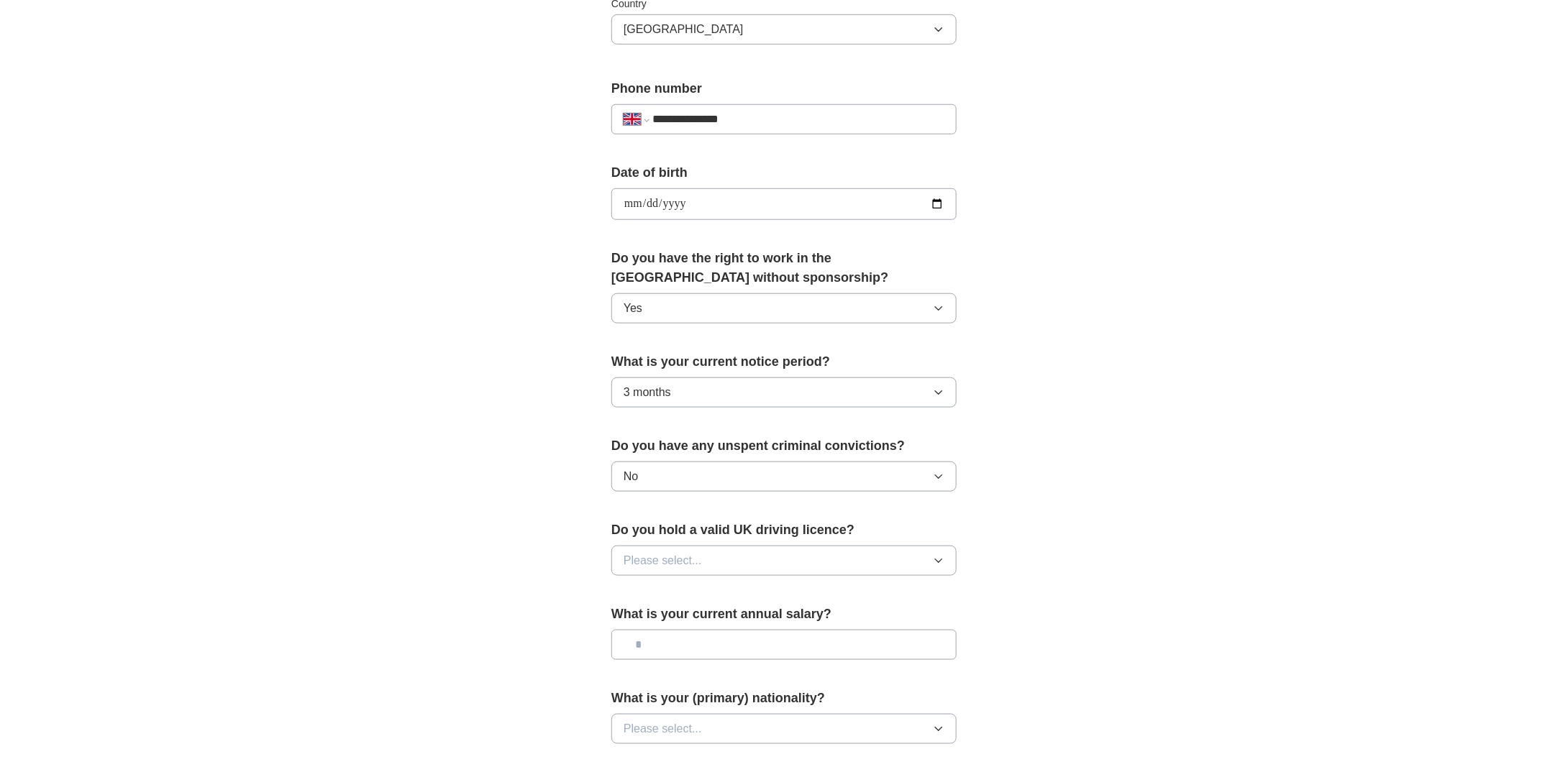
click at [740, 538] on div "Do you hold a valid UK driving licence? Please select..." at bounding box center [784, 553] width 345 height 67
click at [734, 568] on button "Please select..." at bounding box center [784, 561] width 345 height 30
click at [715, 596] on li "Yes" at bounding box center [784, 594] width 344 height 29
click at [711, 650] on input "text" at bounding box center [784, 645] width 345 height 30
type input "*******"
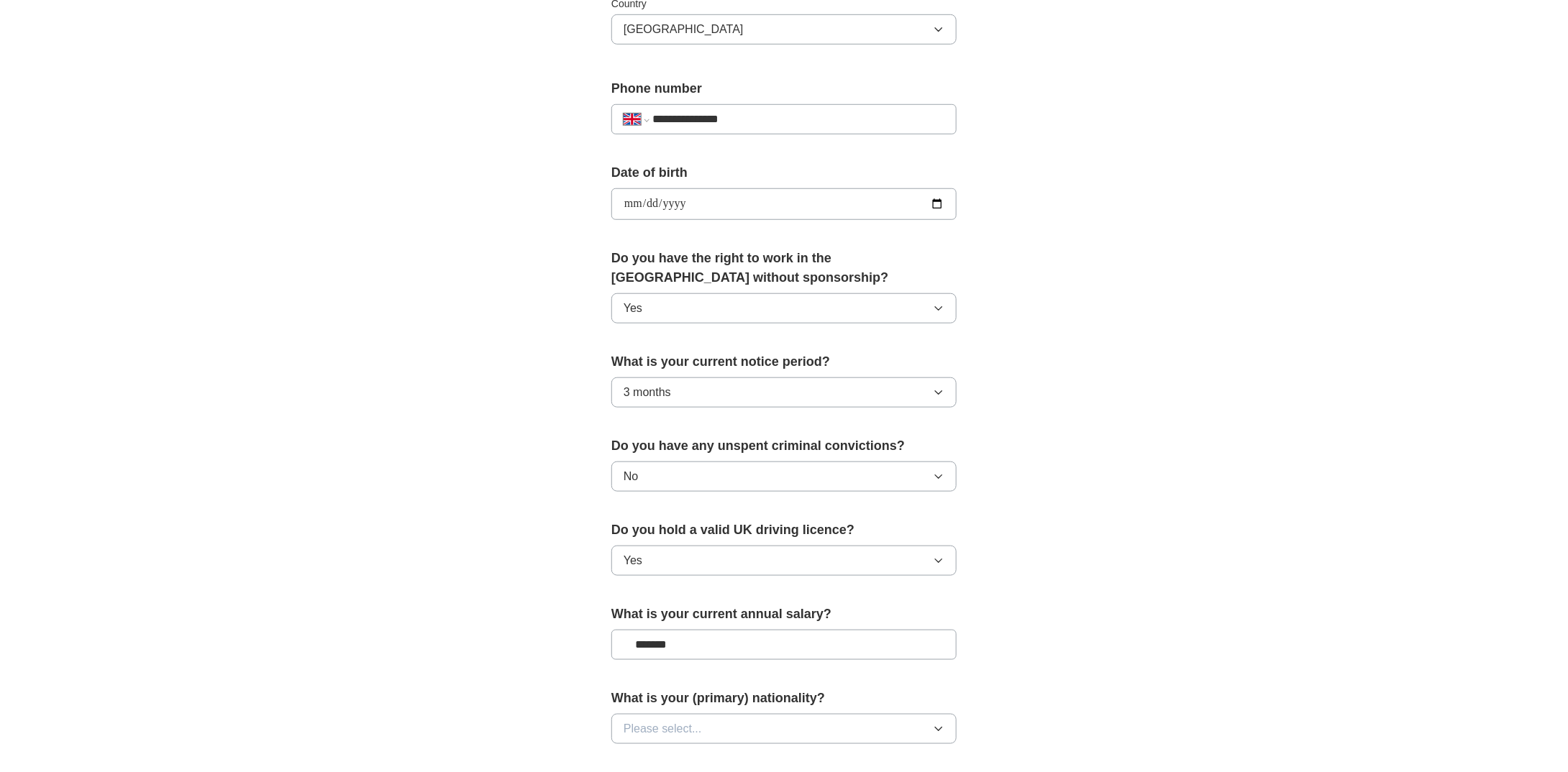
click at [721, 741] on div "What is your (primary) nationality? Please select..." at bounding box center [784, 722] width 345 height 67
click at [697, 735] on button "Please select..." at bounding box center [784, 729] width 345 height 30
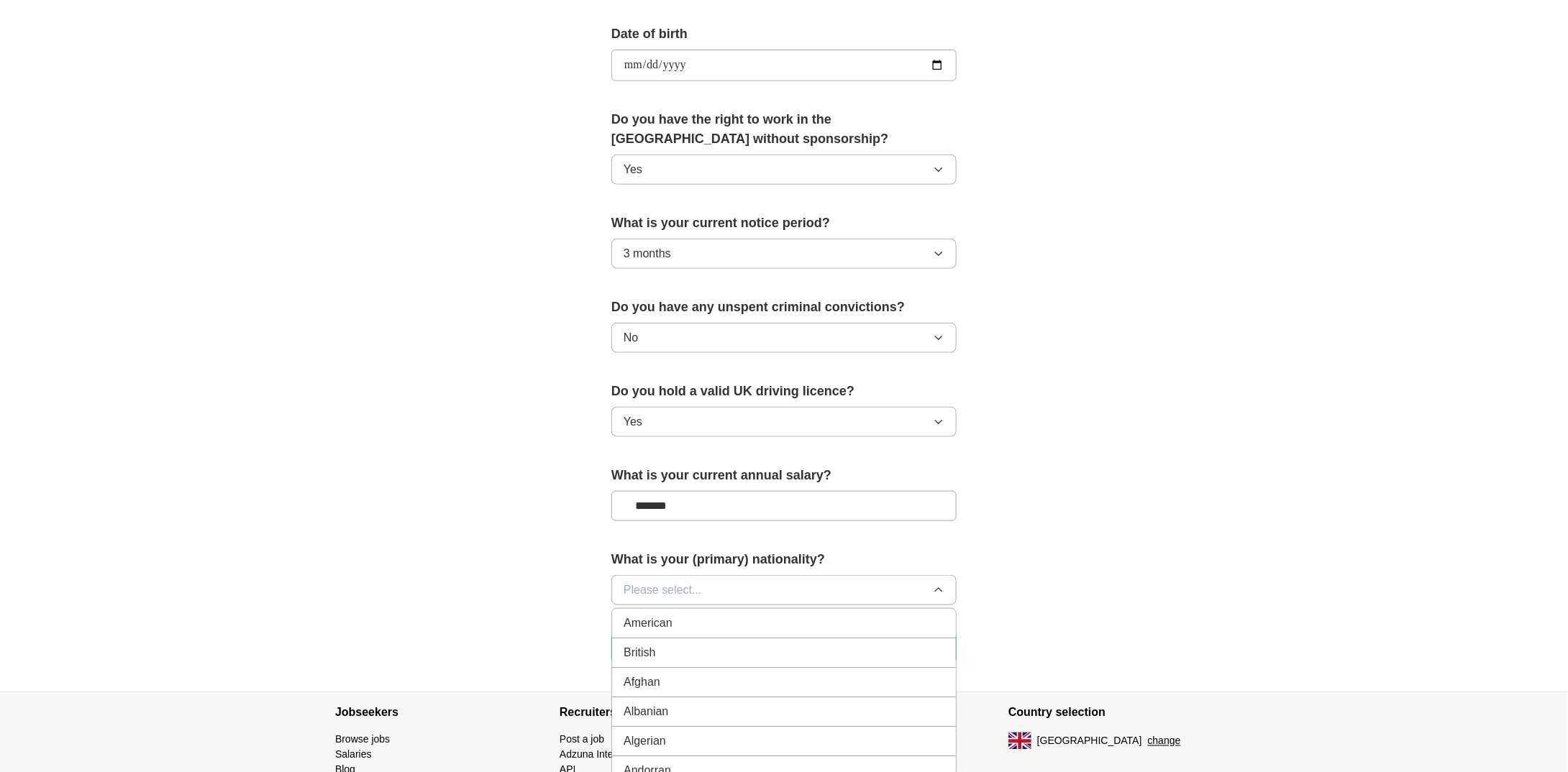
scroll to position [647, 0]
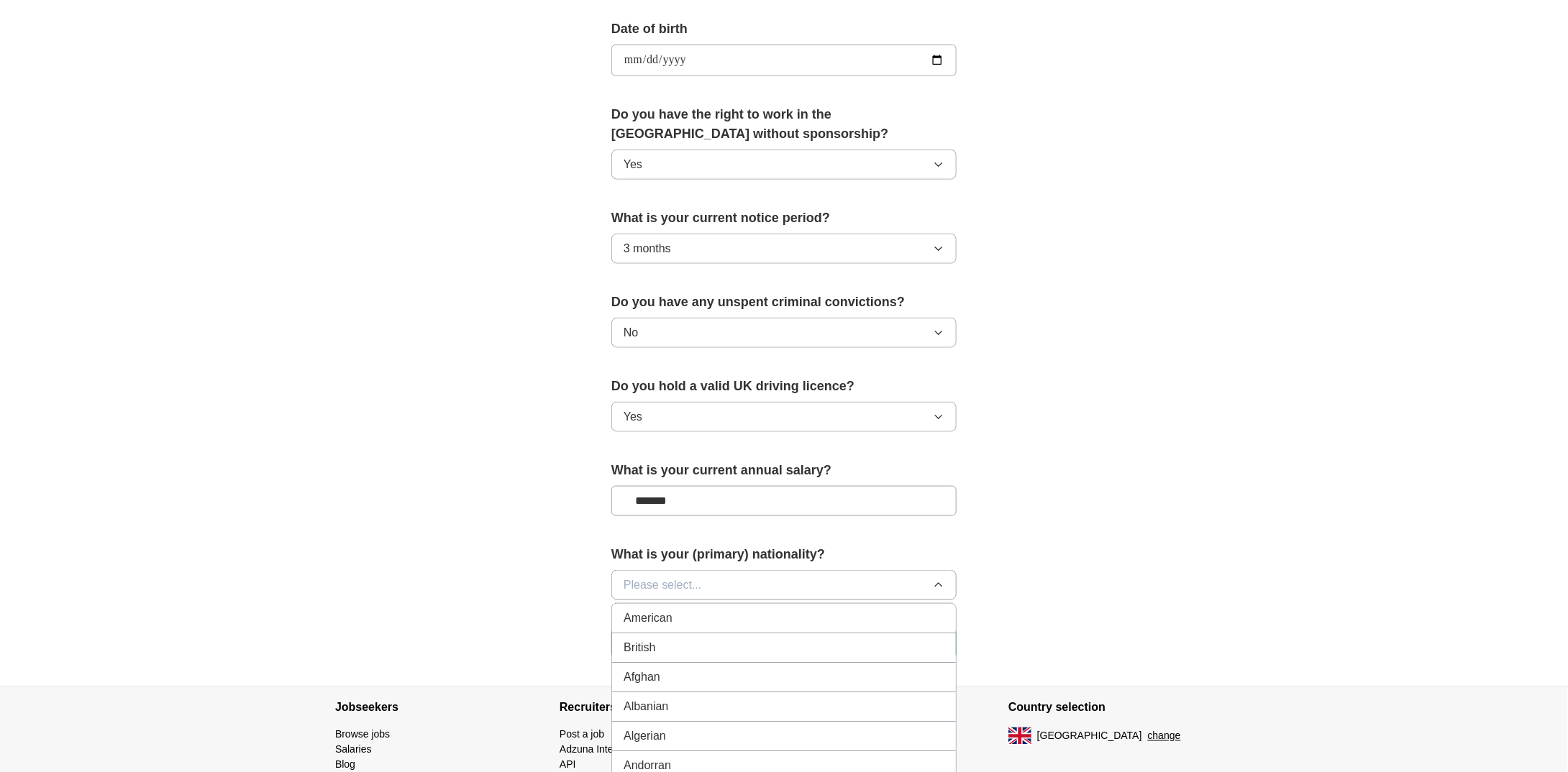
click at [748, 646] on div "British" at bounding box center [784, 648] width 321 height 17
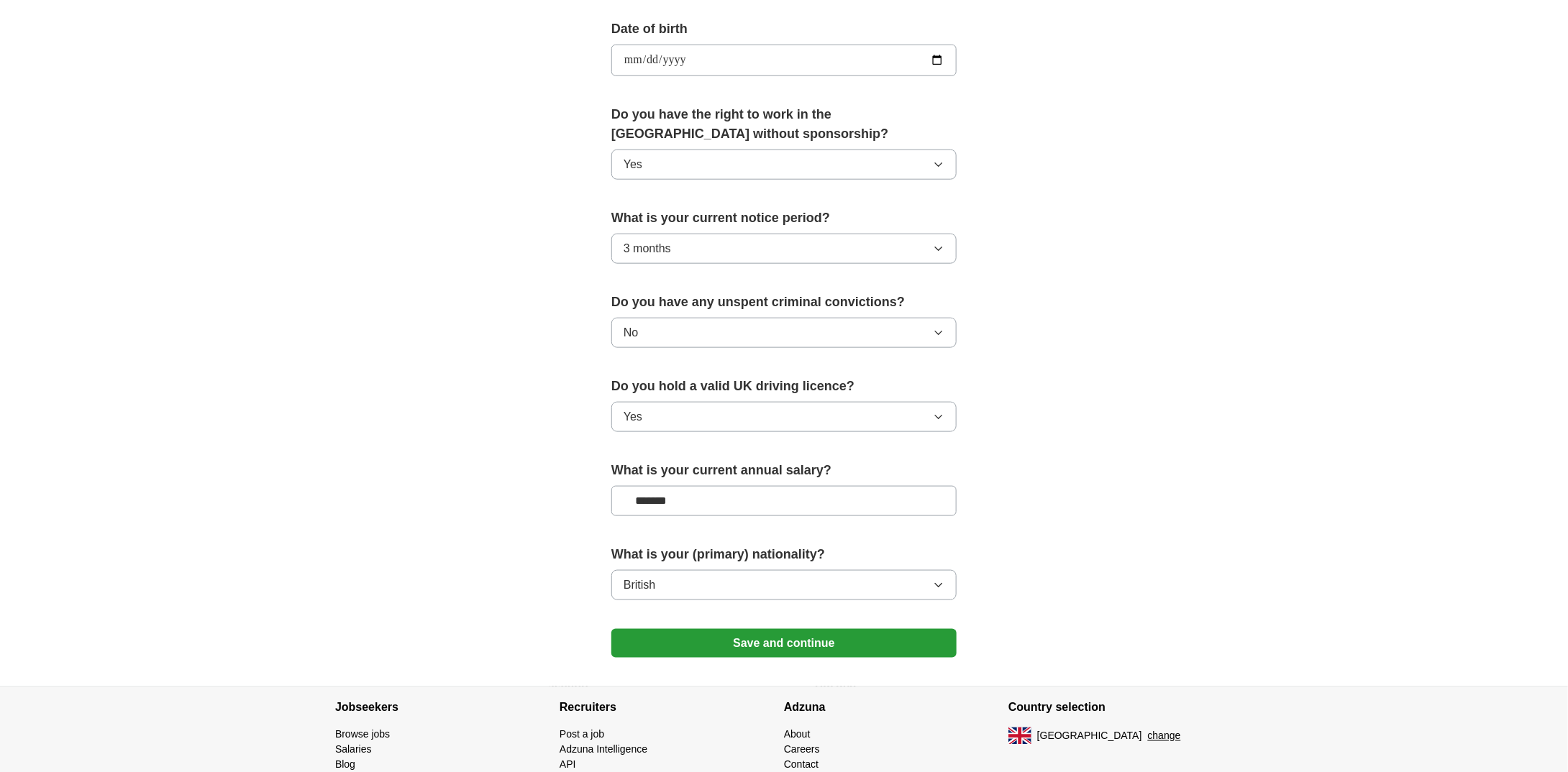
click at [766, 629] on button "Save and continue" at bounding box center [784, 643] width 345 height 28
